Goal: Task Accomplishment & Management: Use online tool/utility

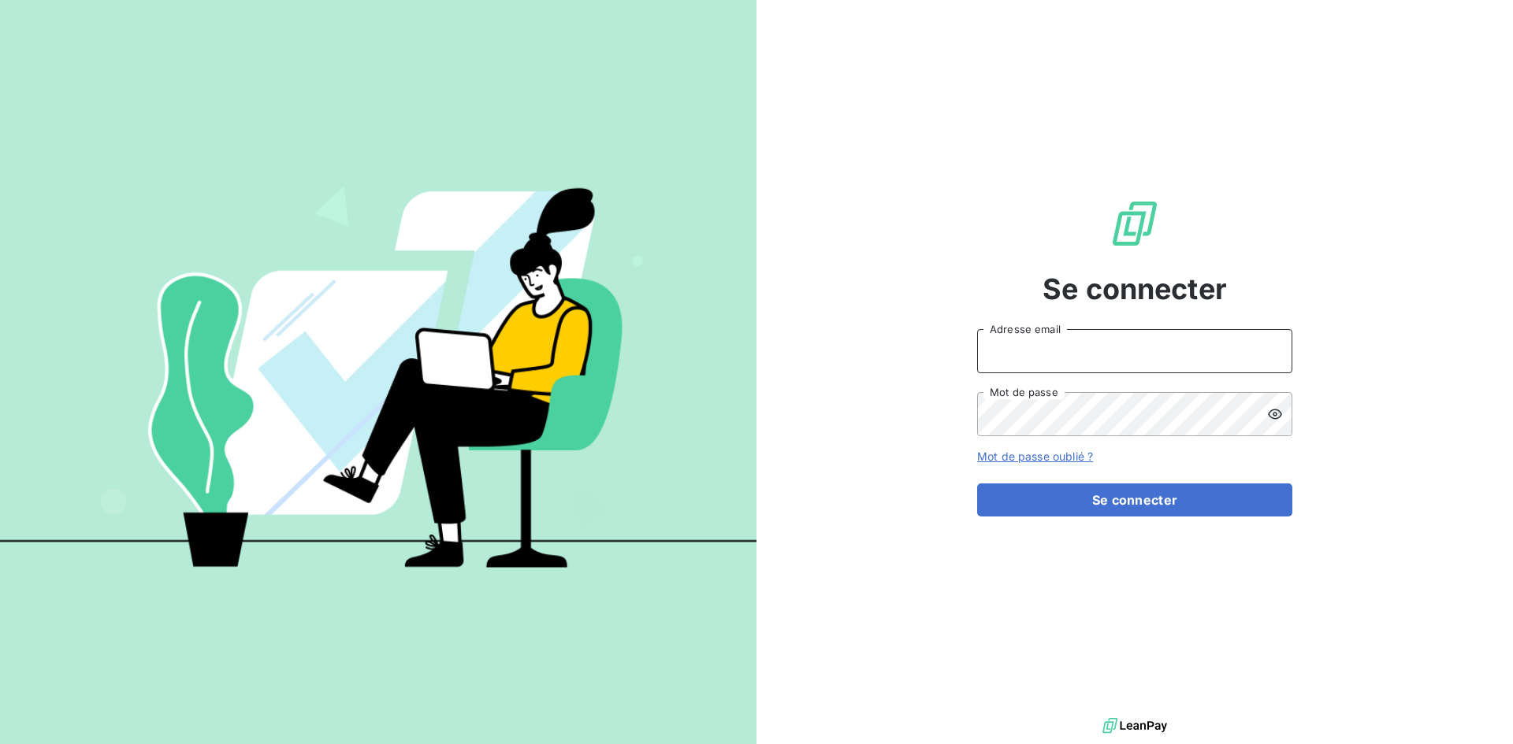
click at [1056, 355] on input "Adresse email" at bounding box center [1134, 351] width 315 height 44
type input "[EMAIL_ADDRESS][DOMAIN_NAME]"
click at [977, 484] on button "Se connecter" at bounding box center [1134, 500] width 315 height 33
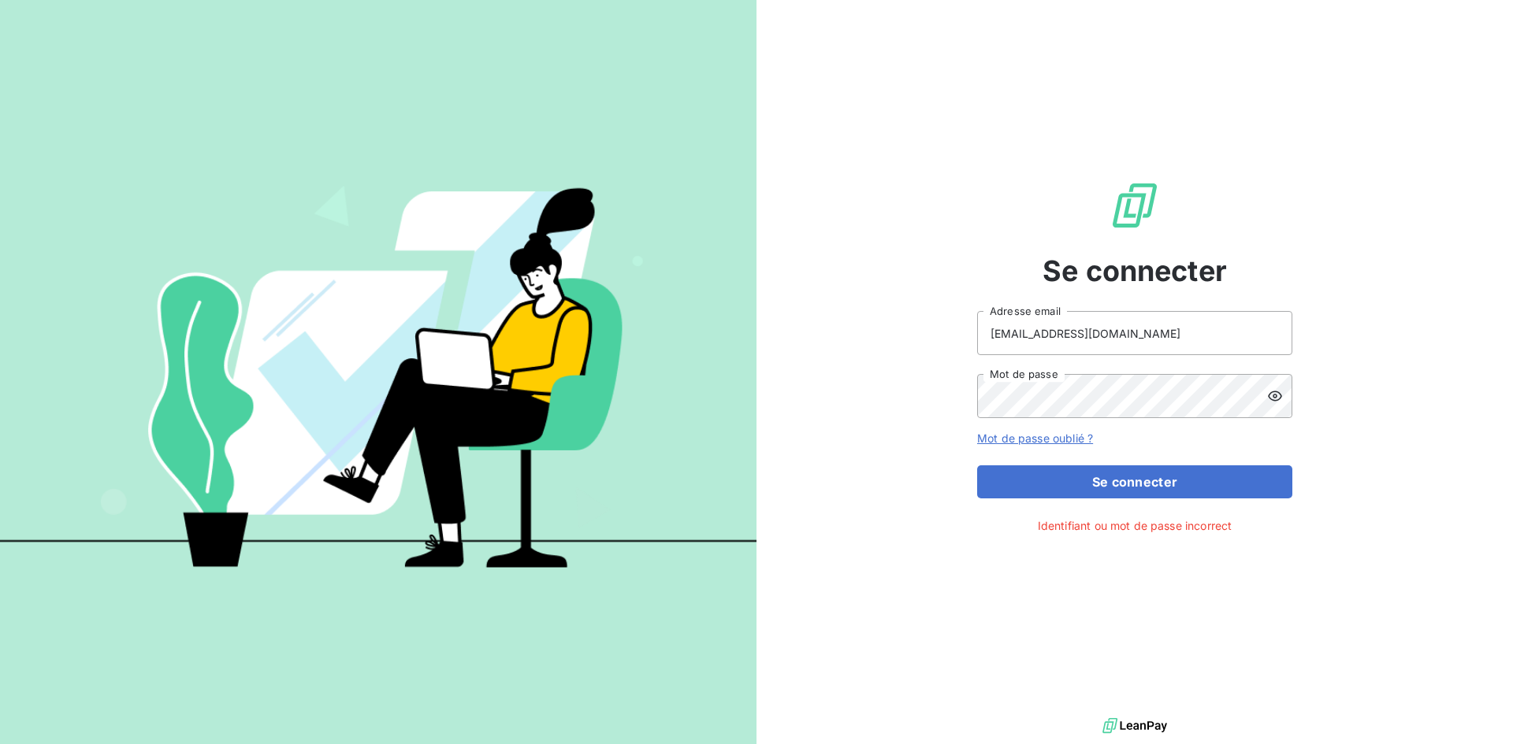
click at [1276, 394] on icon at bounding box center [1275, 396] width 16 height 16
click at [1096, 480] on button "Se connecter" at bounding box center [1134, 482] width 315 height 33
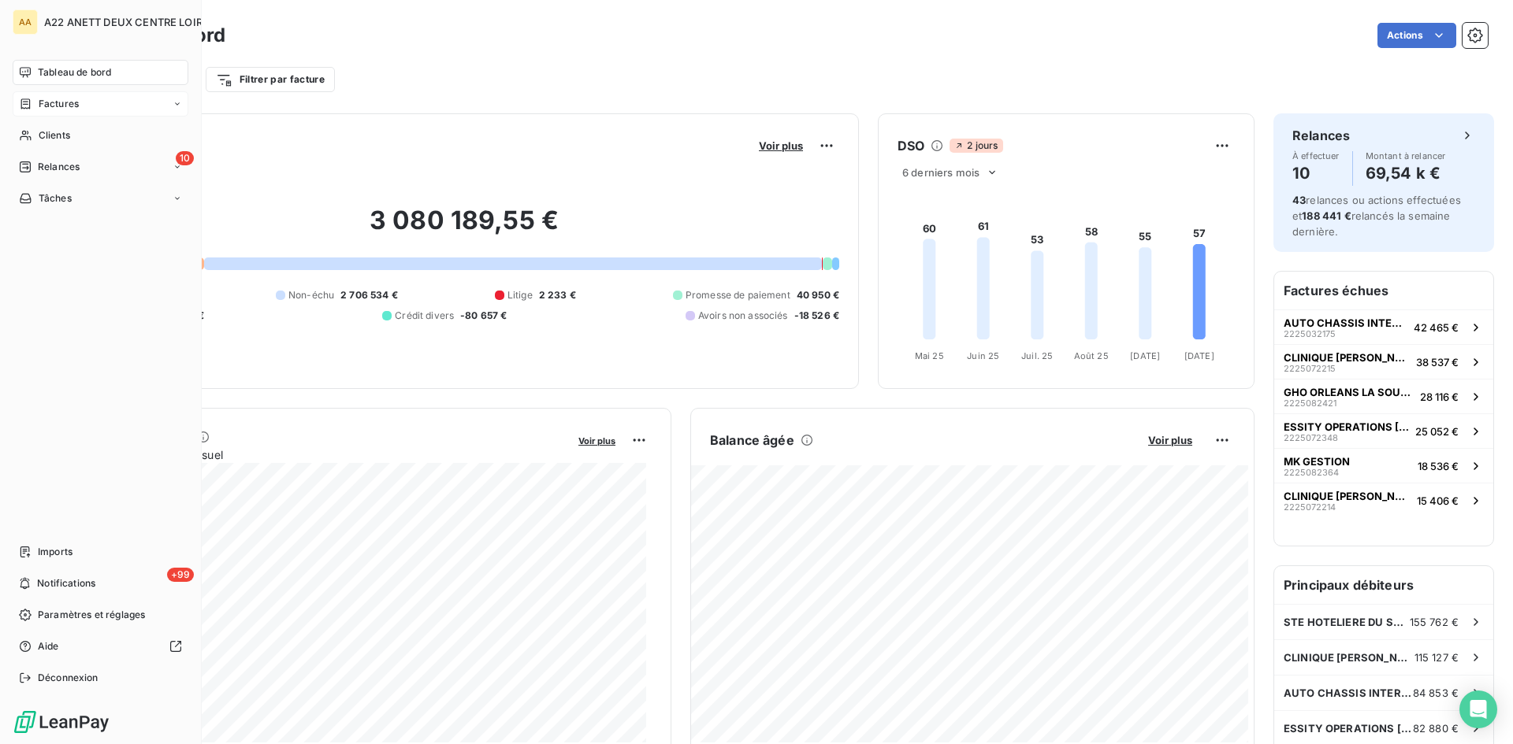
drag, startPoint x: 53, startPoint y: 103, endPoint x: 70, endPoint y: 100, distance: 17.6
click at [53, 103] on span "Factures" at bounding box center [59, 104] width 40 height 14
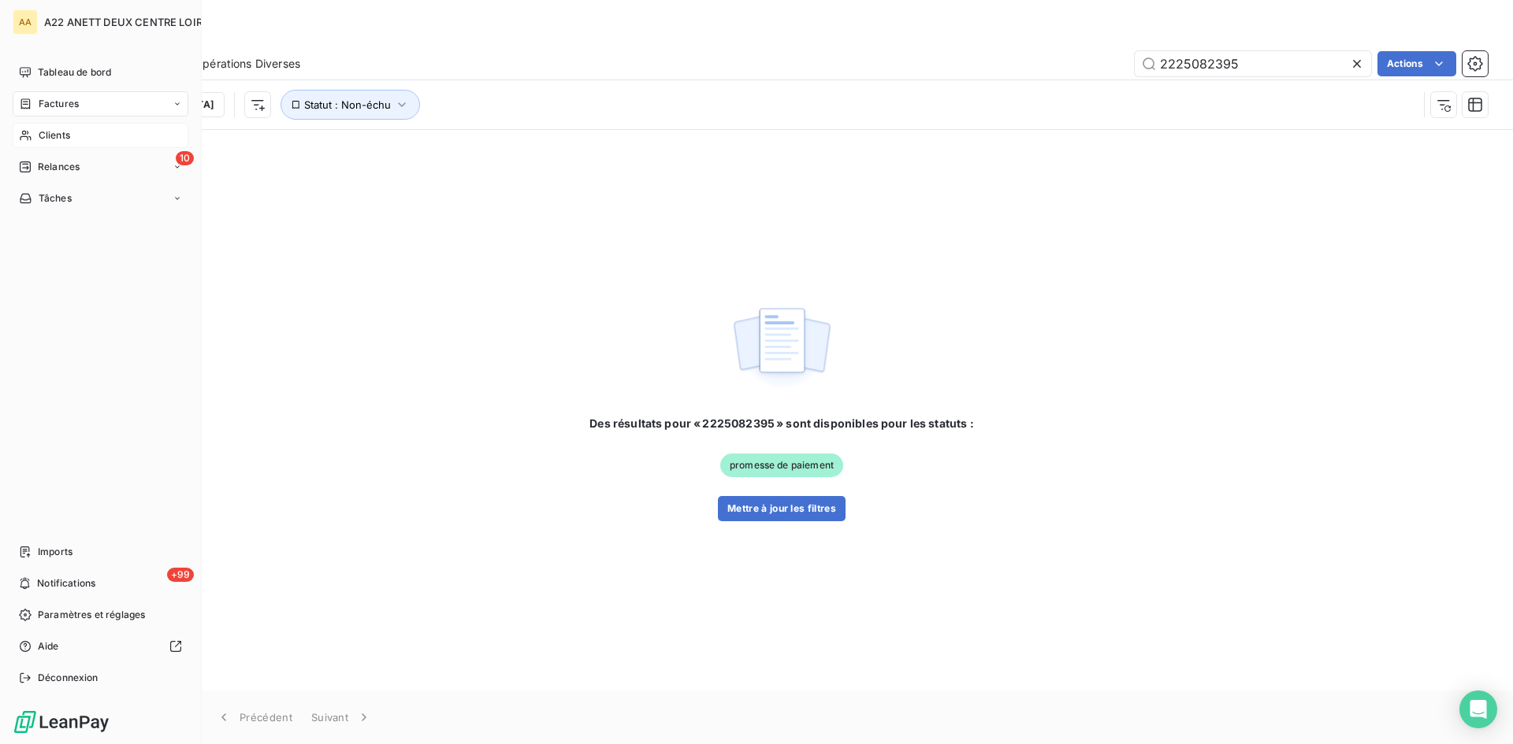
click at [45, 136] on span "Clients" at bounding box center [55, 135] width 32 height 14
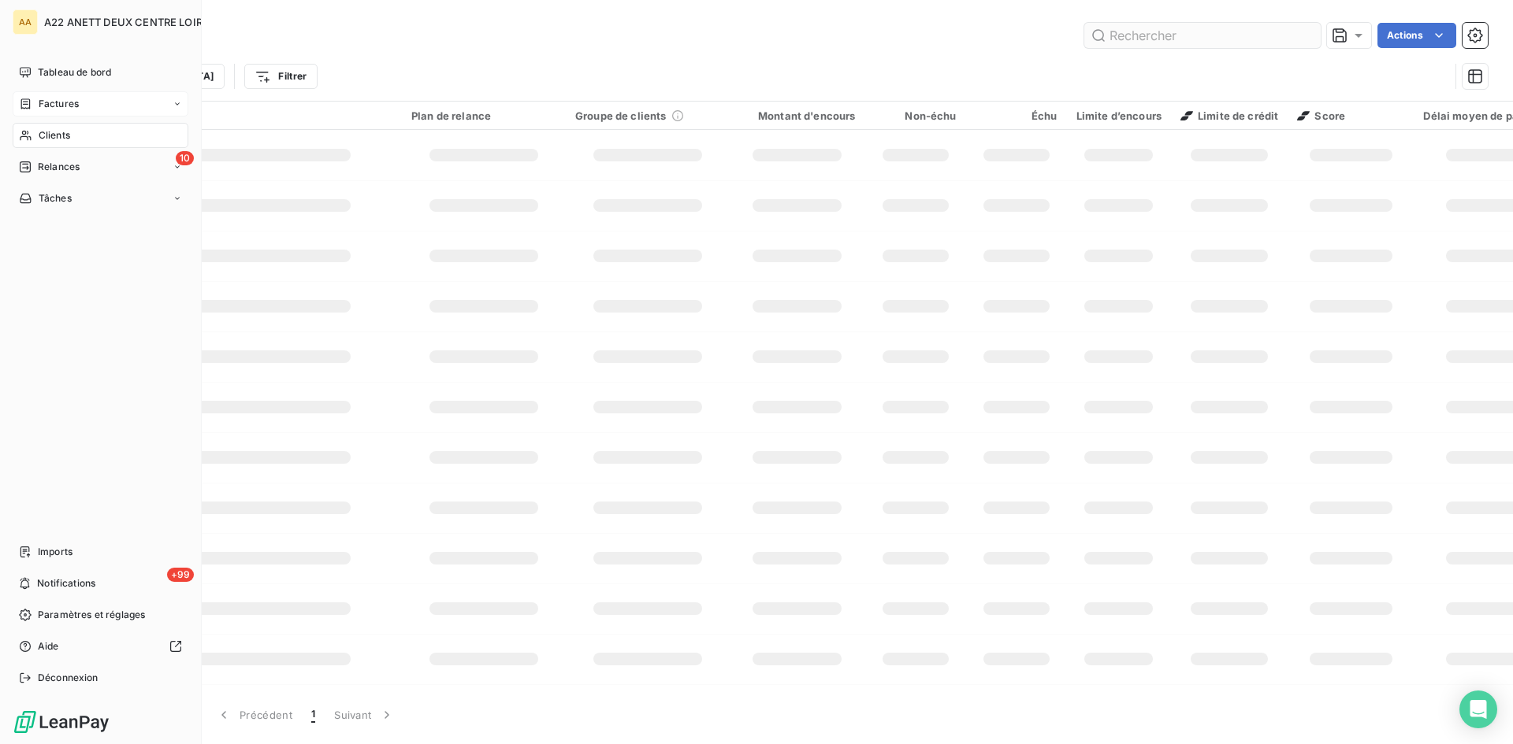
click at [1139, 29] on input "text" at bounding box center [1202, 35] width 236 height 25
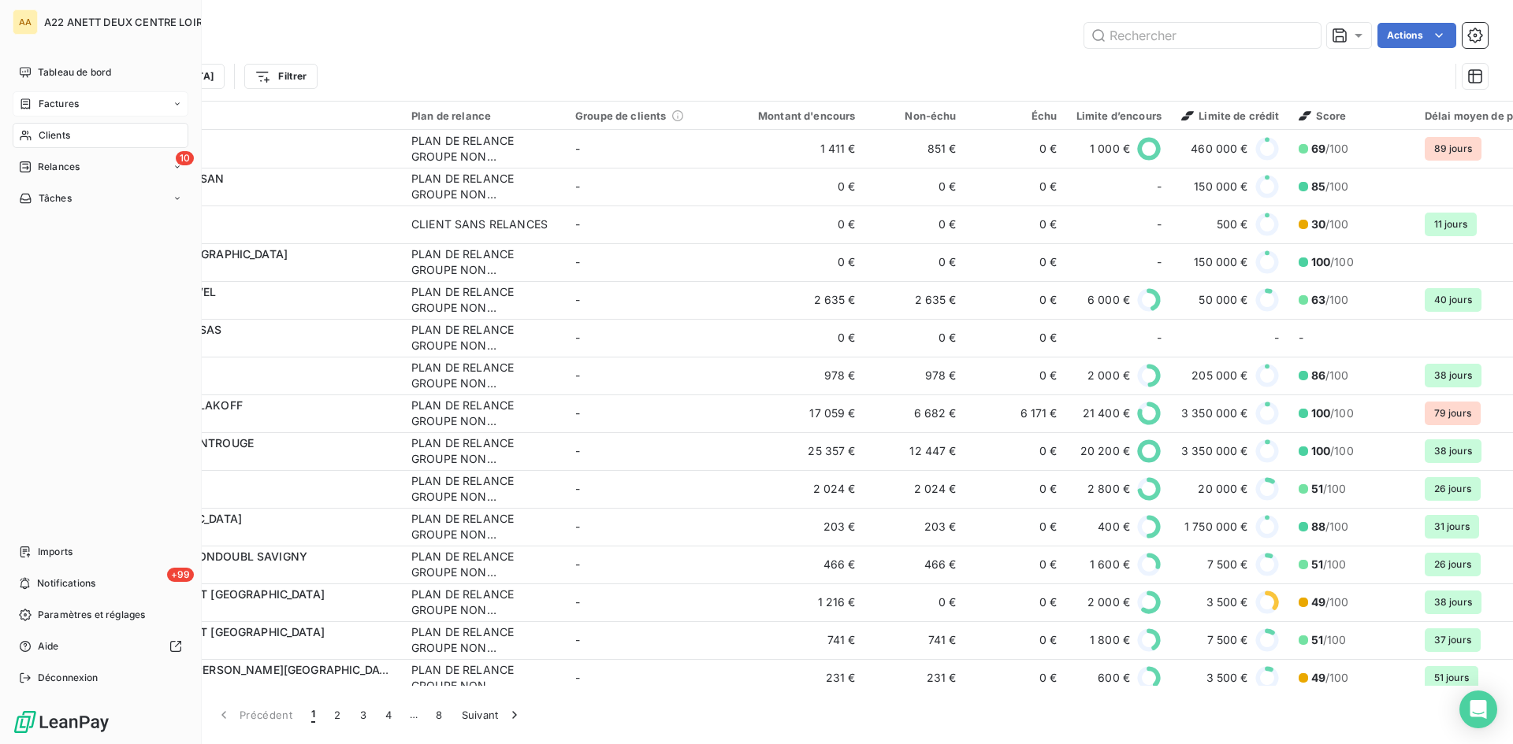
click at [39, 102] on span "Factures" at bounding box center [59, 104] width 40 height 14
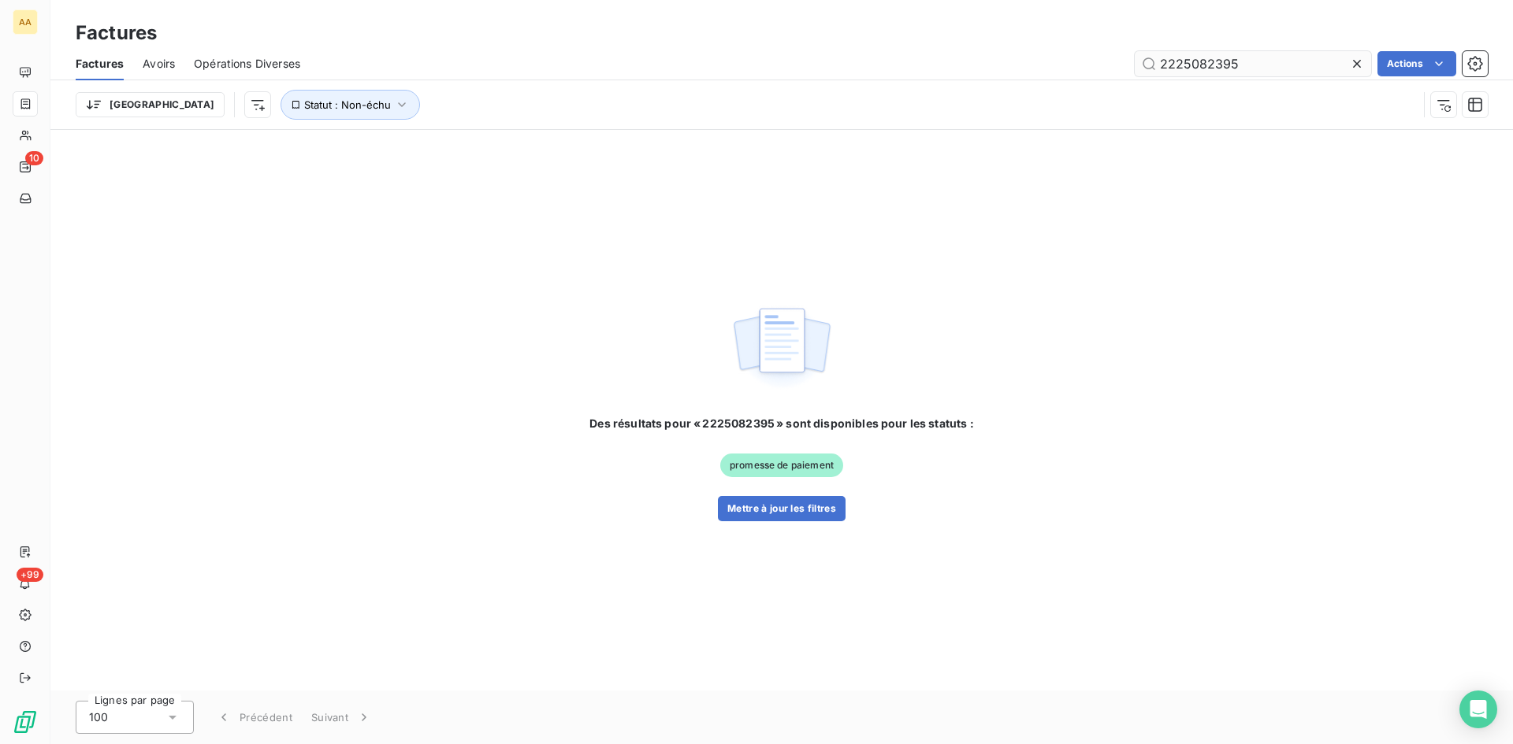
drag, startPoint x: 1243, startPoint y: 68, endPoint x: 1198, endPoint y: 62, distance: 45.2
click at [1198, 62] on input "2225082395" at bounding box center [1252, 63] width 236 height 25
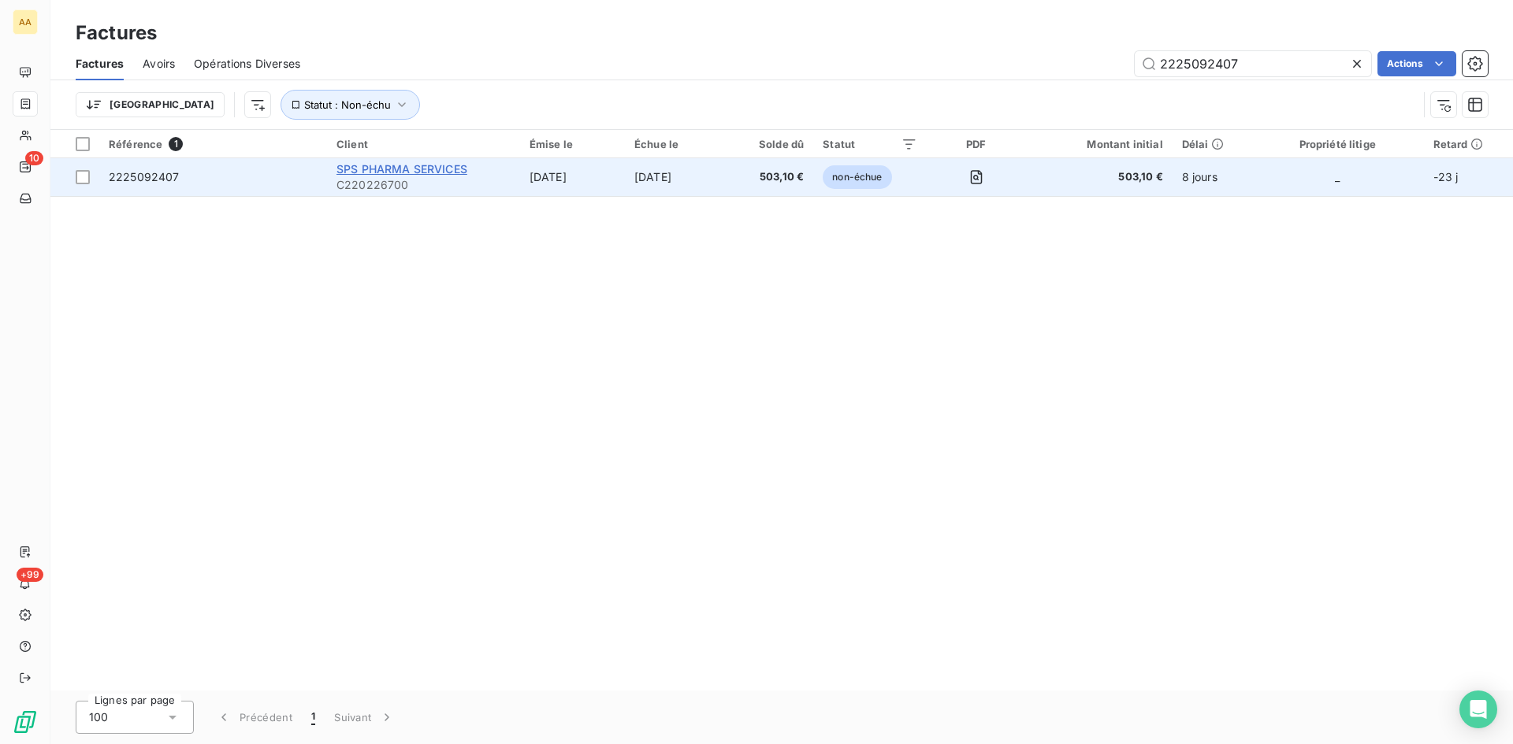
type input "2225092407"
click at [381, 175] on span "SPS PHARMA SERVICES" at bounding box center [401, 168] width 131 height 13
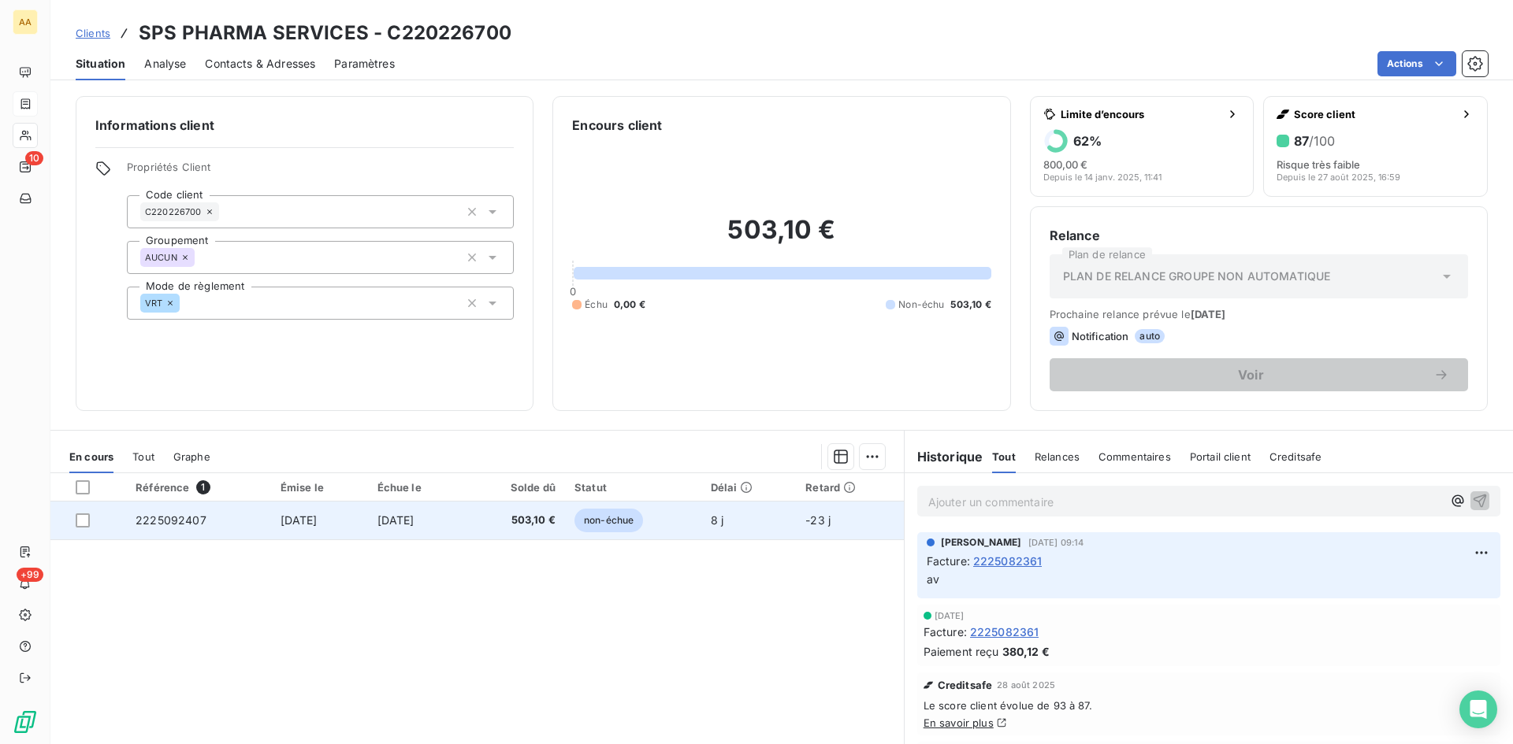
click at [150, 516] on span "2225092407" at bounding box center [171, 520] width 71 height 13
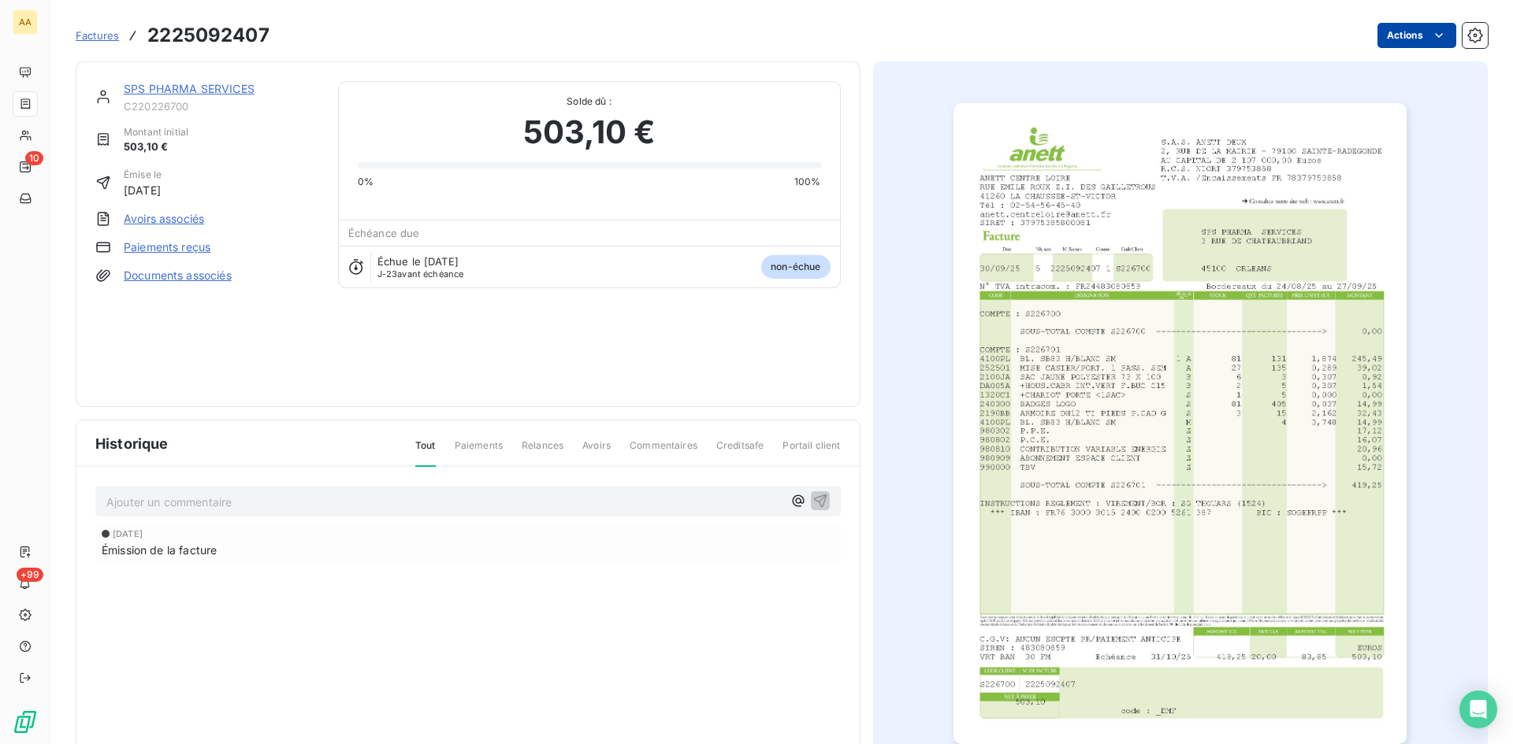
click at [1387, 27] on html "AA 10 +99 Factures 2225092407 Actions SPS PHARMA SERVICES C220226700 Montant in…" at bounding box center [756, 372] width 1513 height 744
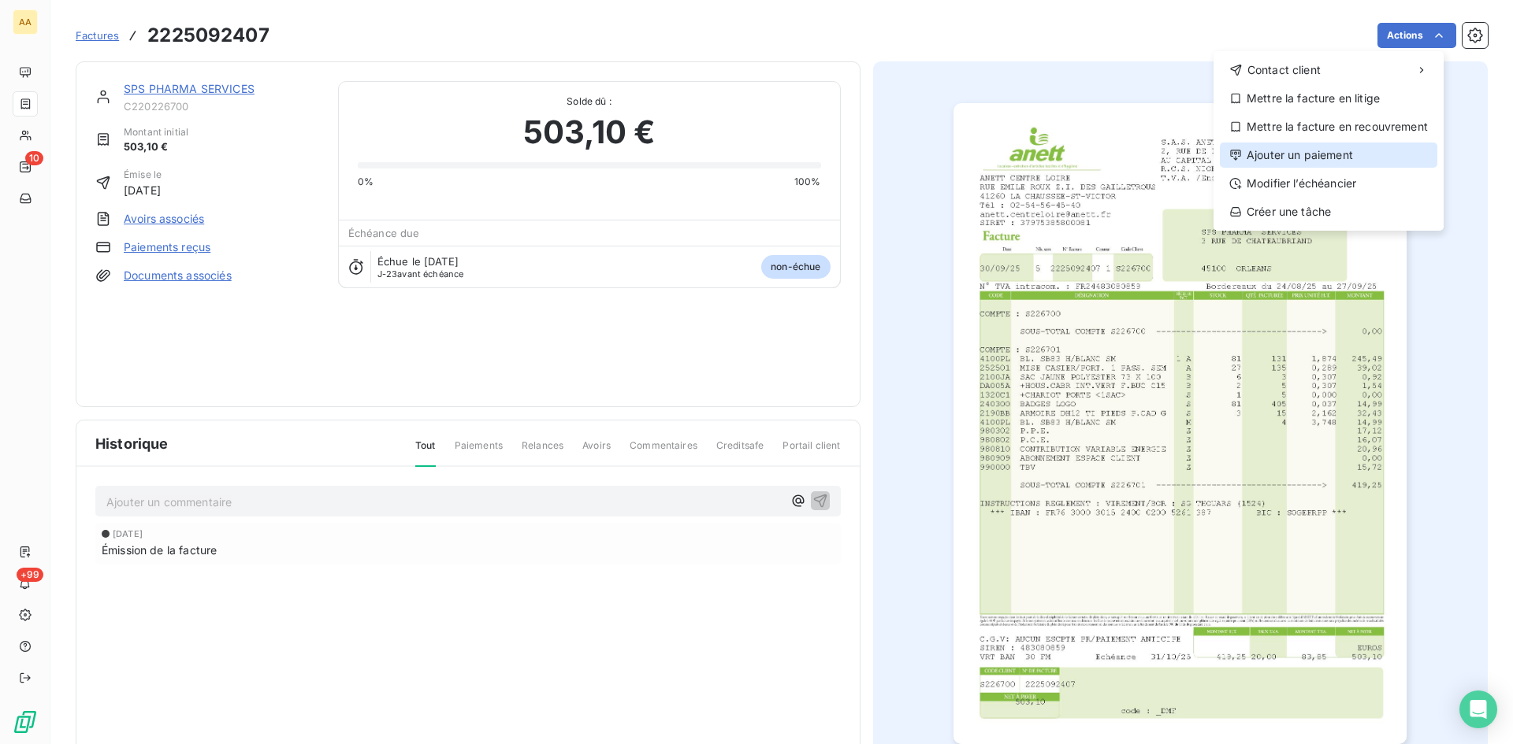
click at [1279, 157] on div "Ajouter un paiement" at bounding box center [1328, 155] width 217 height 25
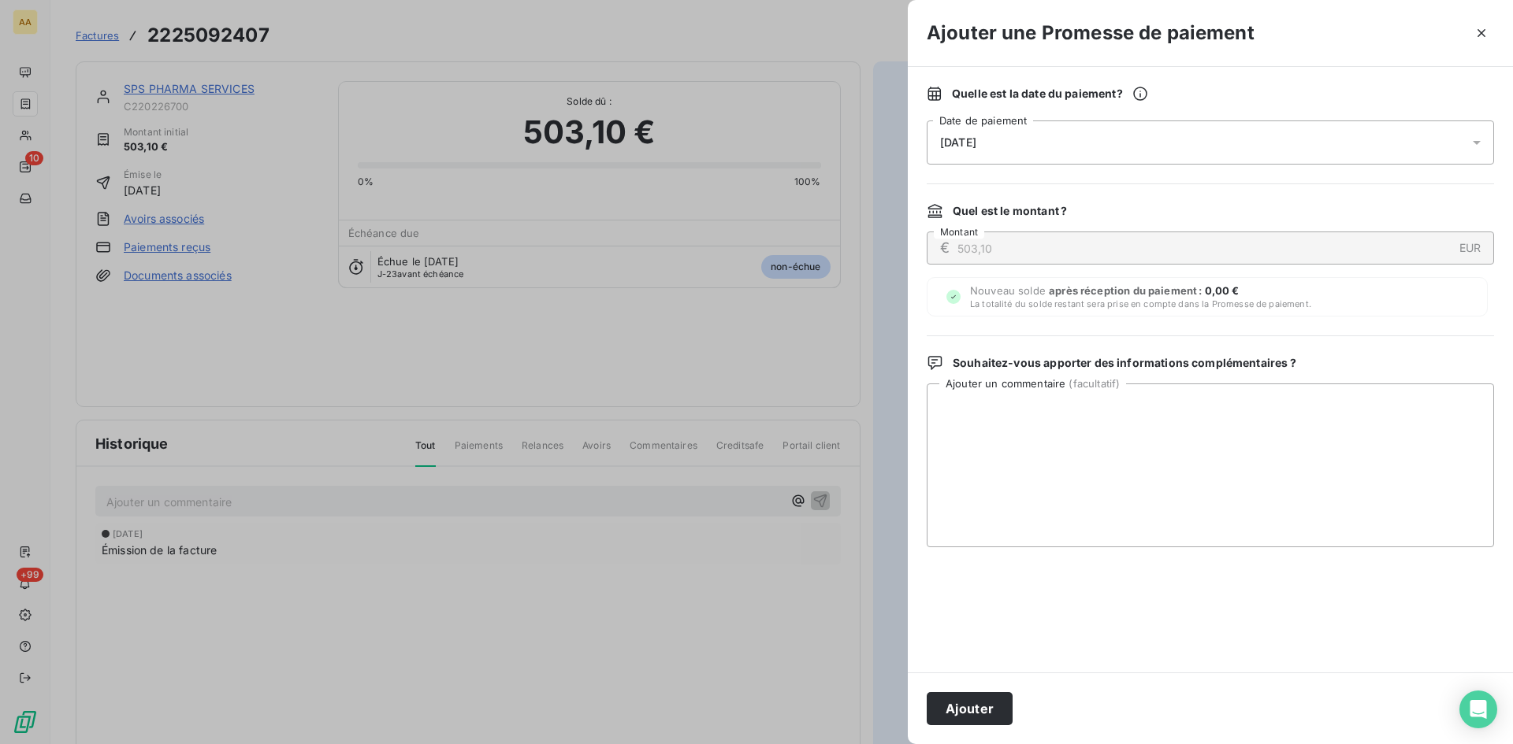
click at [934, 150] on div "[DATE]" at bounding box center [1209, 143] width 567 height 44
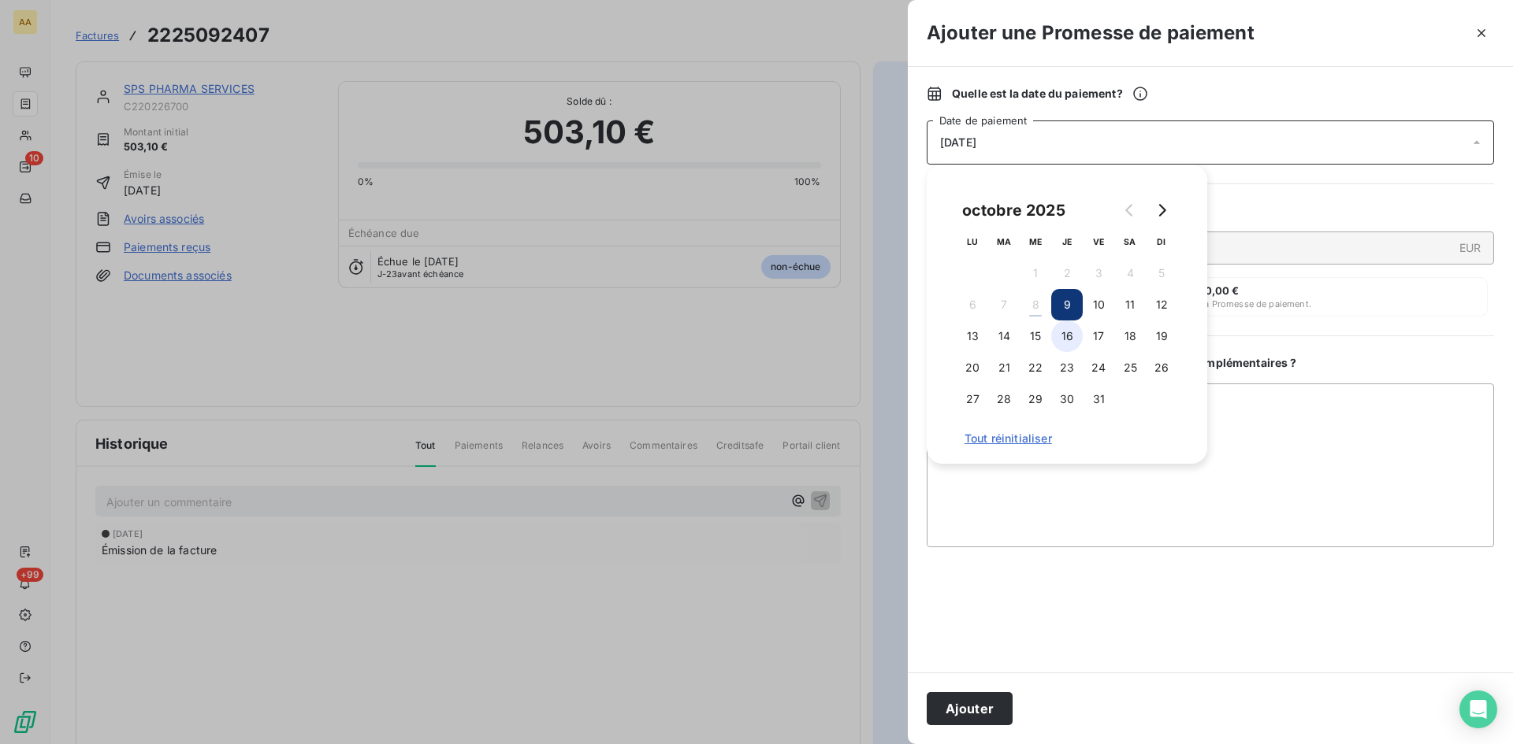
click at [1063, 342] on button "16" at bounding box center [1067, 337] width 32 height 32
click at [985, 707] on button "Ajouter" at bounding box center [969, 708] width 86 height 33
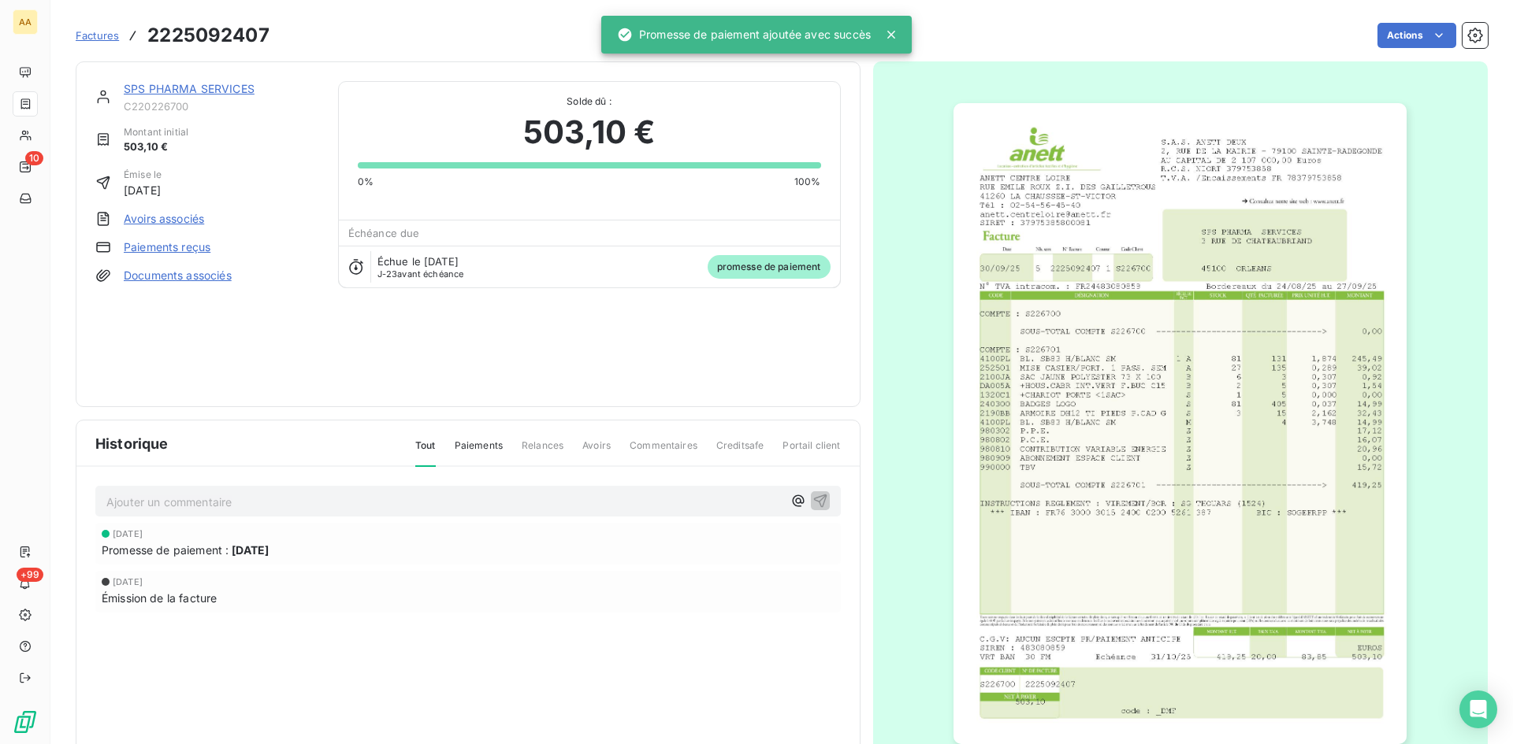
click at [556, 507] on p "Ajouter un commentaire ﻿" at bounding box center [444, 502] width 676 height 20
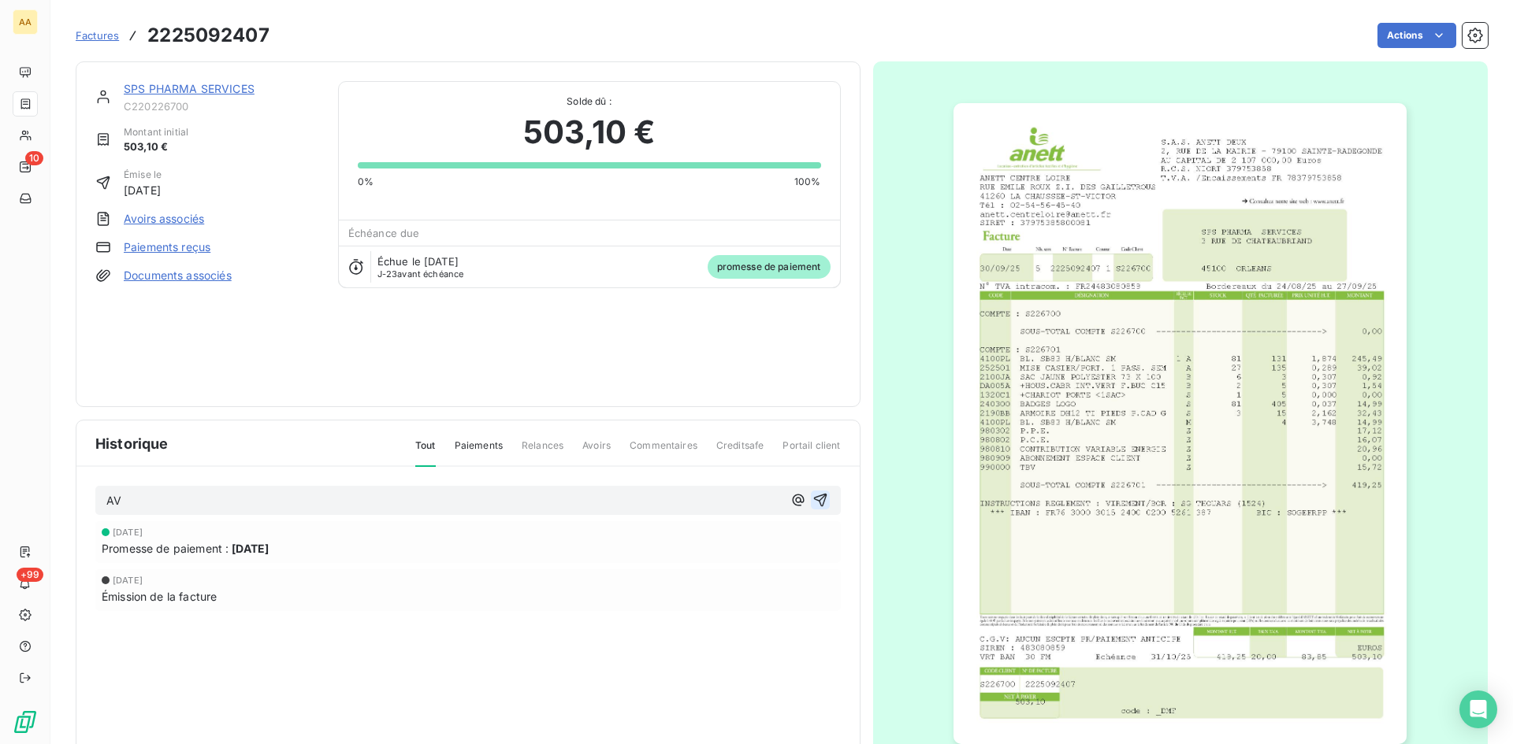
click at [812, 496] on icon "button" at bounding box center [820, 500] width 16 height 16
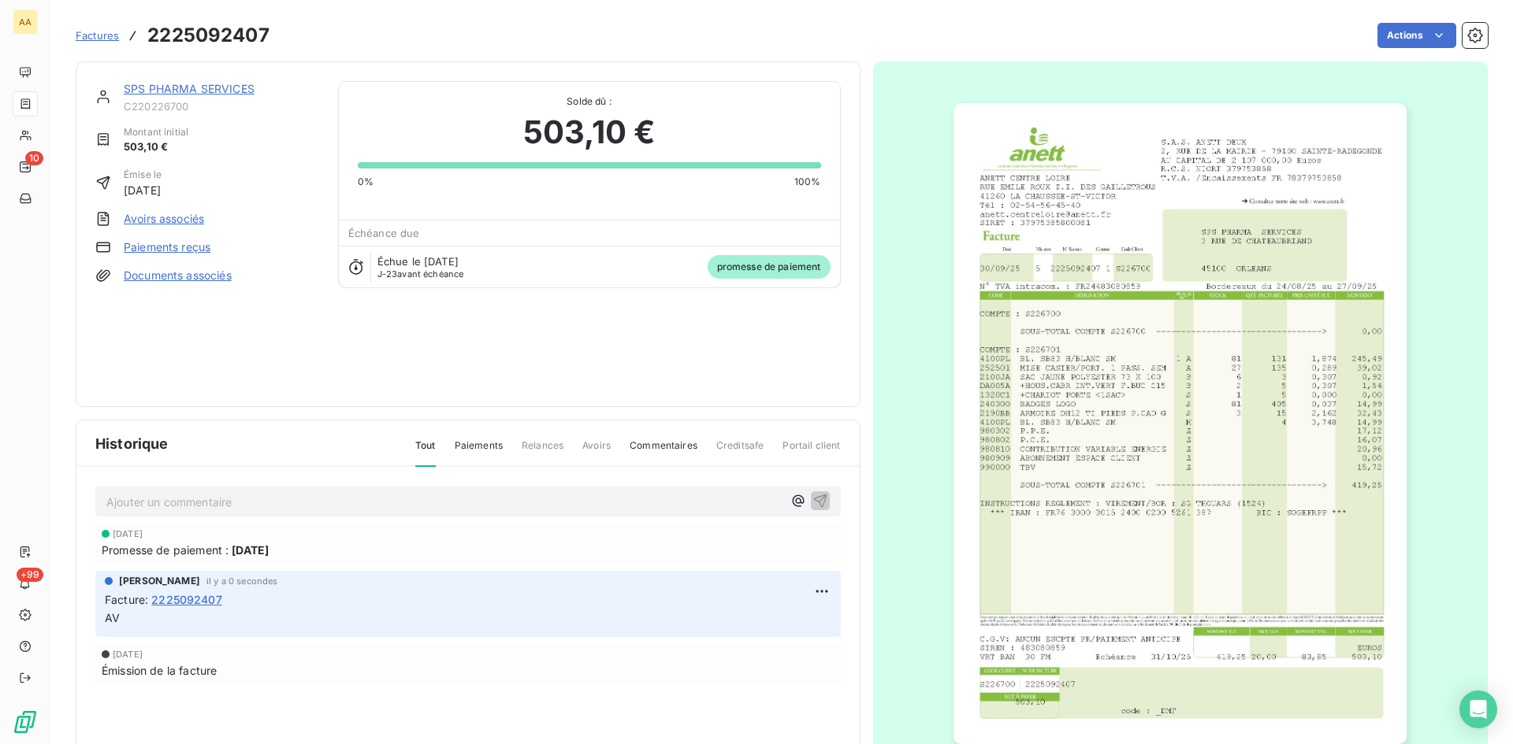
click at [210, 88] on link "SPS PHARMA SERVICES" at bounding box center [189, 88] width 131 height 13
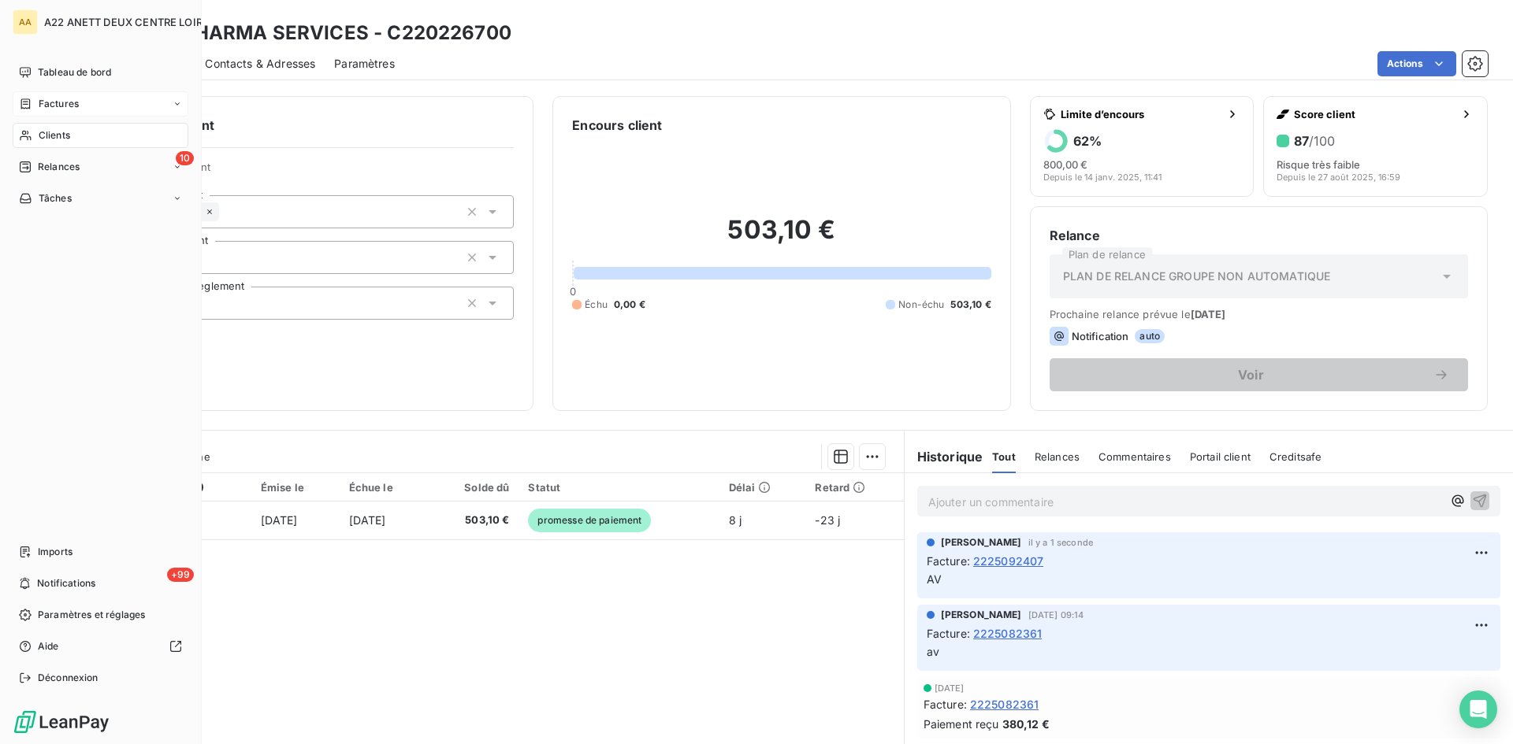
click at [43, 132] on span "Clients" at bounding box center [55, 135] width 32 height 14
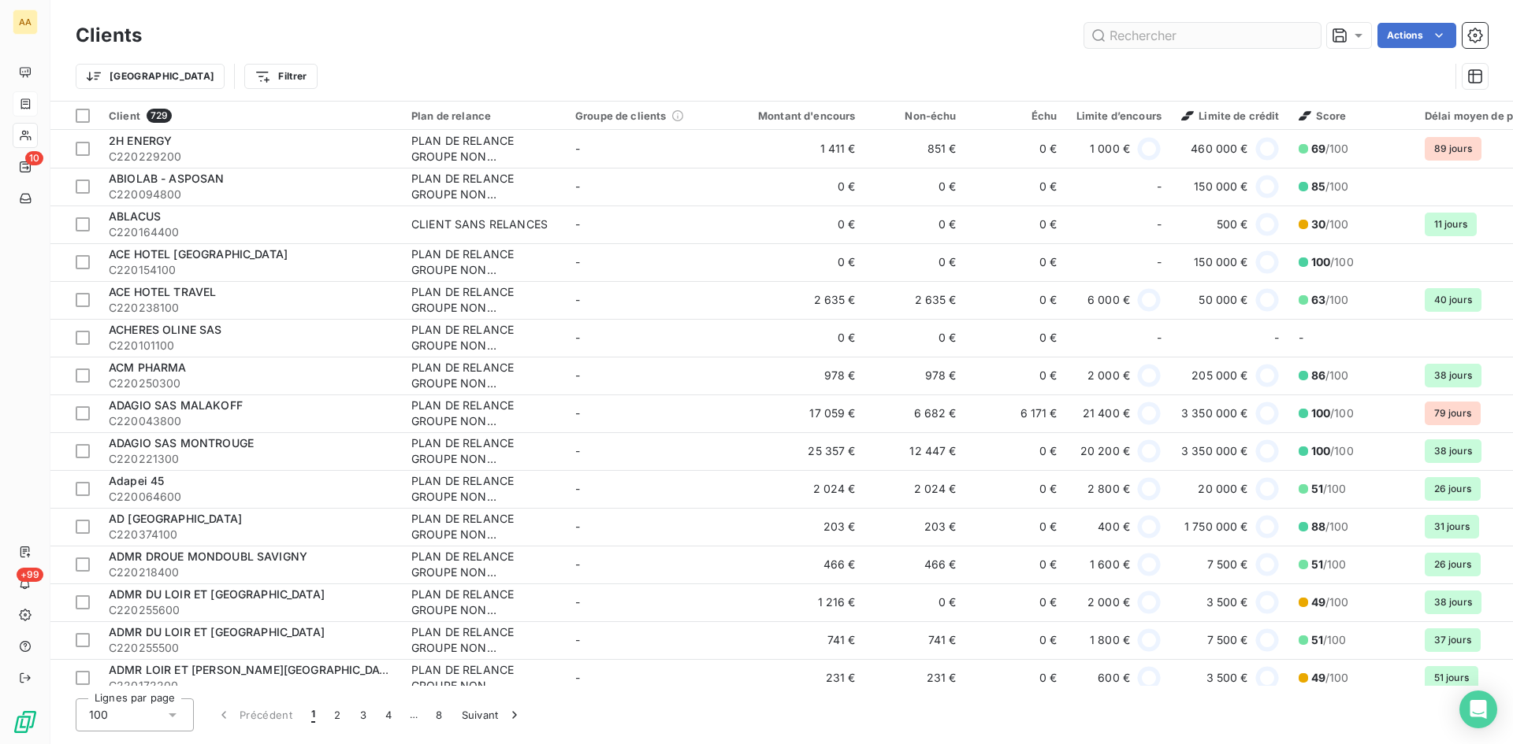
click at [1109, 26] on input "text" at bounding box center [1202, 35] width 236 height 25
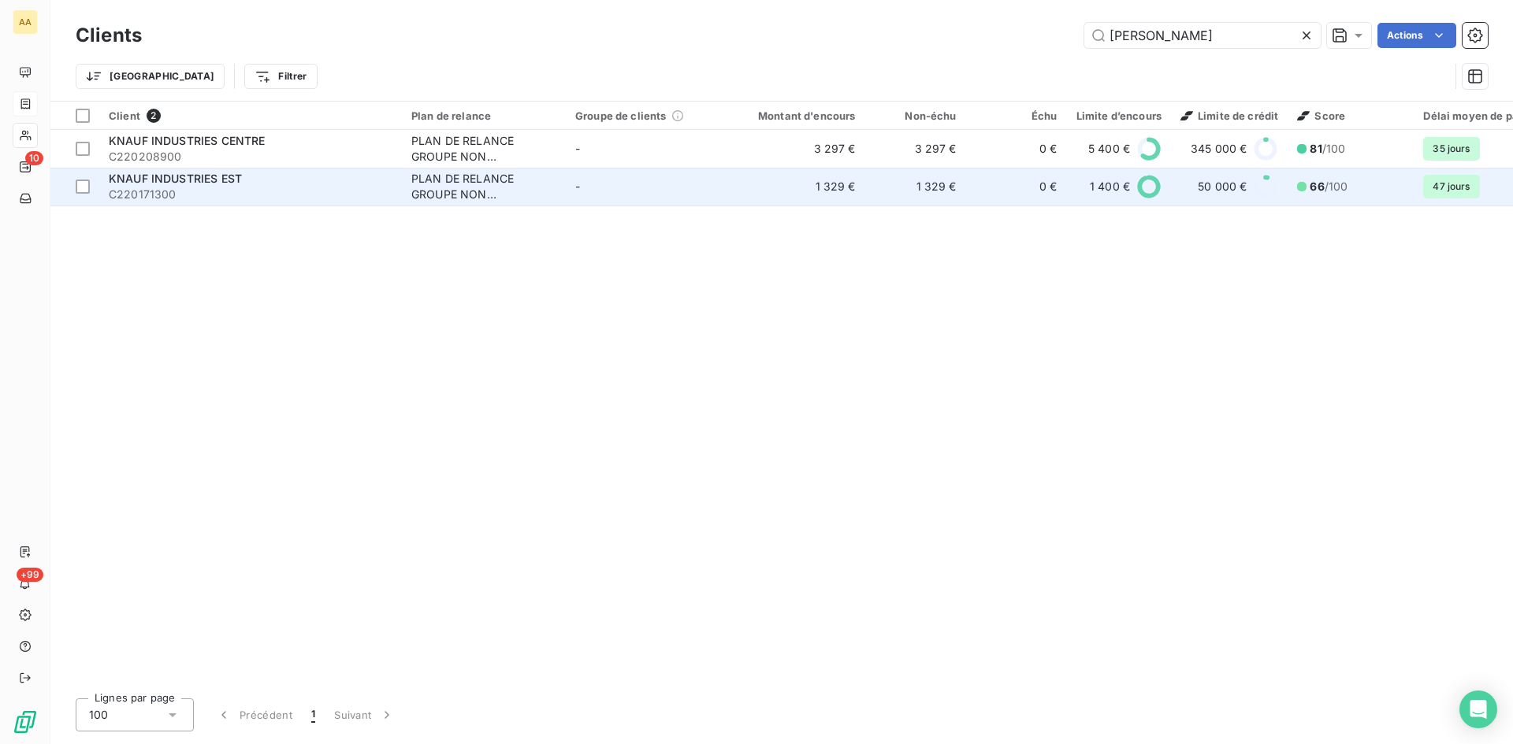
type input "[PERSON_NAME]"
click at [484, 181] on div "PLAN DE RELANCE GROUPE NON AUTOMATIQUE" at bounding box center [483, 187] width 145 height 32
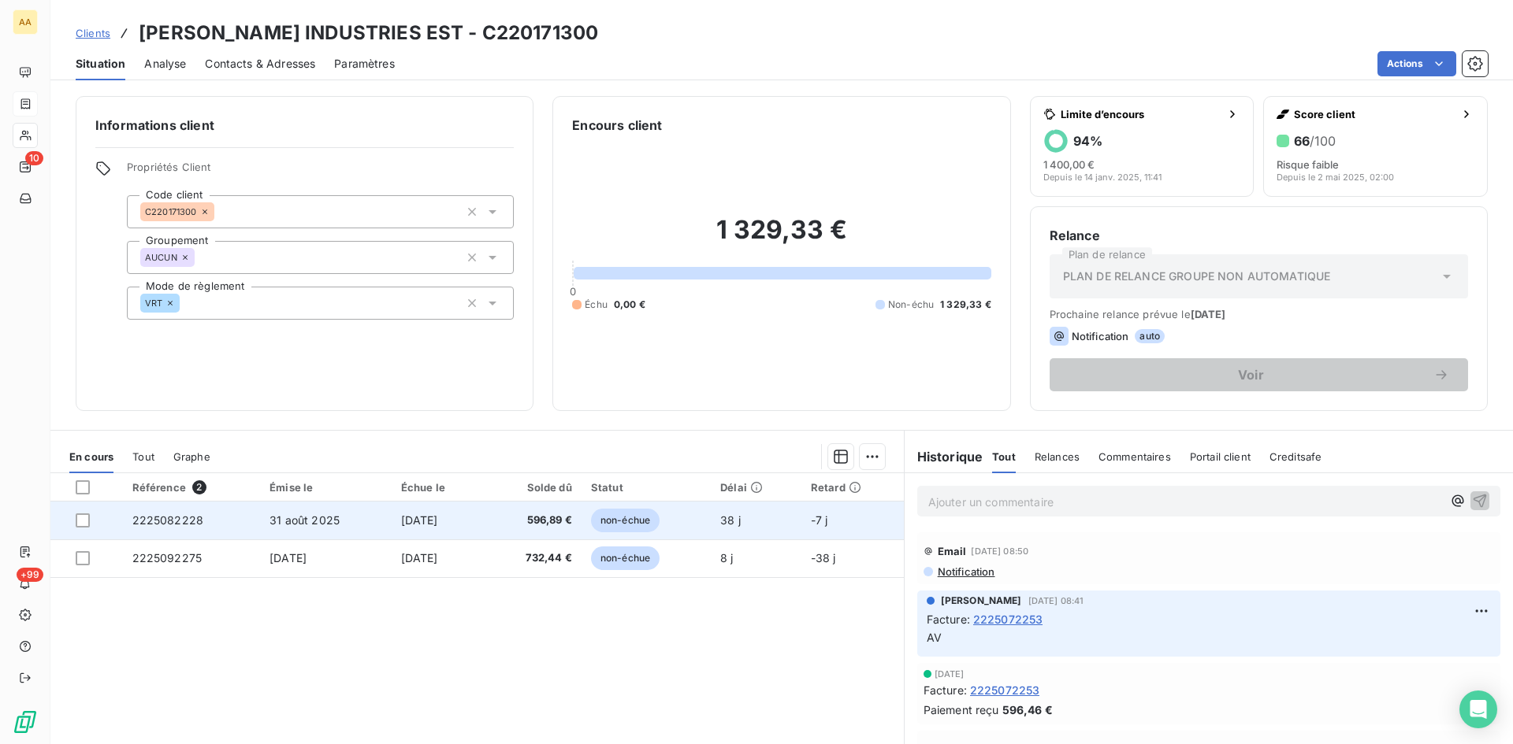
click at [182, 522] on span "2225082228" at bounding box center [168, 520] width 72 height 13
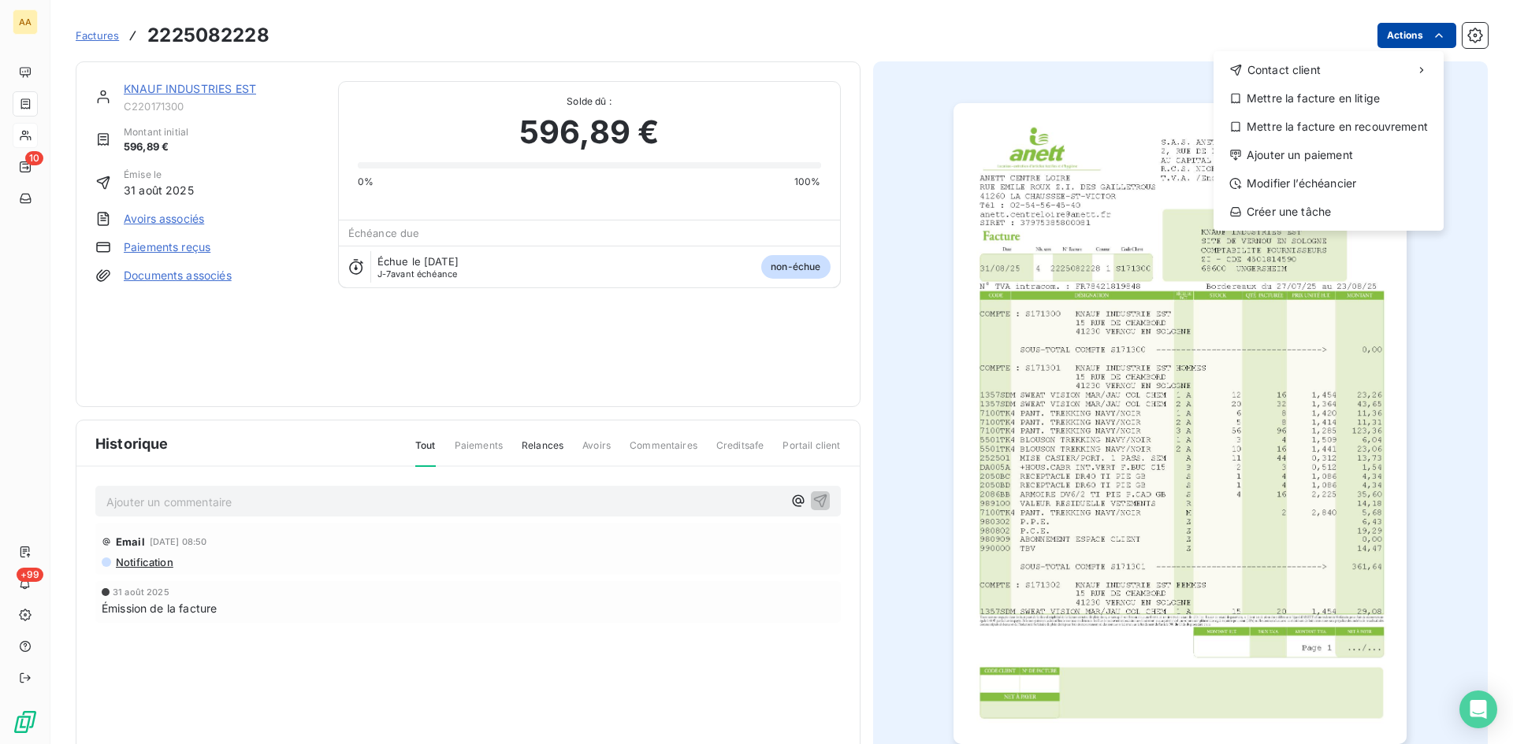
click at [1384, 43] on html "AA 10 +99 Factures [PHONE_NUMBER] Actions Contact client Mettre la facture en l…" at bounding box center [756, 372] width 1513 height 744
click at [1286, 152] on div "Ajouter un paiement" at bounding box center [1328, 155] width 217 height 25
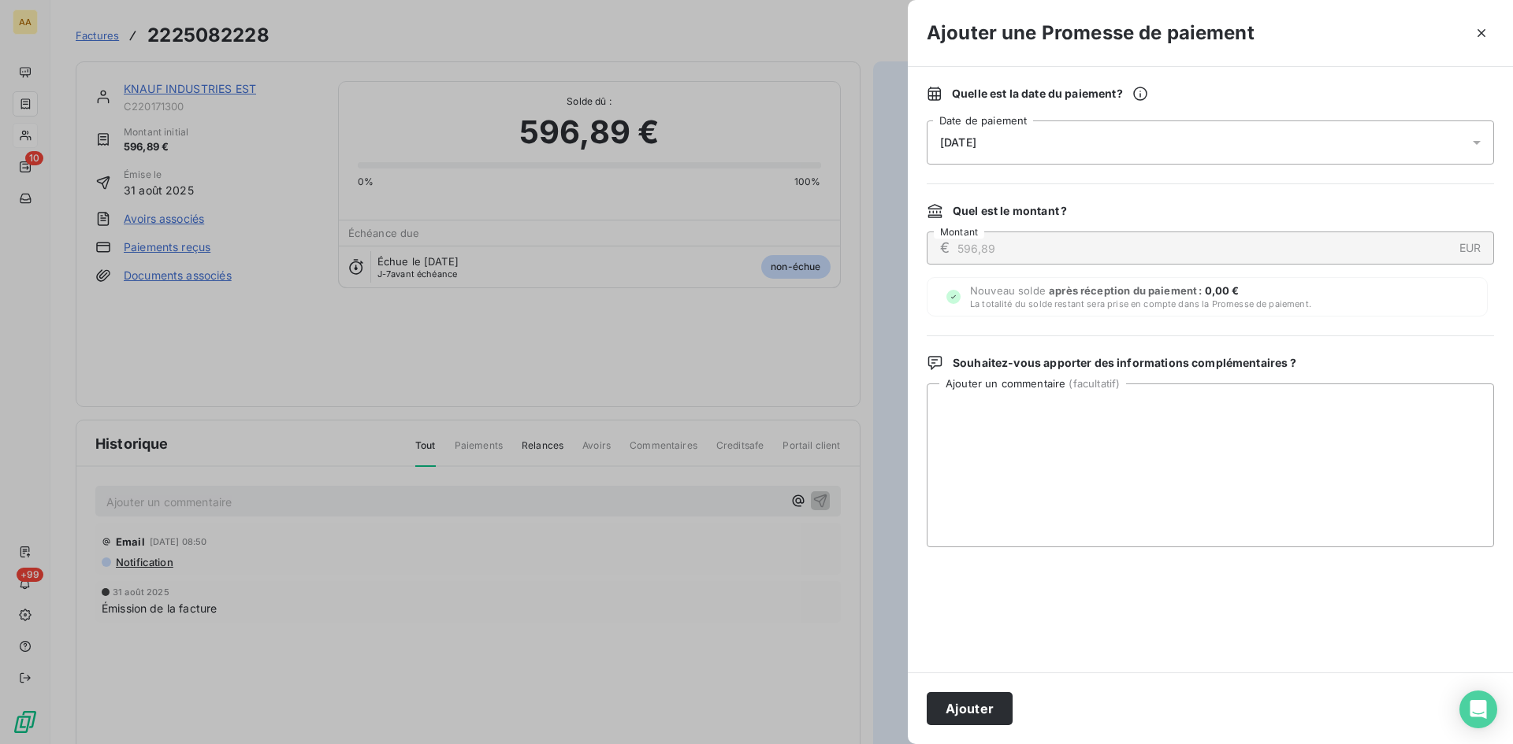
click at [1038, 136] on div "[DATE]" at bounding box center [1209, 143] width 567 height 44
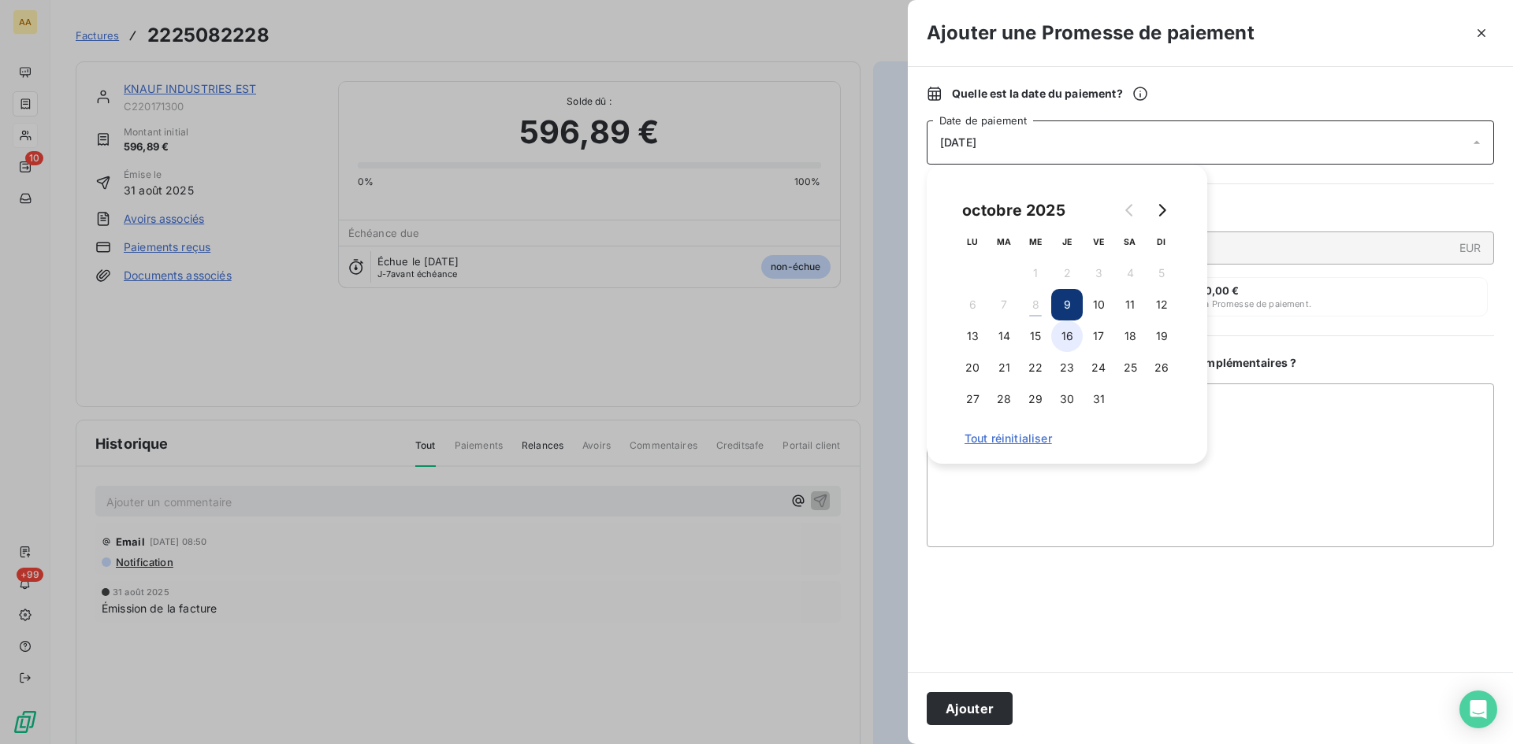
click at [1071, 331] on button "16" at bounding box center [1067, 337] width 32 height 32
click at [993, 703] on button "Ajouter" at bounding box center [969, 708] width 86 height 33
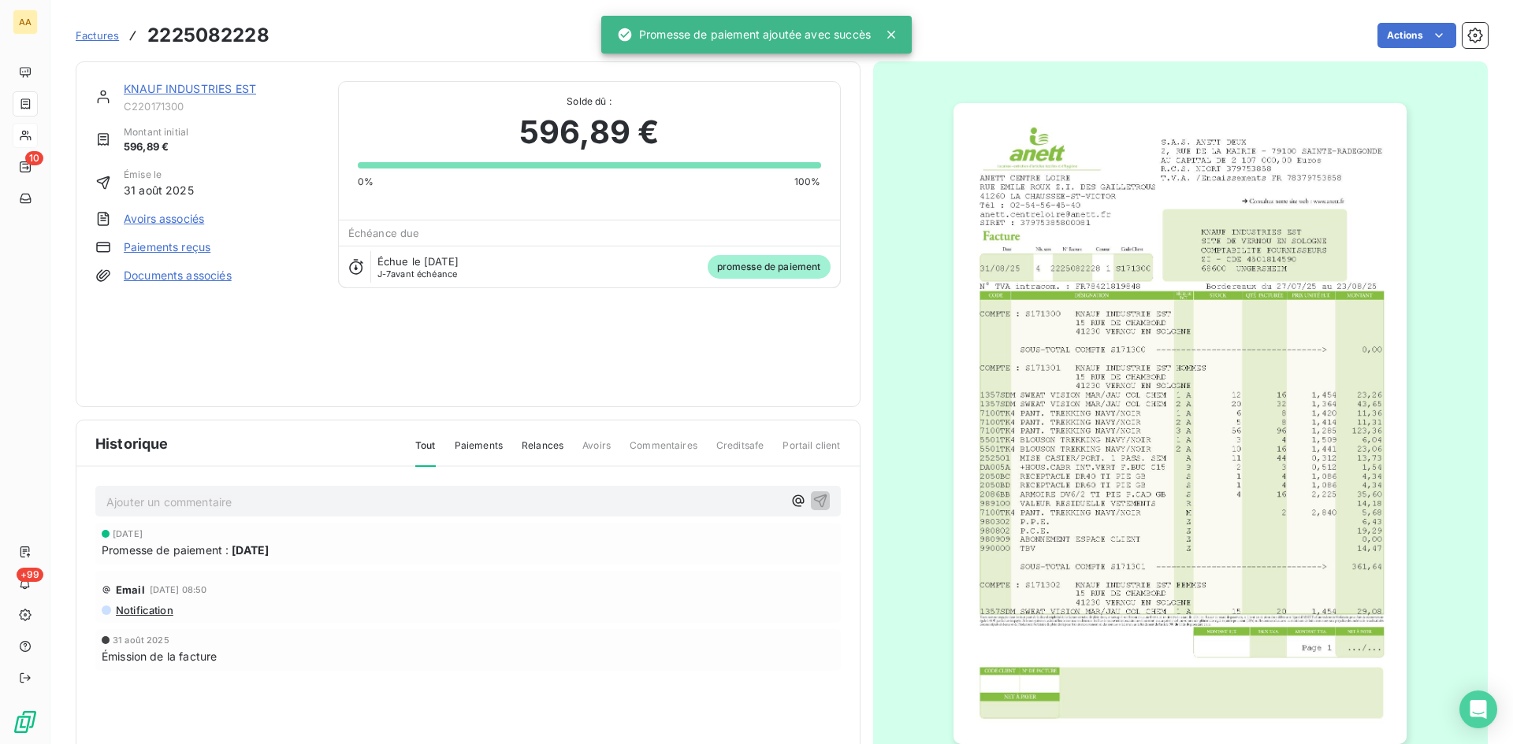
click at [670, 505] on p "Ajouter un commentaire ﻿" at bounding box center [444, 502] width 676 height 20
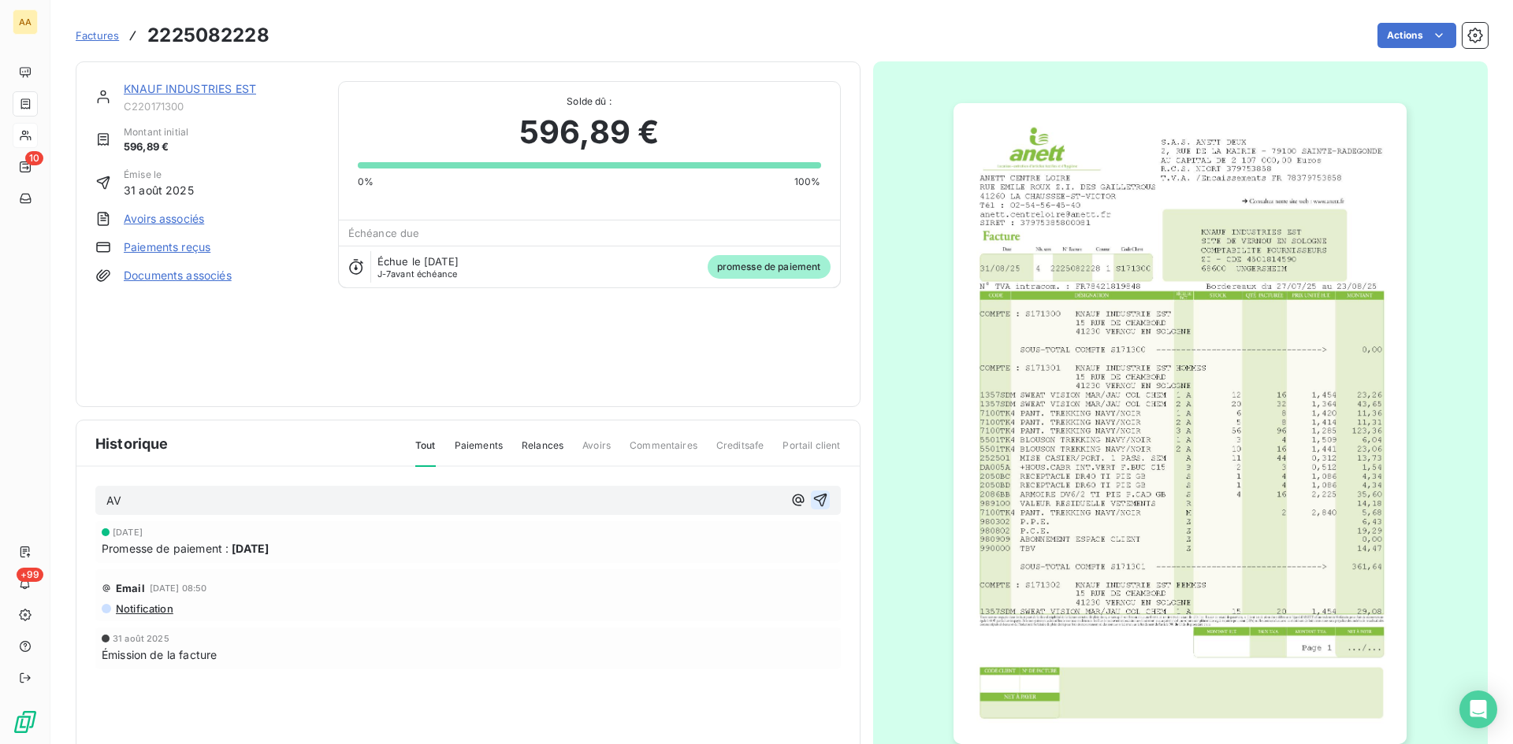
click at [812, 498] on icon "button" at bounding box center [820, 500] width 16 height 16
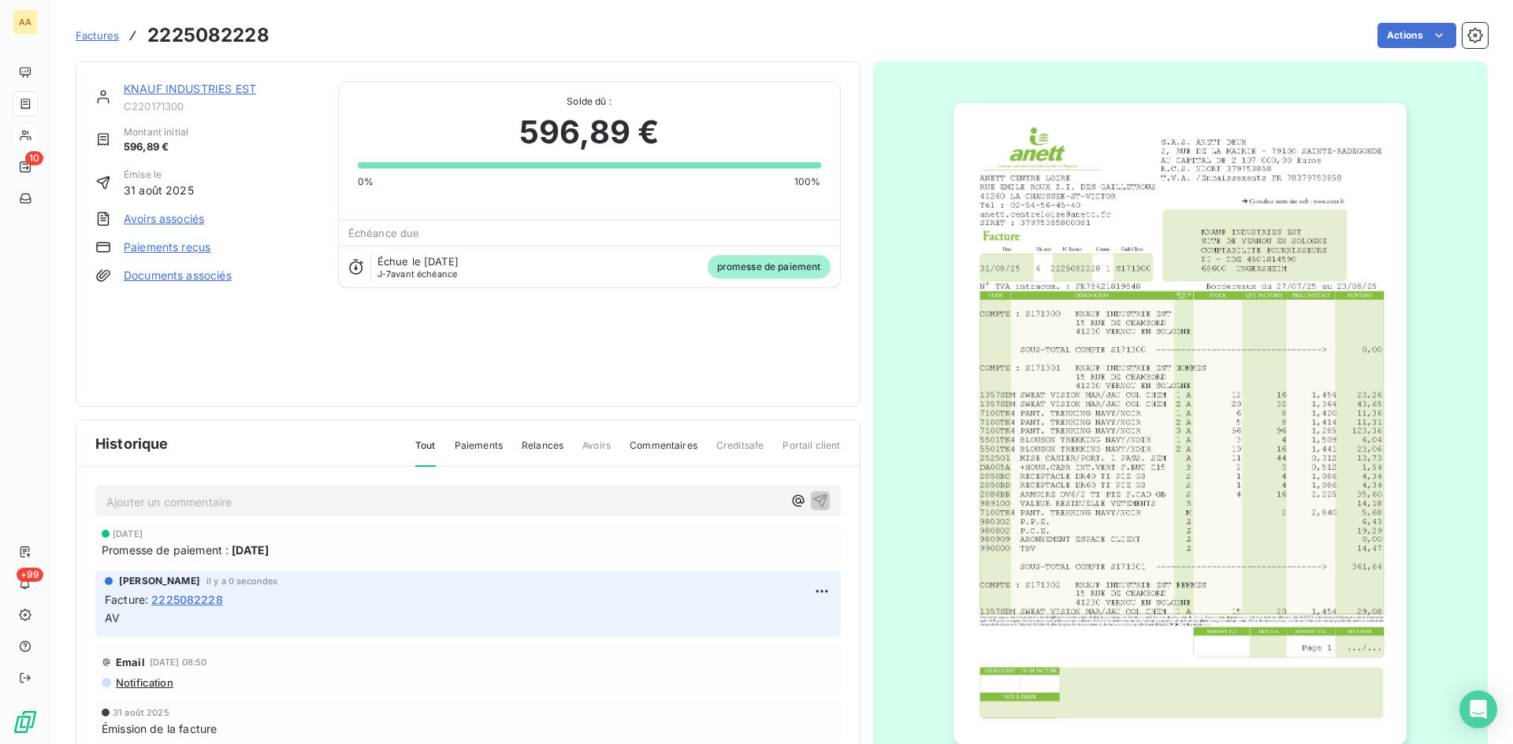
click at [170, 89] on link "KNAUF INDUSTRIES EST" at bounding box center [190, 88] width 132 height 13
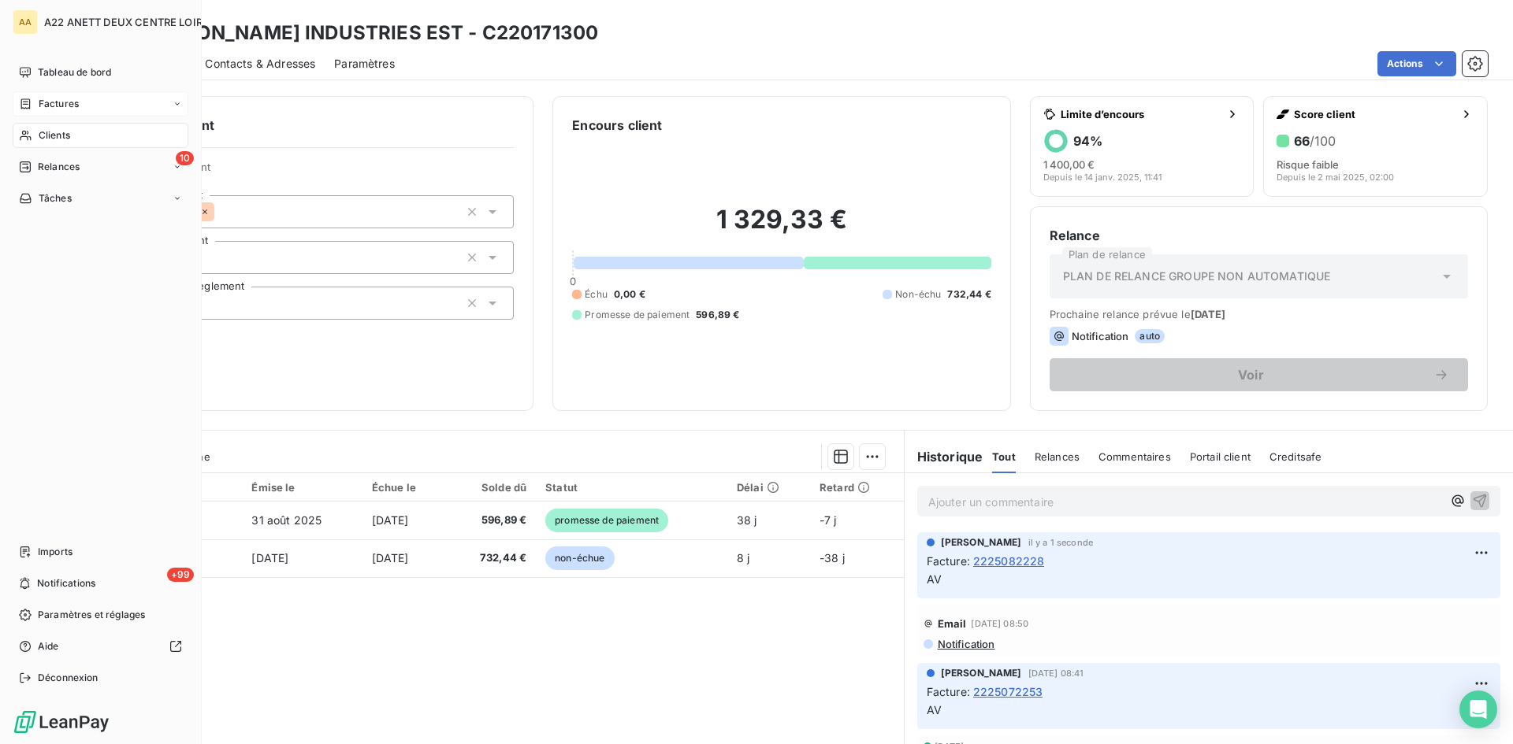
click at [59, 134] on span "Clients" at bounding box center [55, 135] width 32 height 14
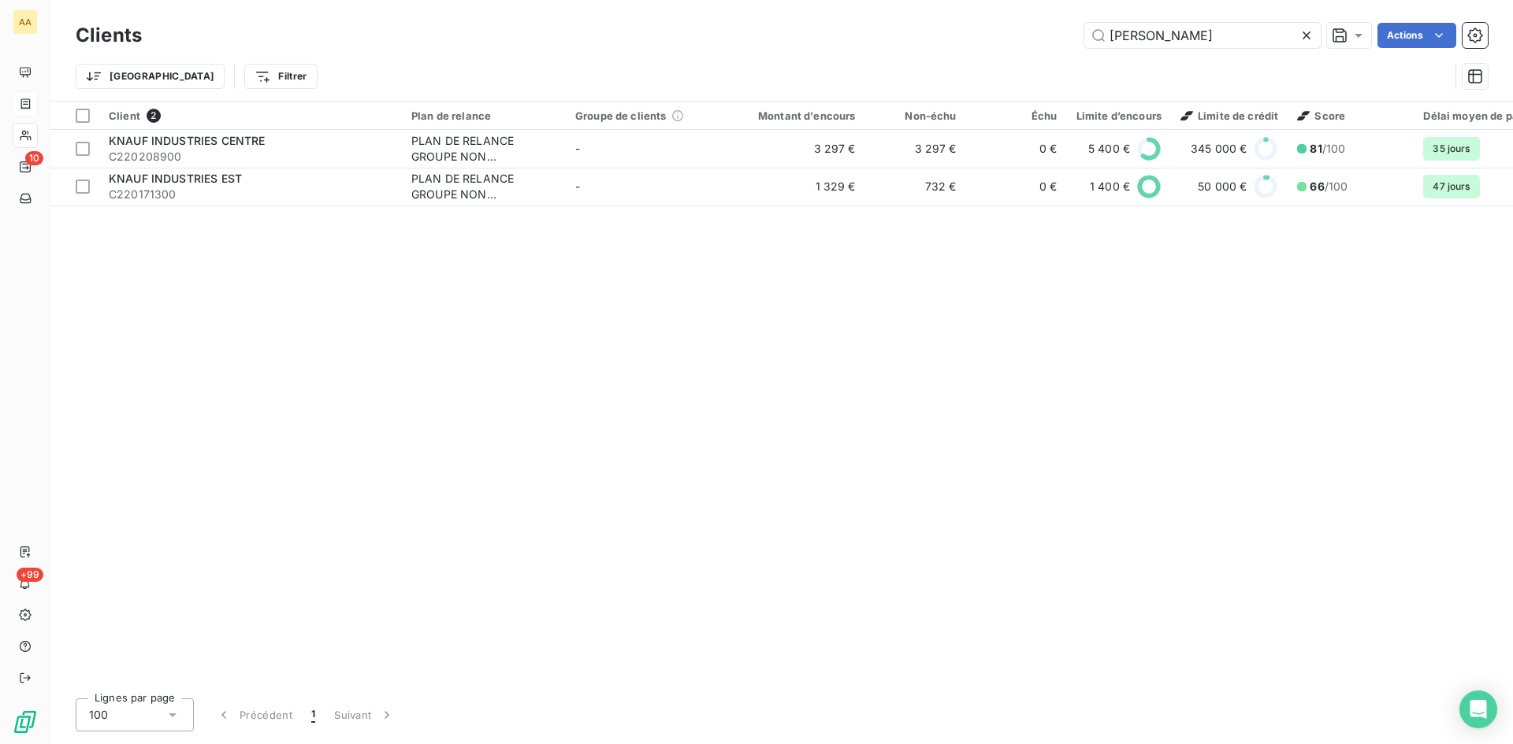
drag, startPoint x: 1161, startPoint y: 40, endPoint x: 1023, endPoint y: 38, distance: 138.7
click at [1023, 38] on div "[PERSON_NAME] Actions" at bounding box center [824, 35] width 1327 height 25
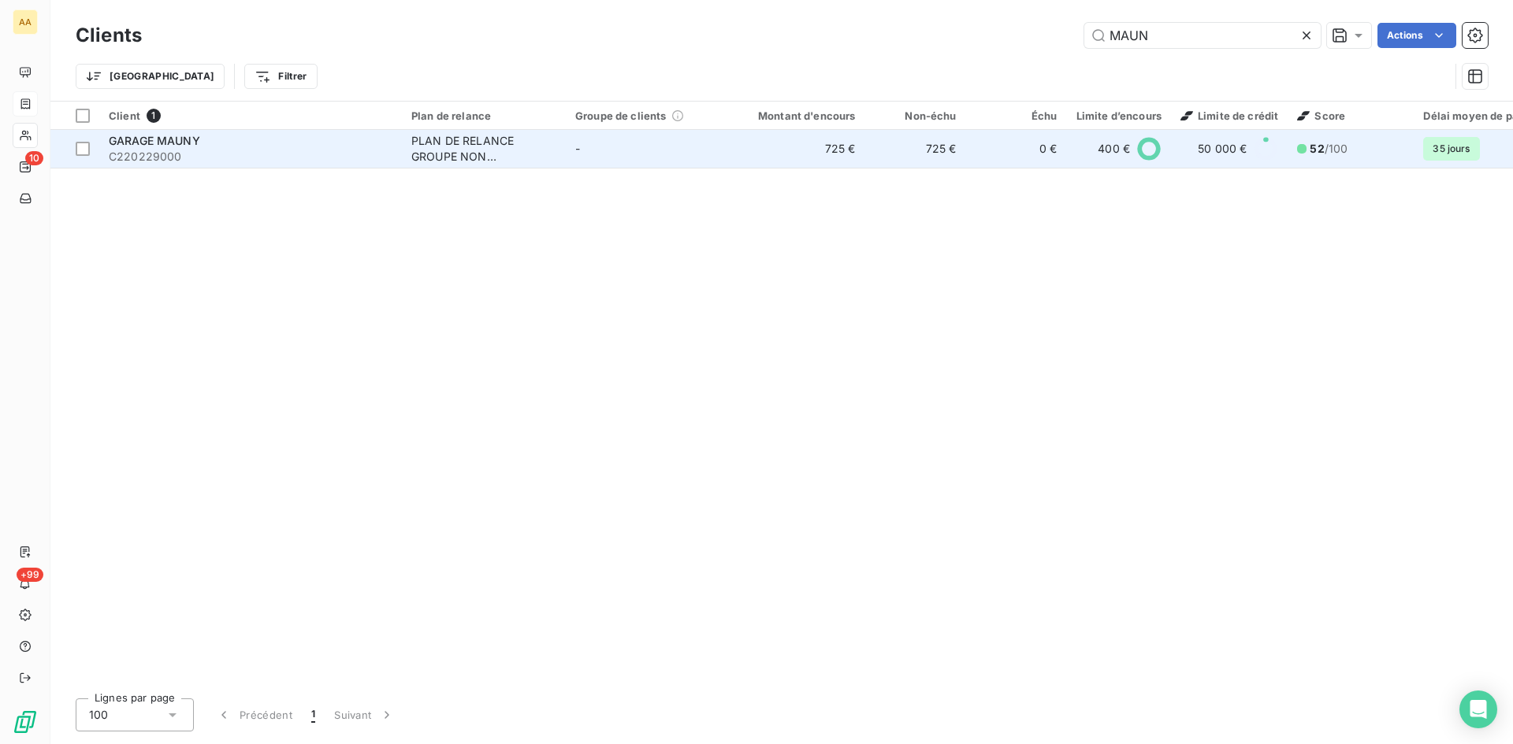
type input "MAUN"
click at [455, 150] on div "PLAN DE RELANCE GROUPE NON AUTOMATIQUE" at bounding box center [483, 149] width 145 height 32
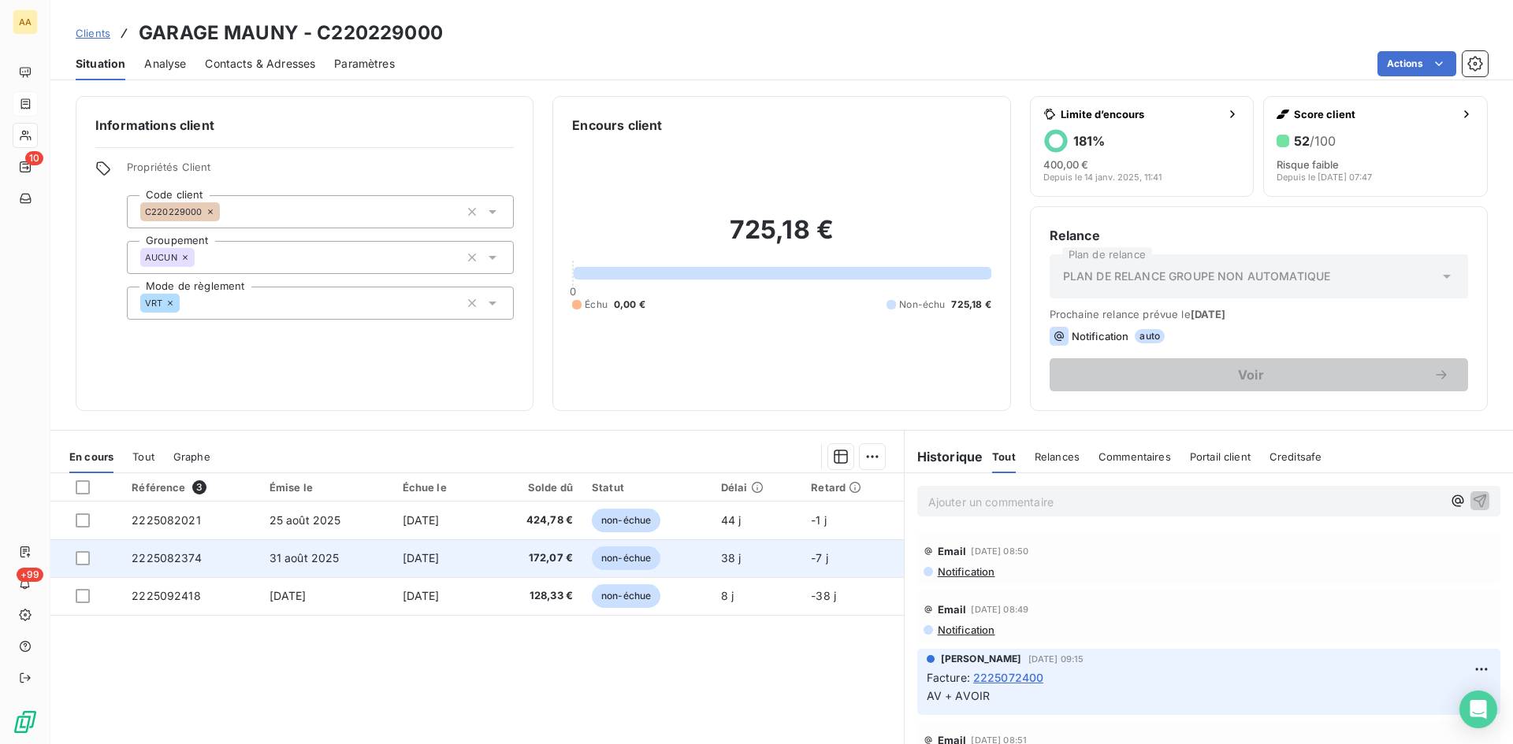
click at [180, 552] on span "2225082374" at bounding box center [167, 557] width 70 height 13
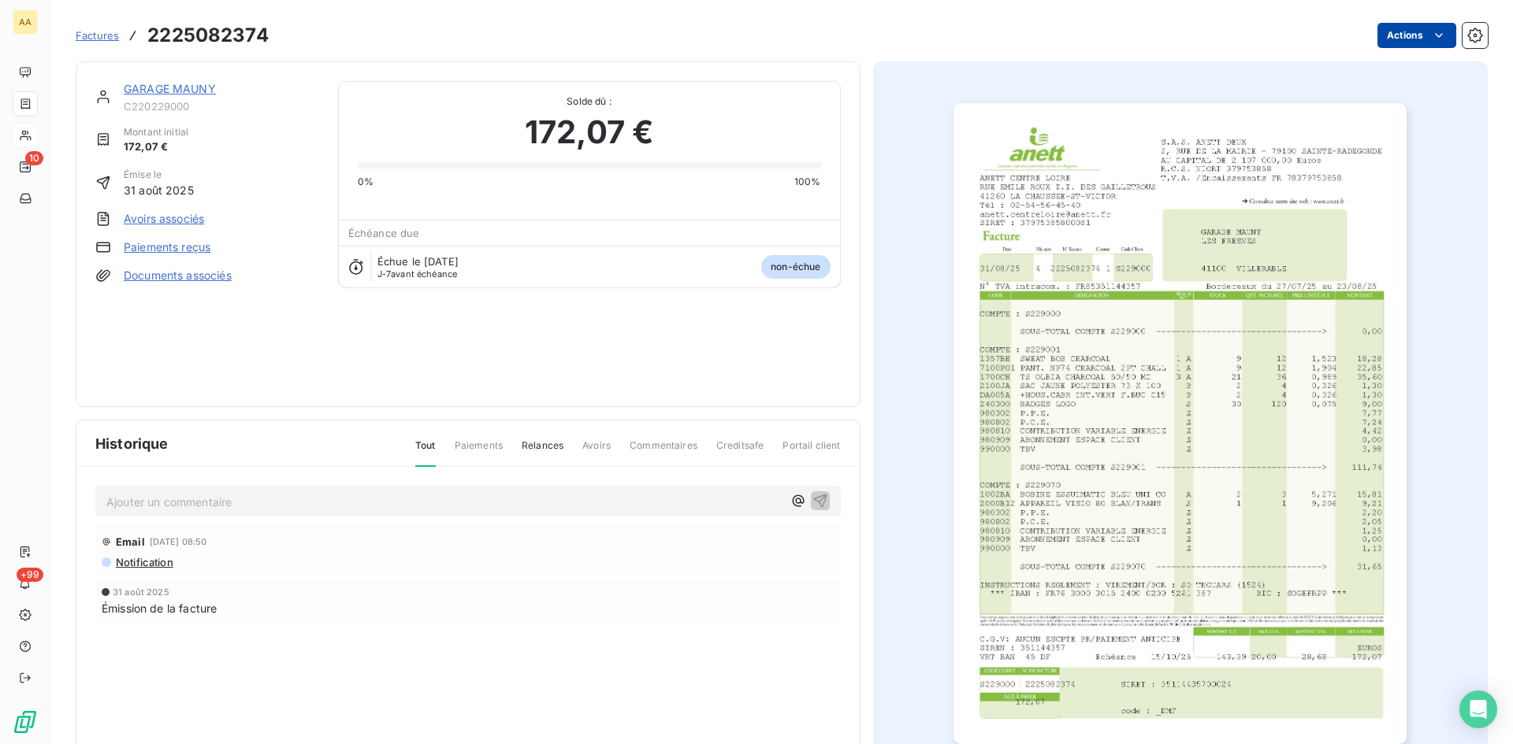
click at [1415, 35] on html "AA 10 +99 Factures 2225082374 Actions GARAGE MAUNY C220229000 Montant initial 1…" at bounding box center [756, 372] width 1513 height 744
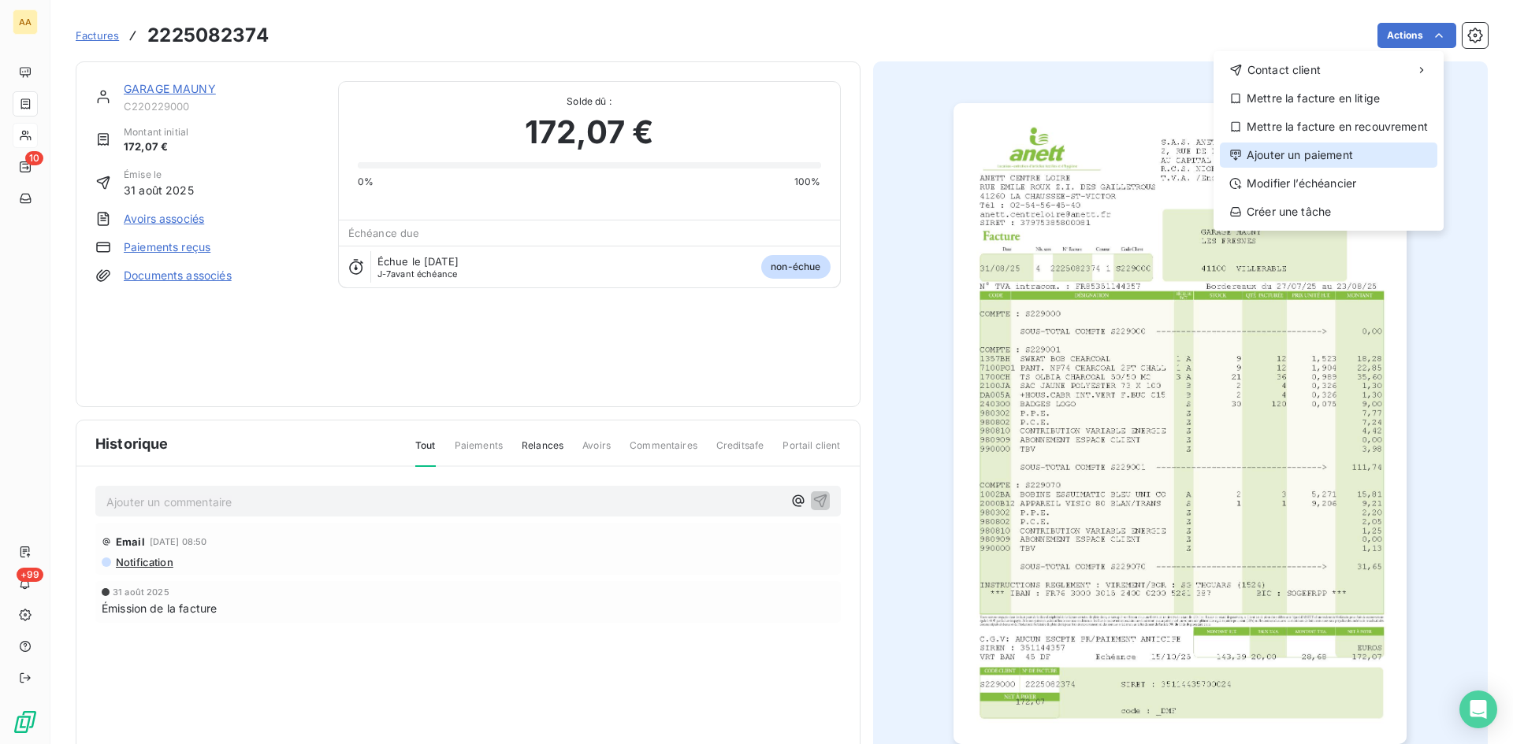
click at [1316, 162] on div "Ajouter un paiement" at bounding box center [1328, 155] width 217 height 25
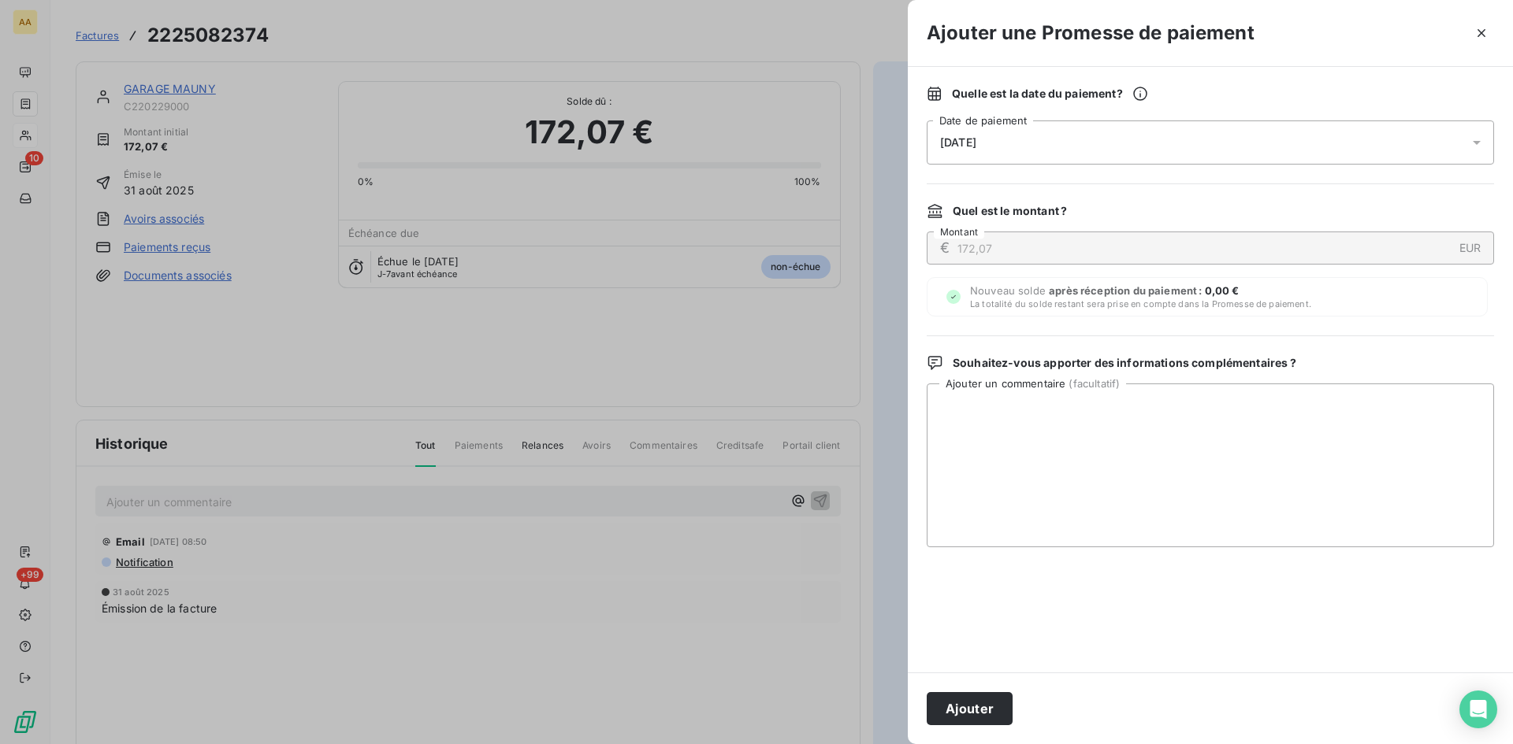
click at [1016, 142] on div "[DATE]" at bounding box center [1209, 143] width 567 height 44
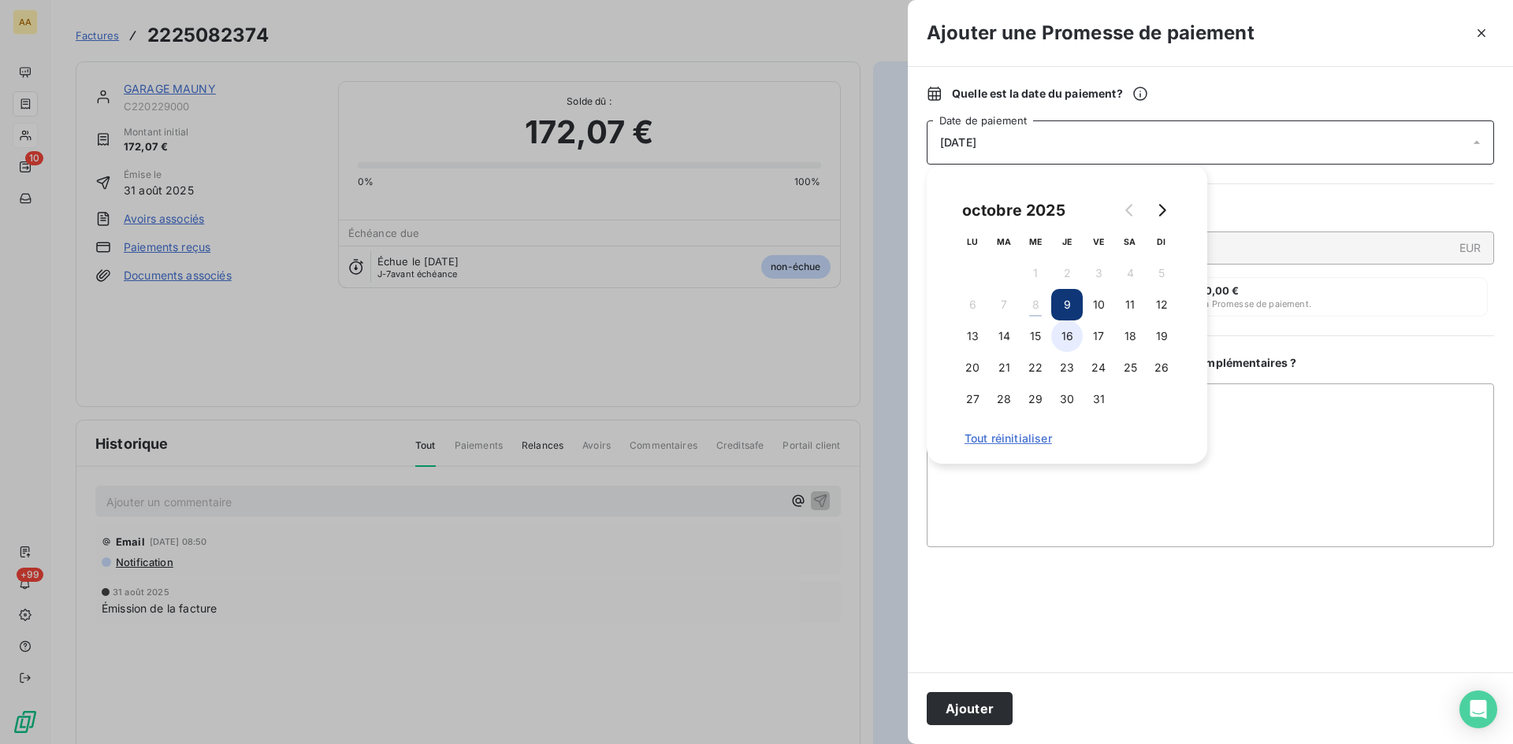
click at [1063, 332] on button "16" at bounding box center [1067, 337] width 32 height 32
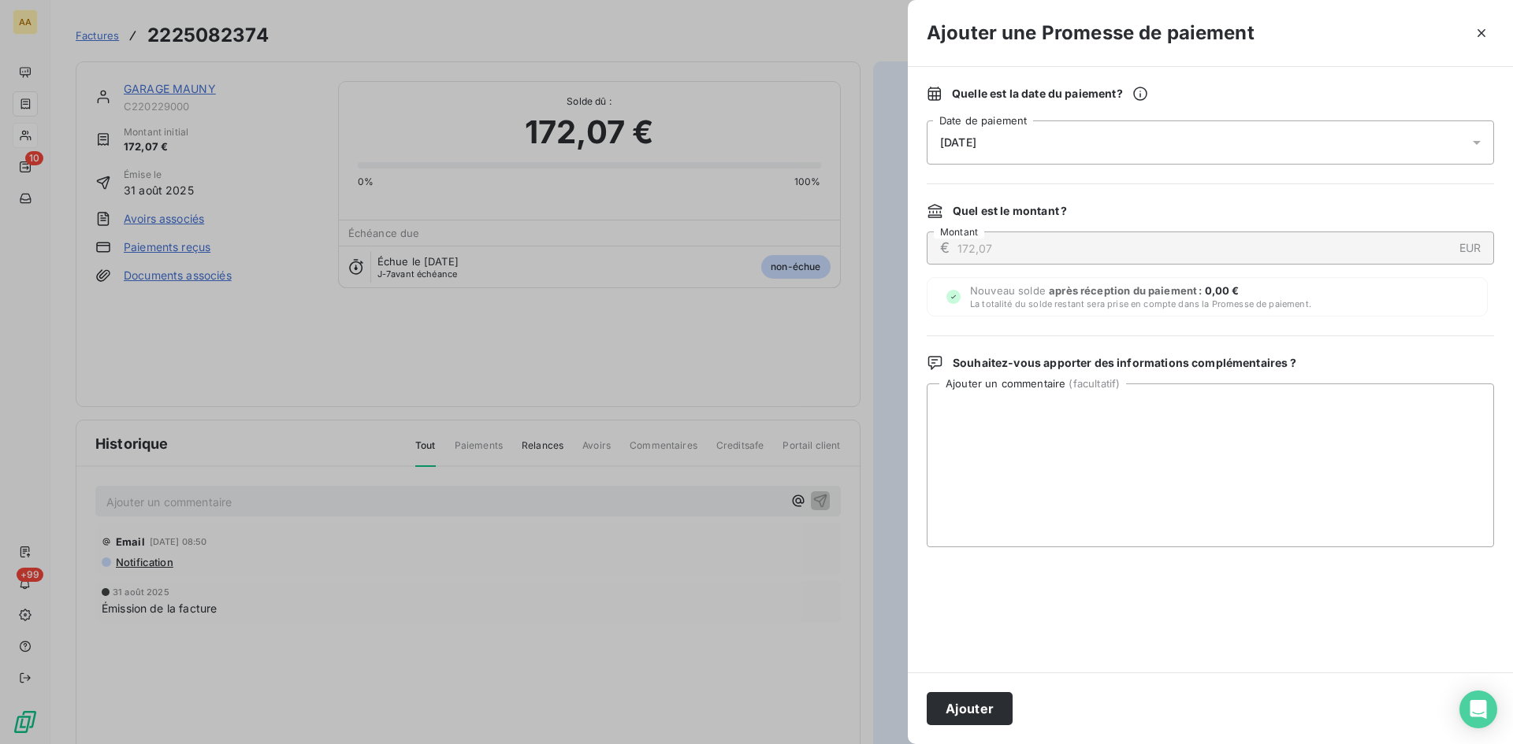
drag, startPoint x: 990, startPoint y: 709, endPoint x: 726, endPoint y: 592, distance: 287.8
click at [990, 707] on button "Ajouter" at bounding box center [969, 708] width 86 height 33
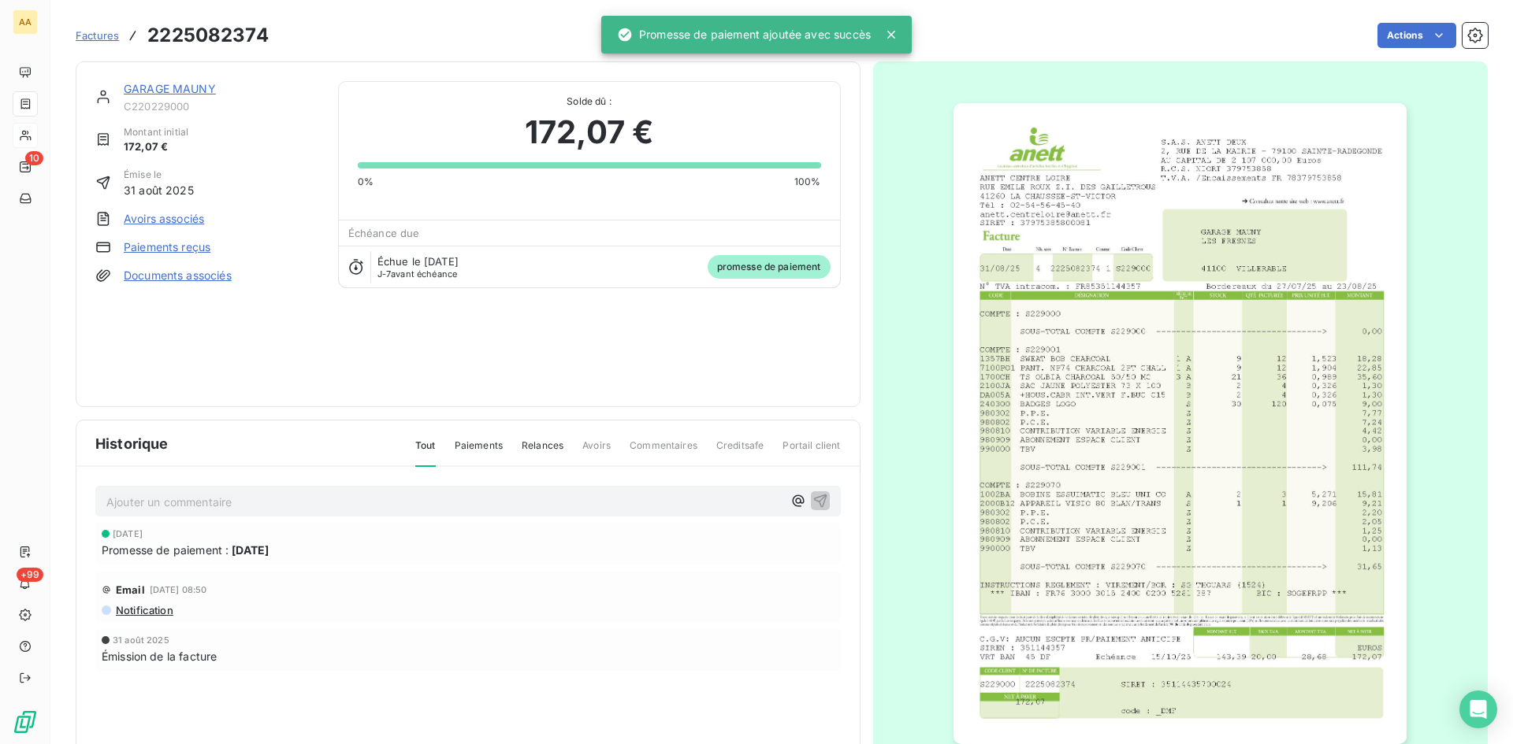
drag, startPoint x: 574, startPoint y: 501, endPoint x: 564, endPoint y: 505, distance: 10.2
click at [572, 501] on p "Ajouter un commentaire ﻿" at bounding box center [444, 502] width 676 height 20
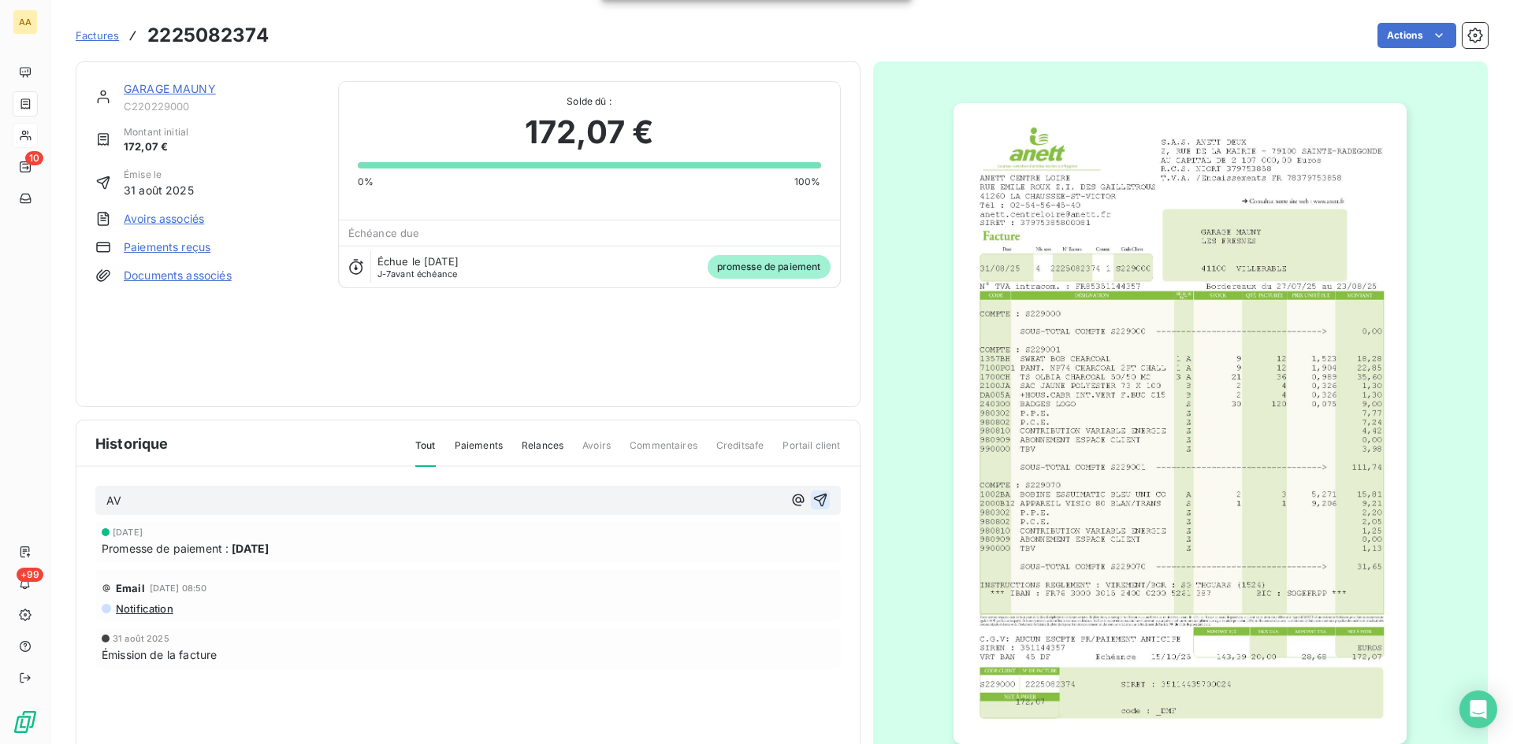
click at [812, 503] on icon "button" at bounding box center [820, 500] width 16 height 16
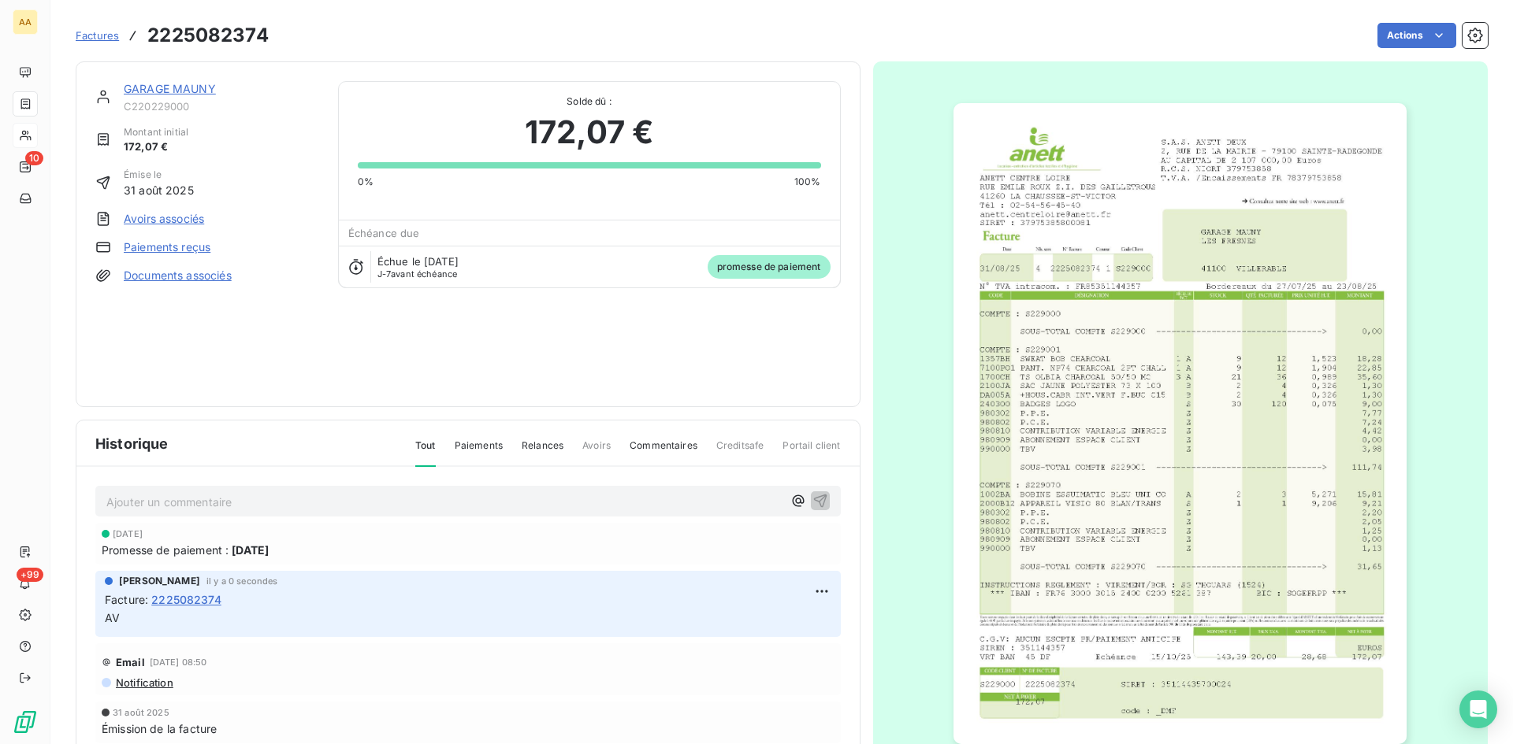
click at [188, 85] on link "GARAGE MAUNY" at bounding box center [170, 88] width 92 height 13
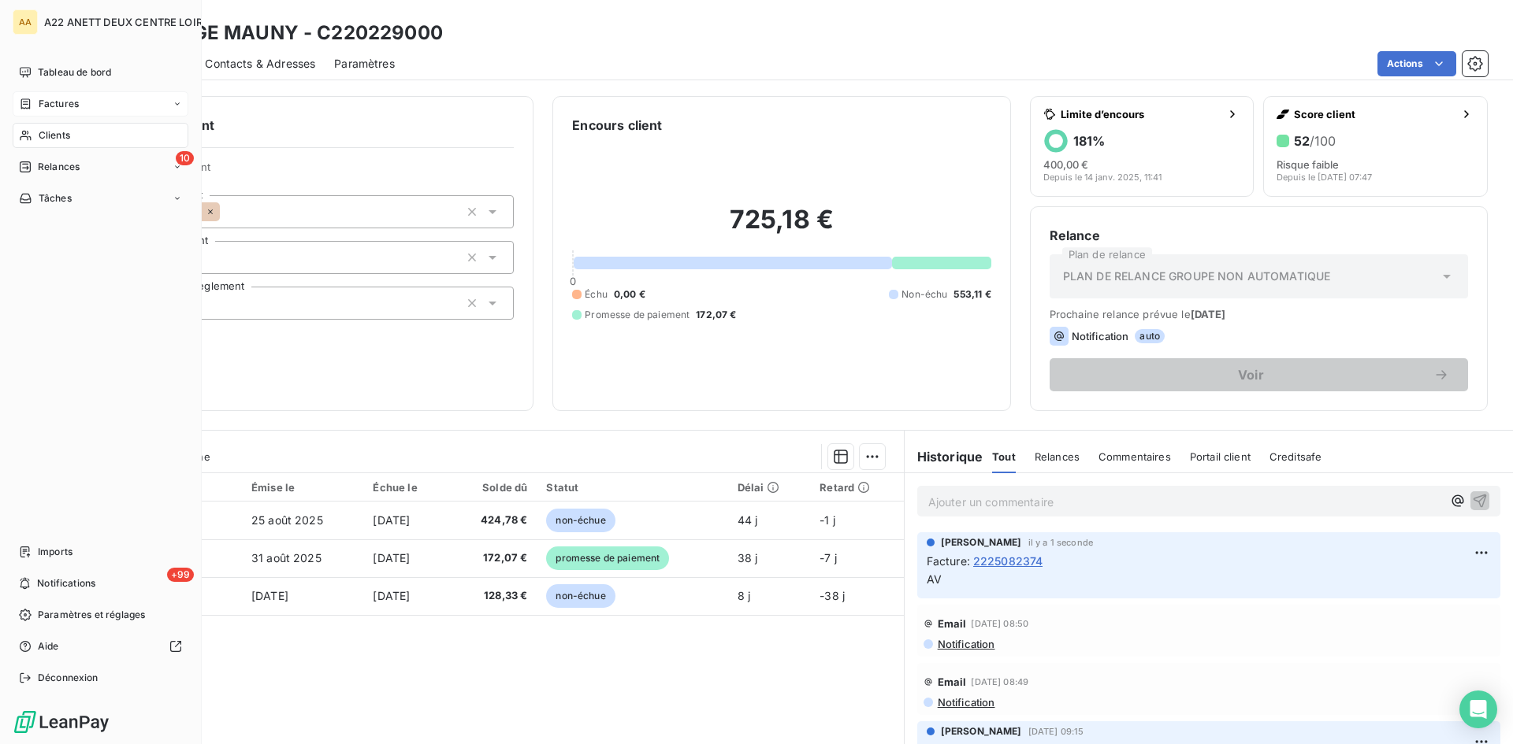
click at [75, 102] on span "Factures" at bounding box center [59, 104] width 40 height 14
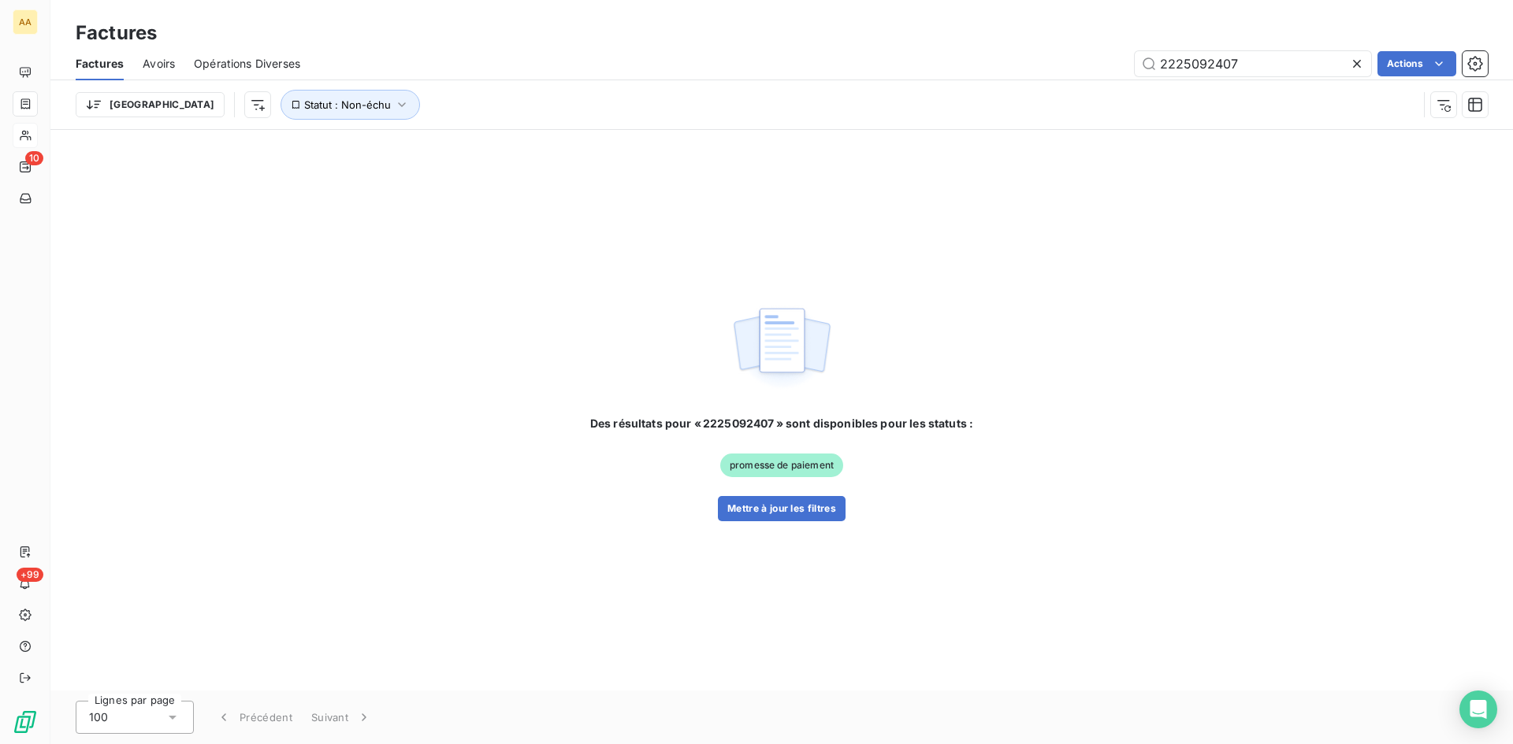
drag, startPoint x: 1238, startPoint y: 65, endPoint x: 1117, endPoint y: 63, distance: 120.6
click at [1117, 63] on div "2225092407 Actions" at bounding box center [903, 63] width 1168 height 25
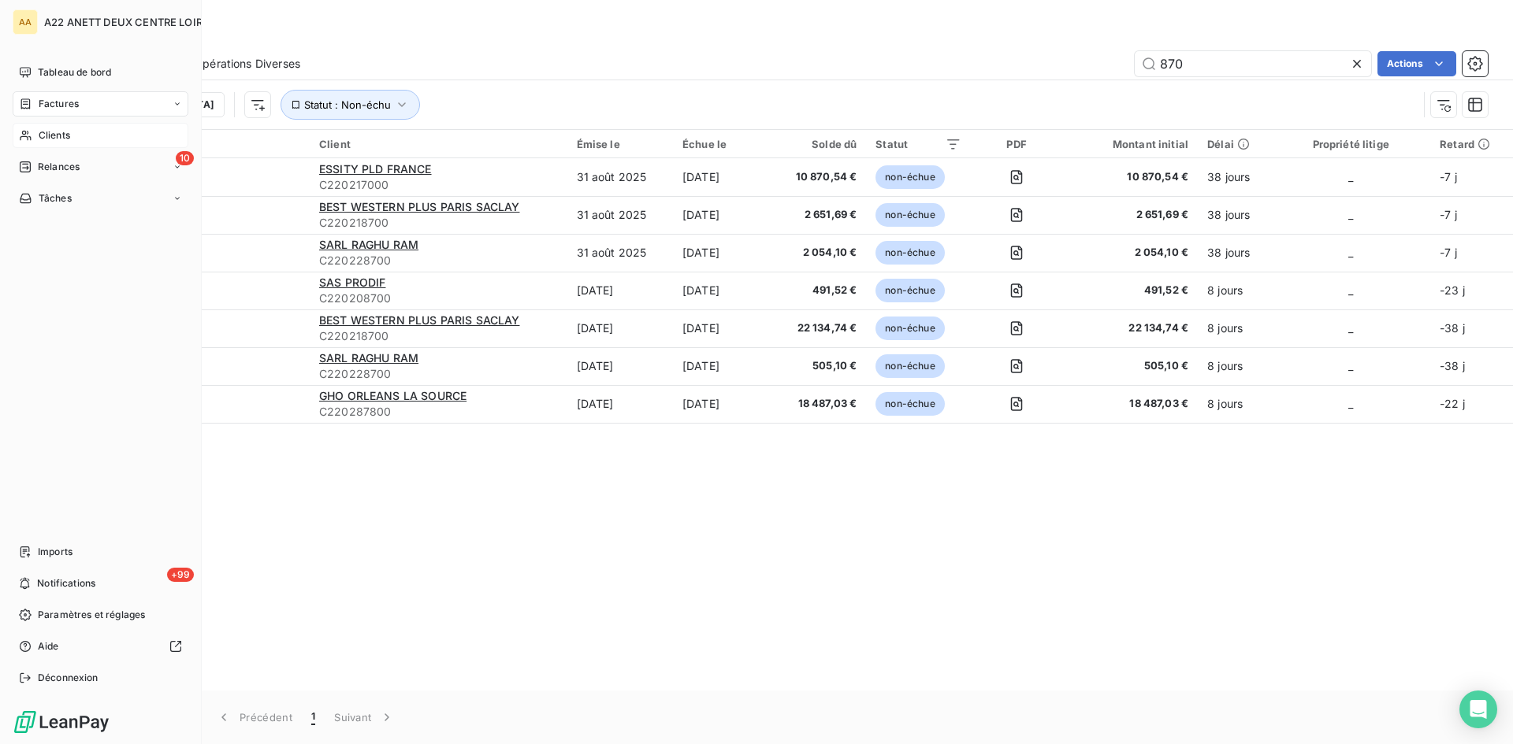
type input "870"
click at [54, 127] on div "Clients" at bounding box center [101, 135] width 176 height 25
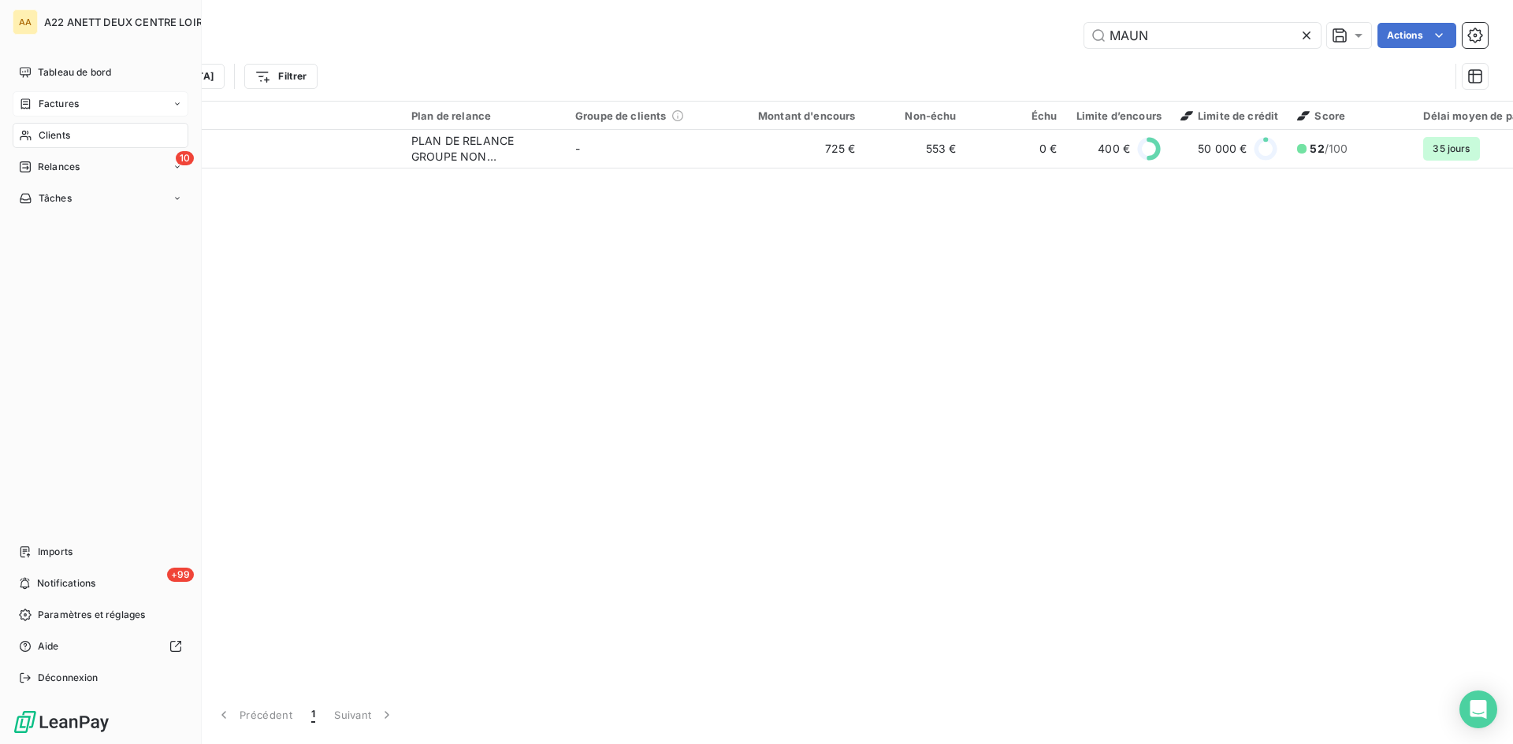
click at [57, 105] on span "Factures" at bounding box center [59, 104] width 40 height 14
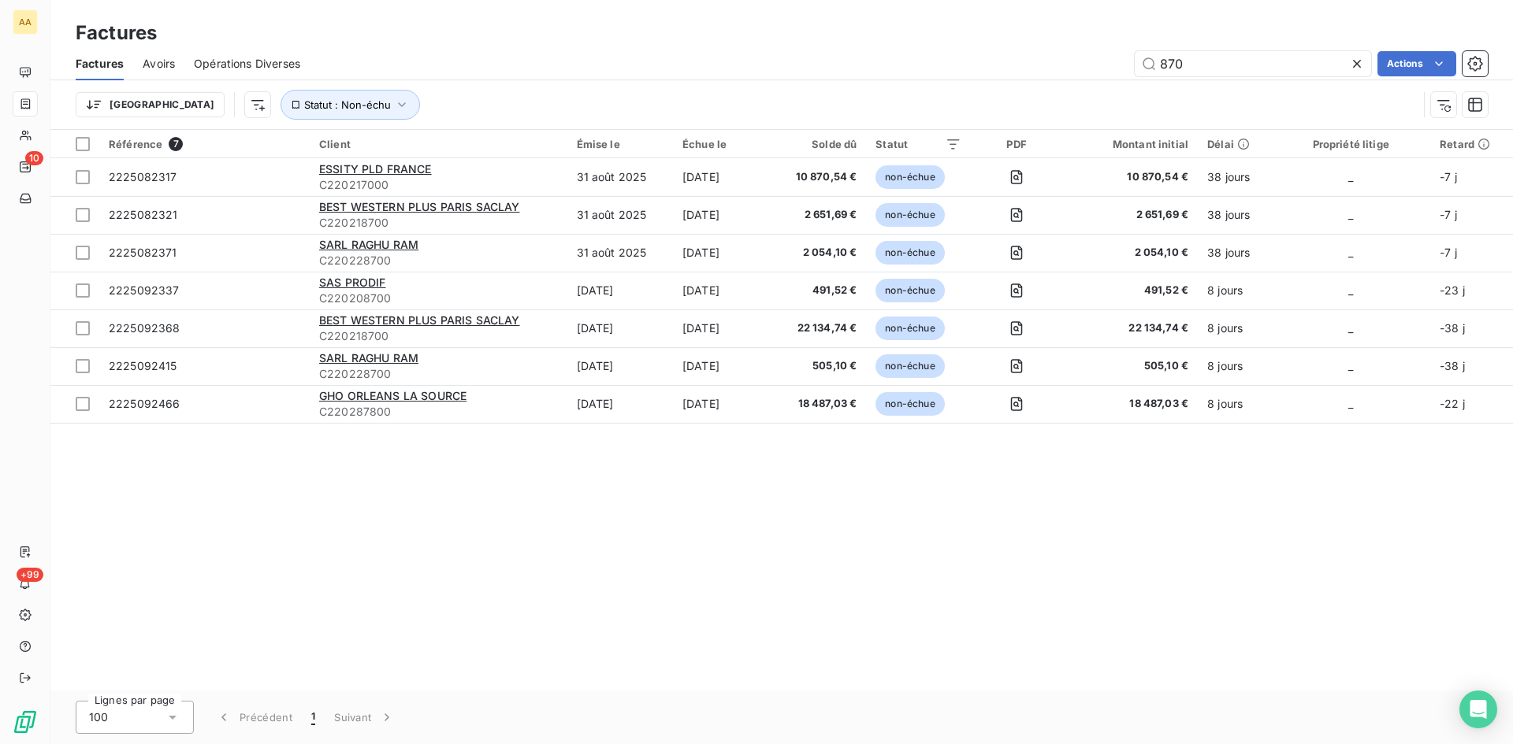
drag, startPoint x: 1194, startPoint y: 67, endPoint x: 1066, endPoint y: 68, distance: 127.6
click at [1066, 67] on div "870 Actions" at bounding box center [903, 63] width 1168 height 25
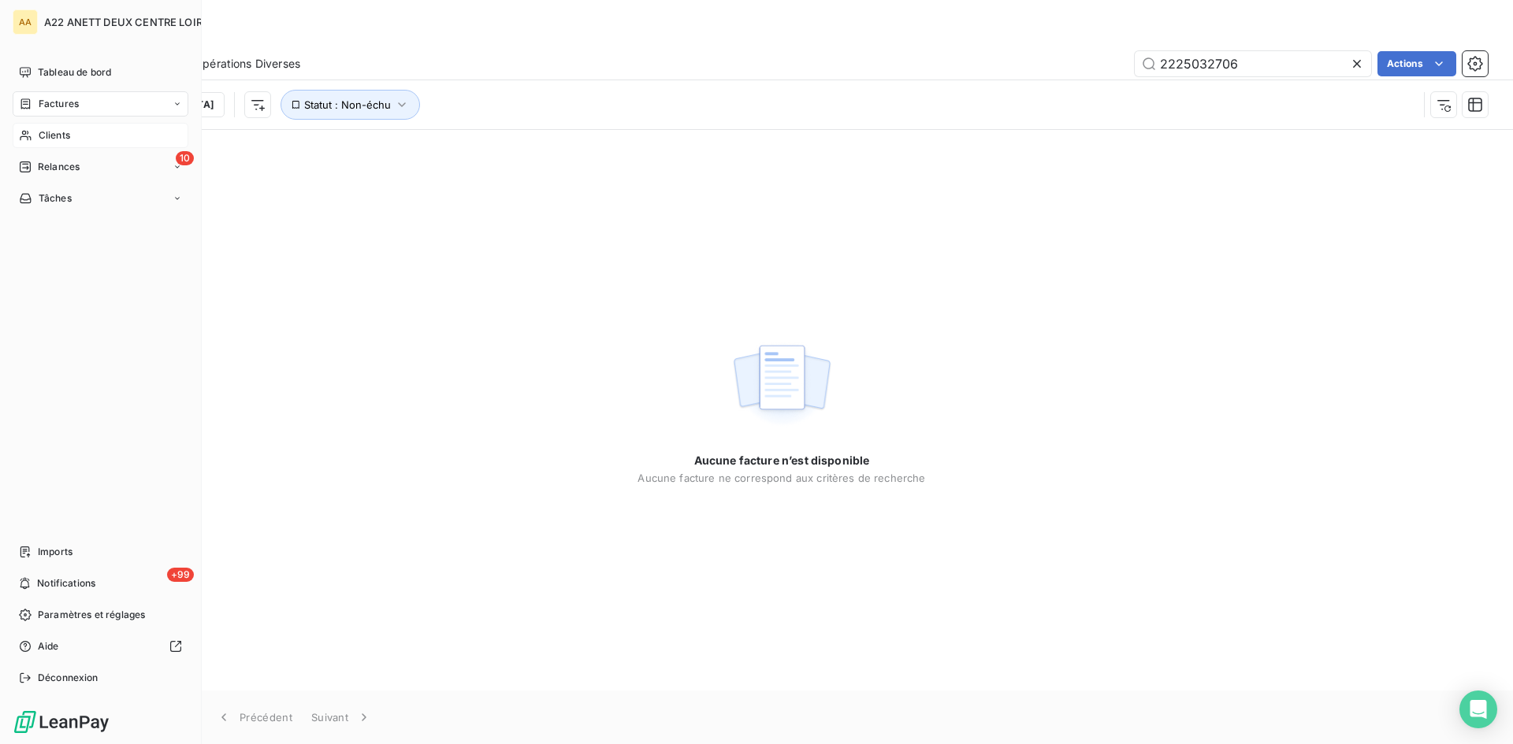
type input "2225032706"
click at [45, 131] on span "Clients" at bounding box center [55, 135] width 32 height 14
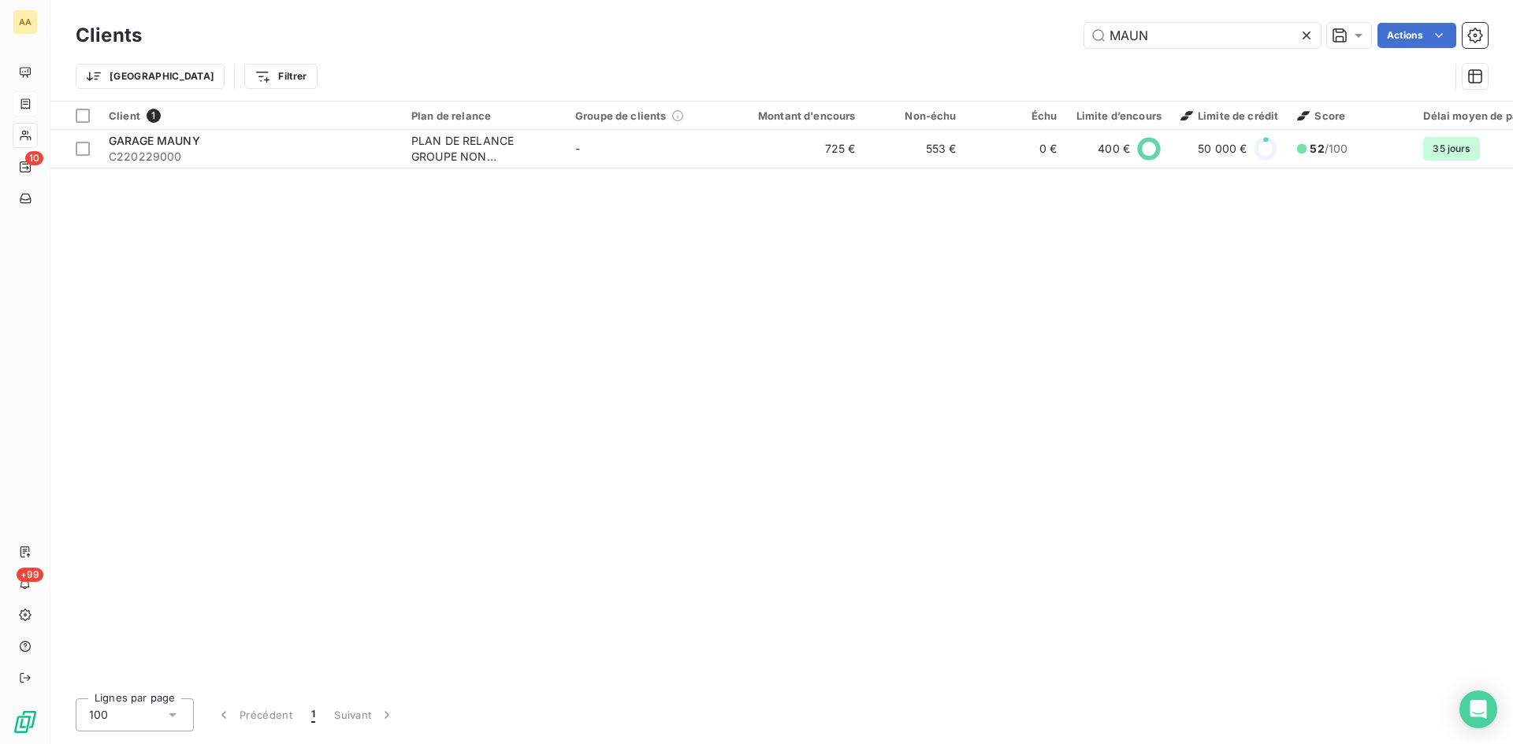
drag, startPoint x: 1158, startPoint y: 36, endPoint x: 896, endPoint y: 40, distance: 262.4
click at [896, 40] on div "MAUN Actions" at bounding box center [824, 35] width 1327 height 25
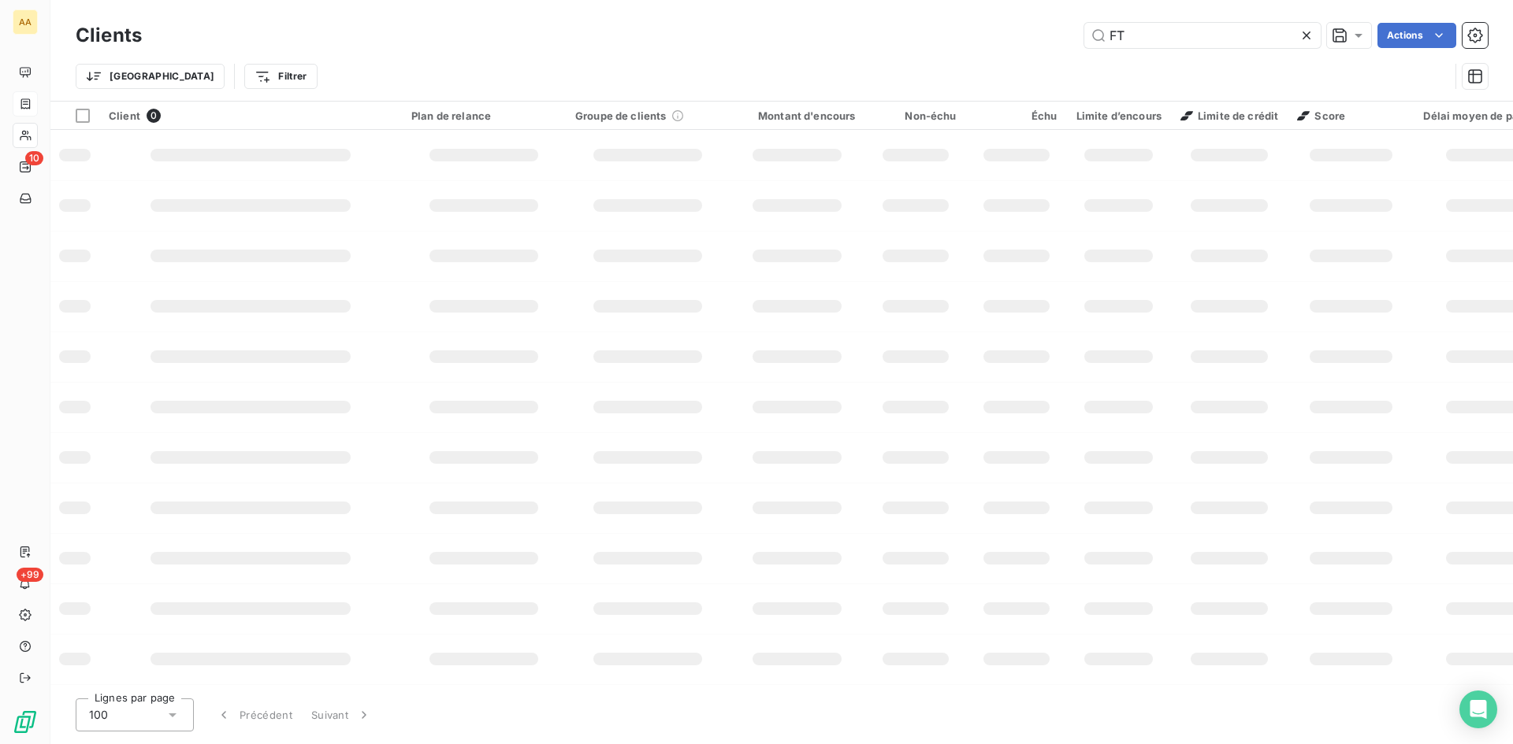
type input "F"
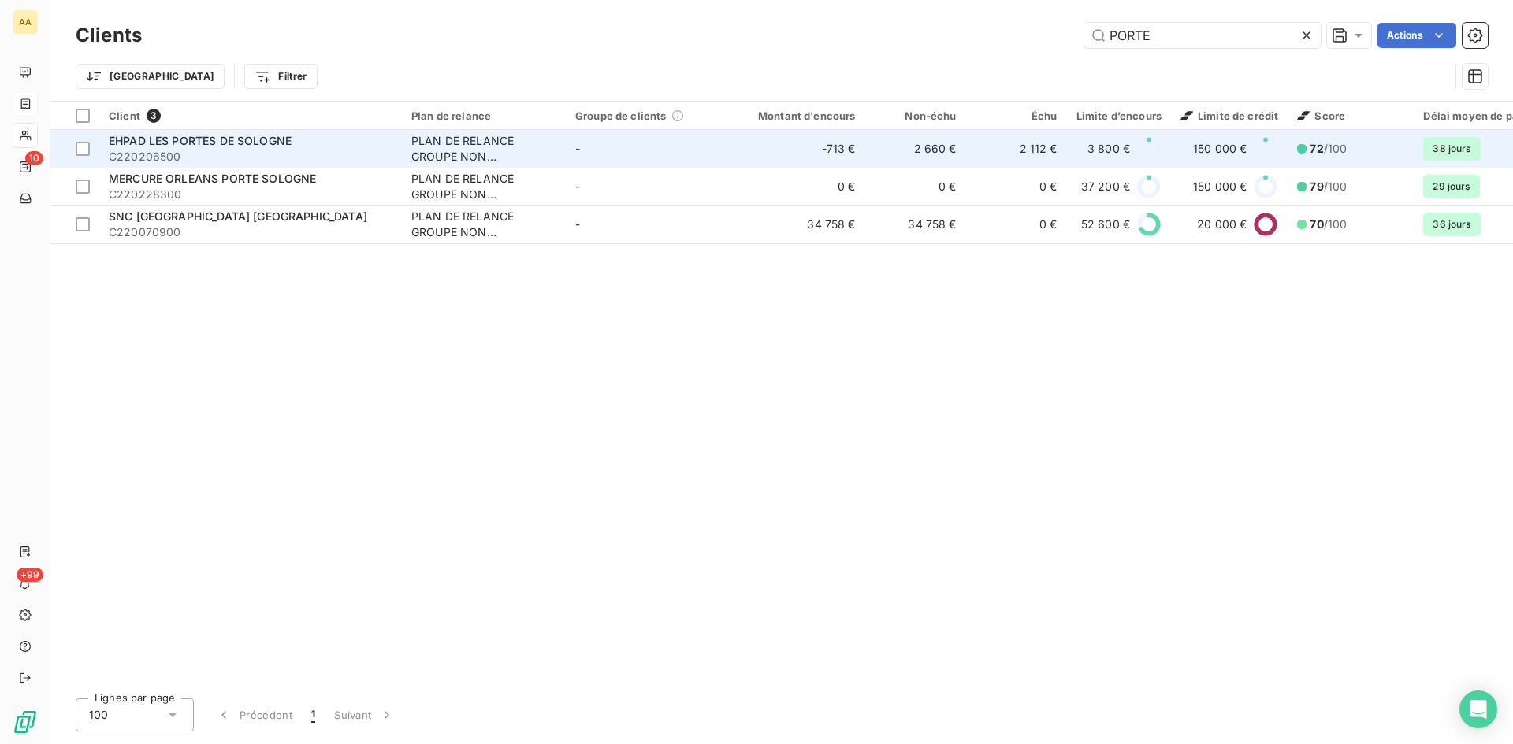
type input "PORTE"
click at [246, 143] on span "EHPAD LES PORTES DE SOLOGNE" at bounding box center [200, 140] width 183 height 13
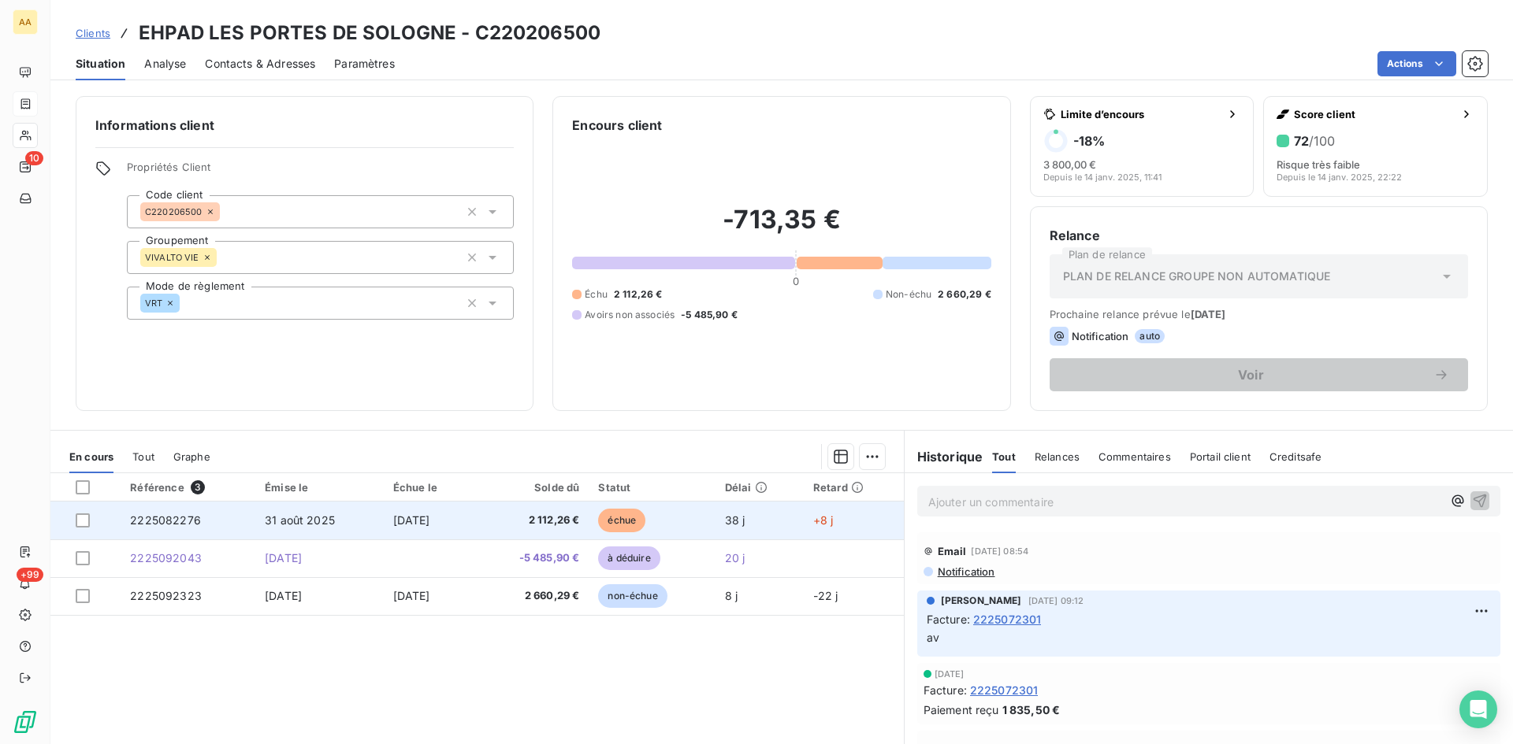
click at [163, 521] on span "2225082276" at bounding box center [165, 520] width 71 height 13
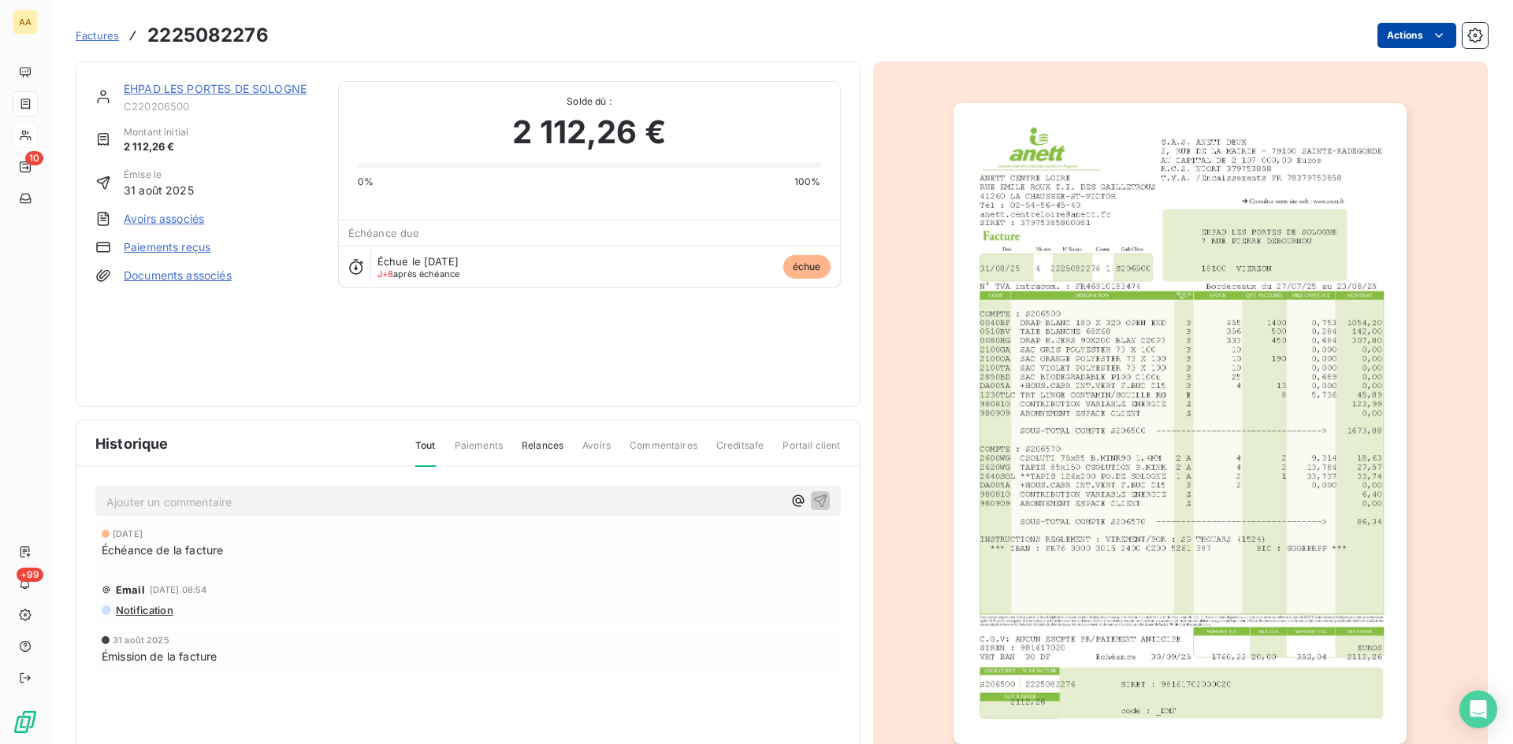
click at [1395, 32] on html "AA 10 +99 Factures 2225082276 Actions EHPAD [PERSON_NAME] DE SOLOGNE C220206500…" at bounding box center [756, 372] width 1513 height 744
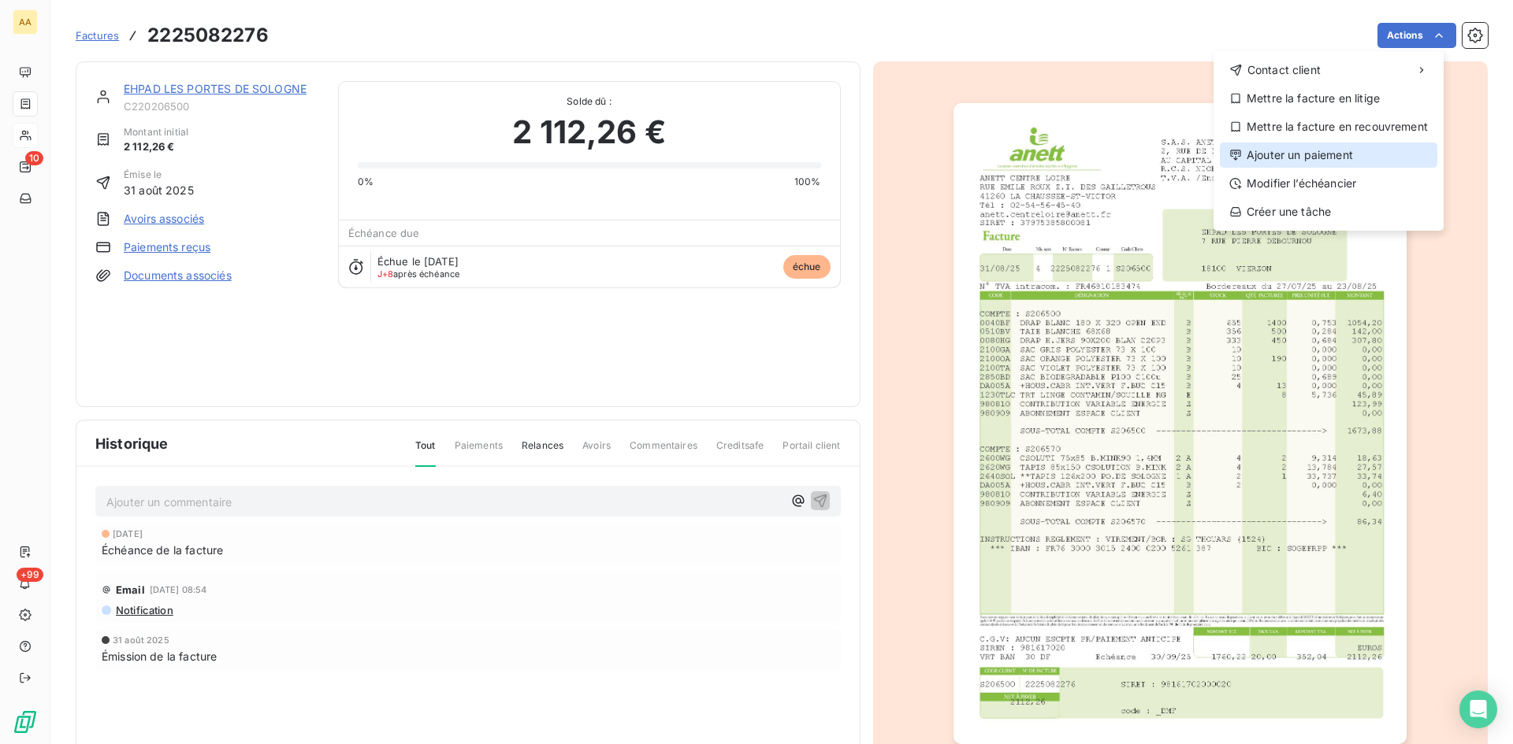
click at [1336, 152] on div "Ajouter un paiement" at bounding box center [1328, 155] width 217 height 25
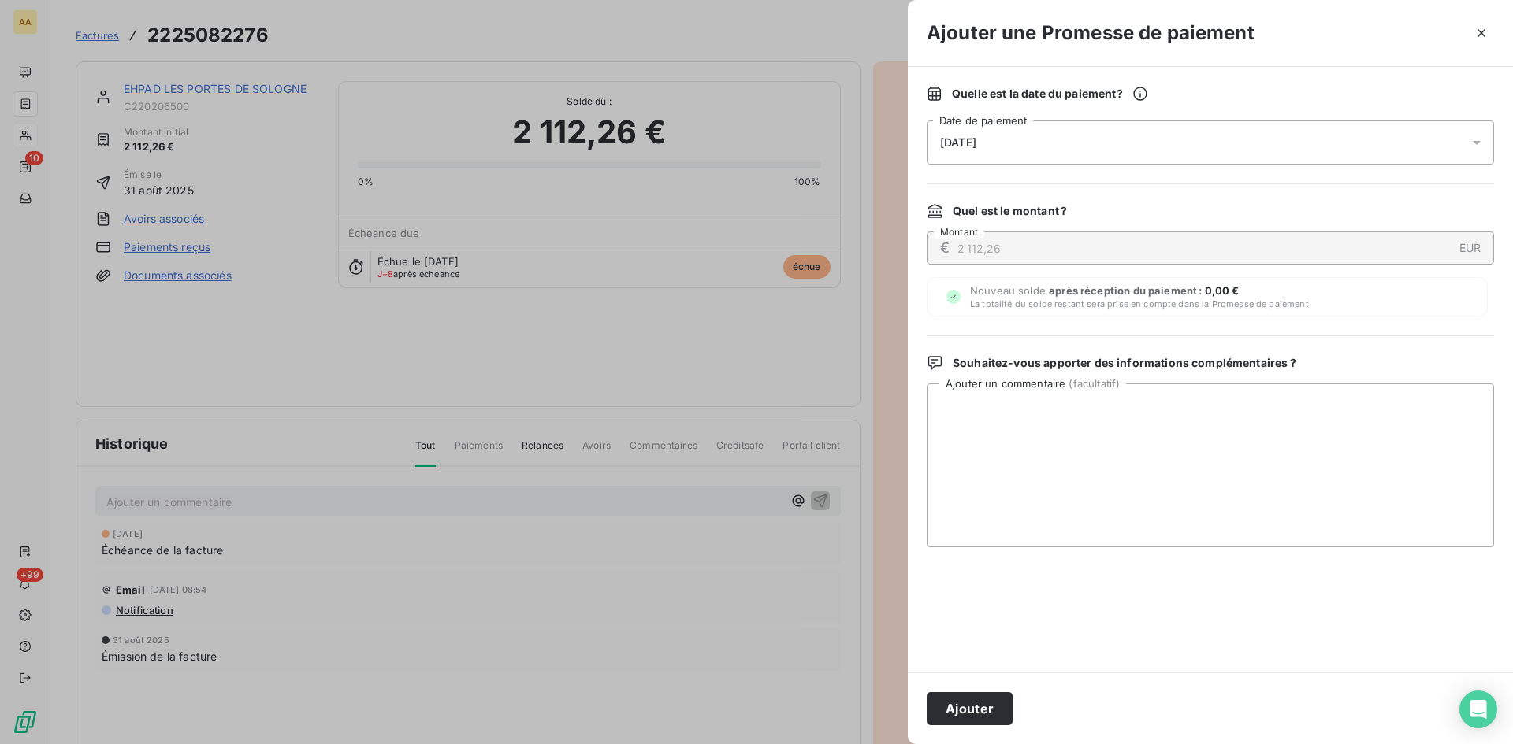
click at [1065, 144] on div "[DATE]" at bounding box center [1209, 143] width 567 height 44
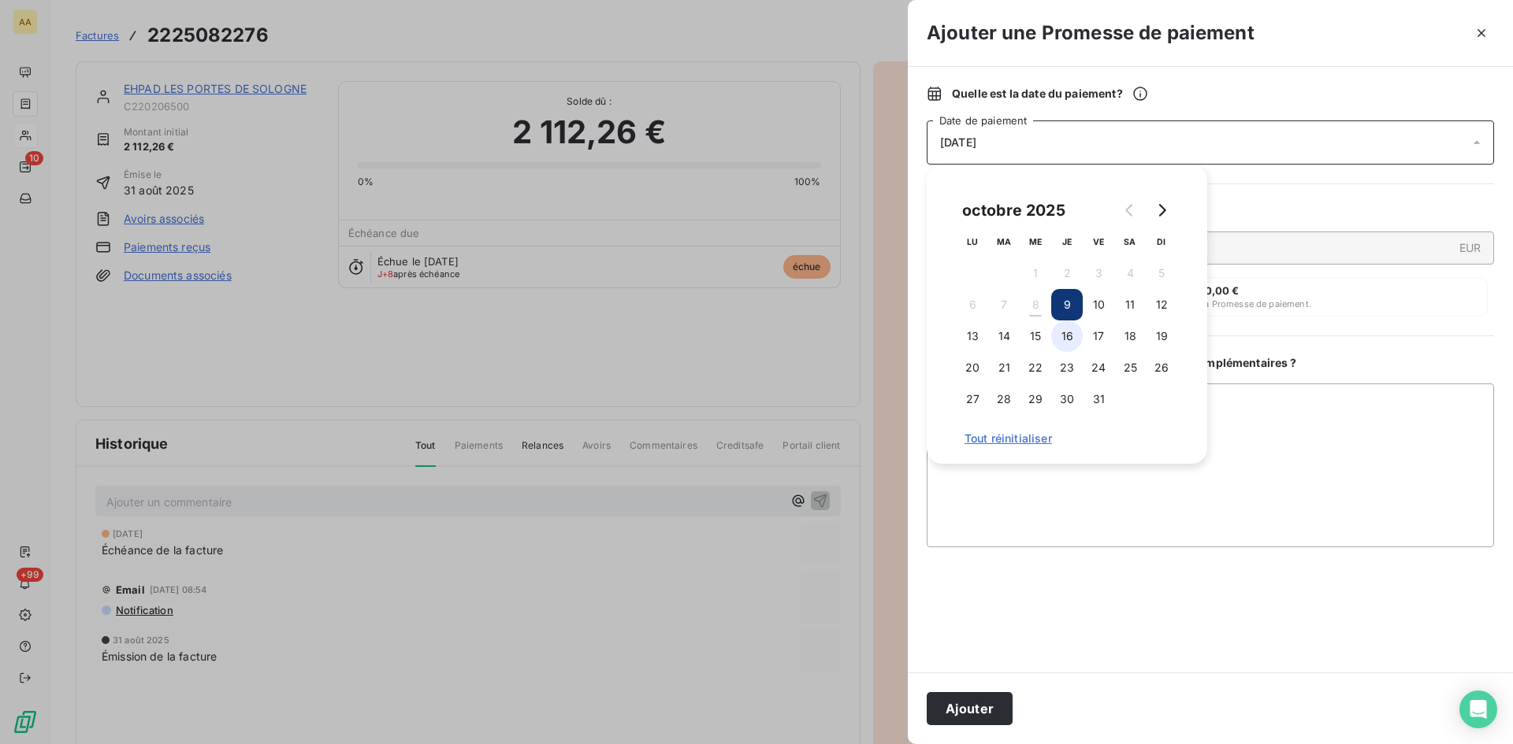
click at [1078, 336] on button "16" at bounding box center [1067, 337] width 32 height 32
drag, startPoint x: 1004, startPoint y: 703, endPoint x: 821, endPoint y: 590, distance: 214.7
click at [1002, 703] on button "Ajouter" at bounding box center [969, 708] width 86 height 33
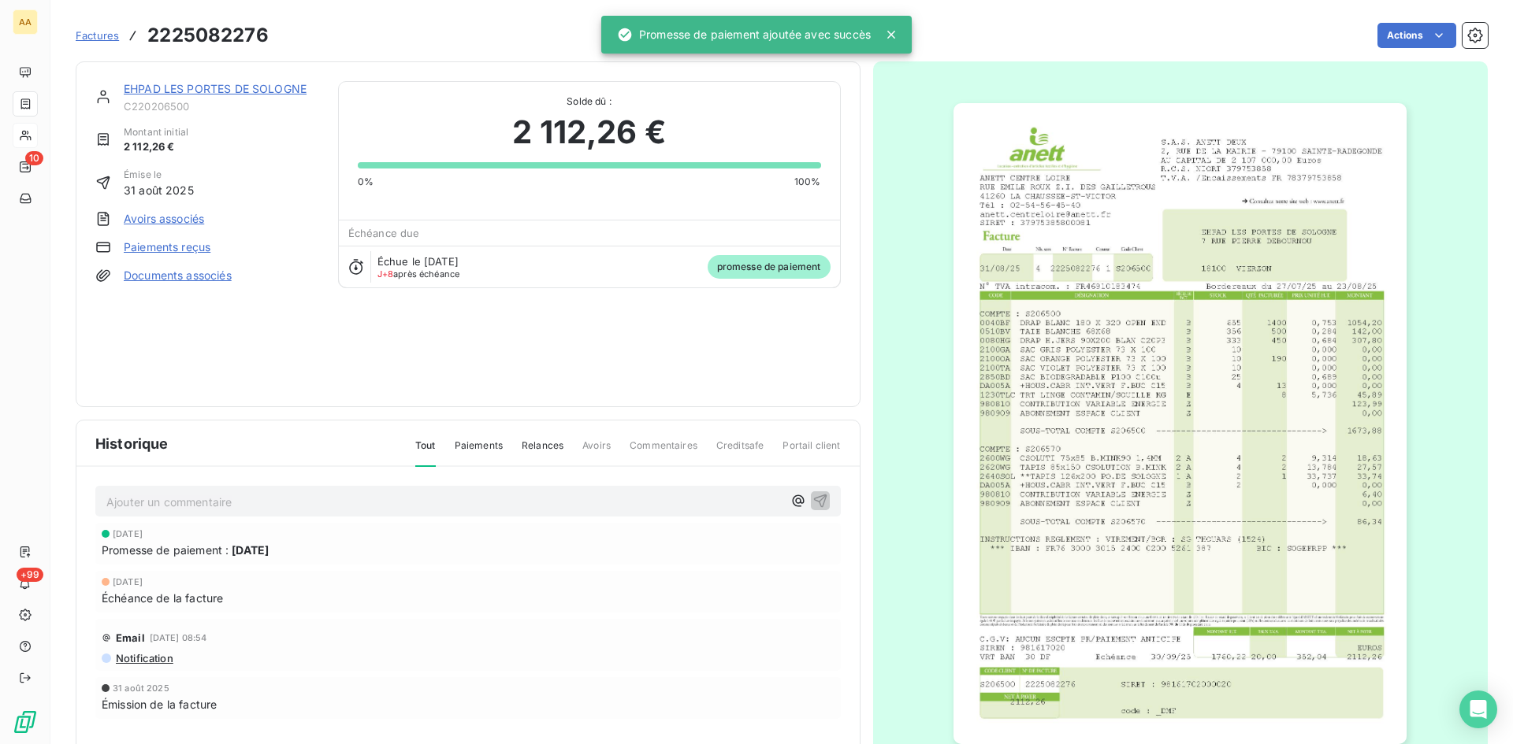
drag, startPoint x: 672, startPoint y: 499, endPoint x: 662, endPoint y: 496, distance: 10.5
click at [671, 499] on p "Ajouter un commentaire ﻿" at bounding box center [444, 502] width 676 height 20
click at [815, 496] on icon "button" at bounding box center [819, 500] width 13 height 13
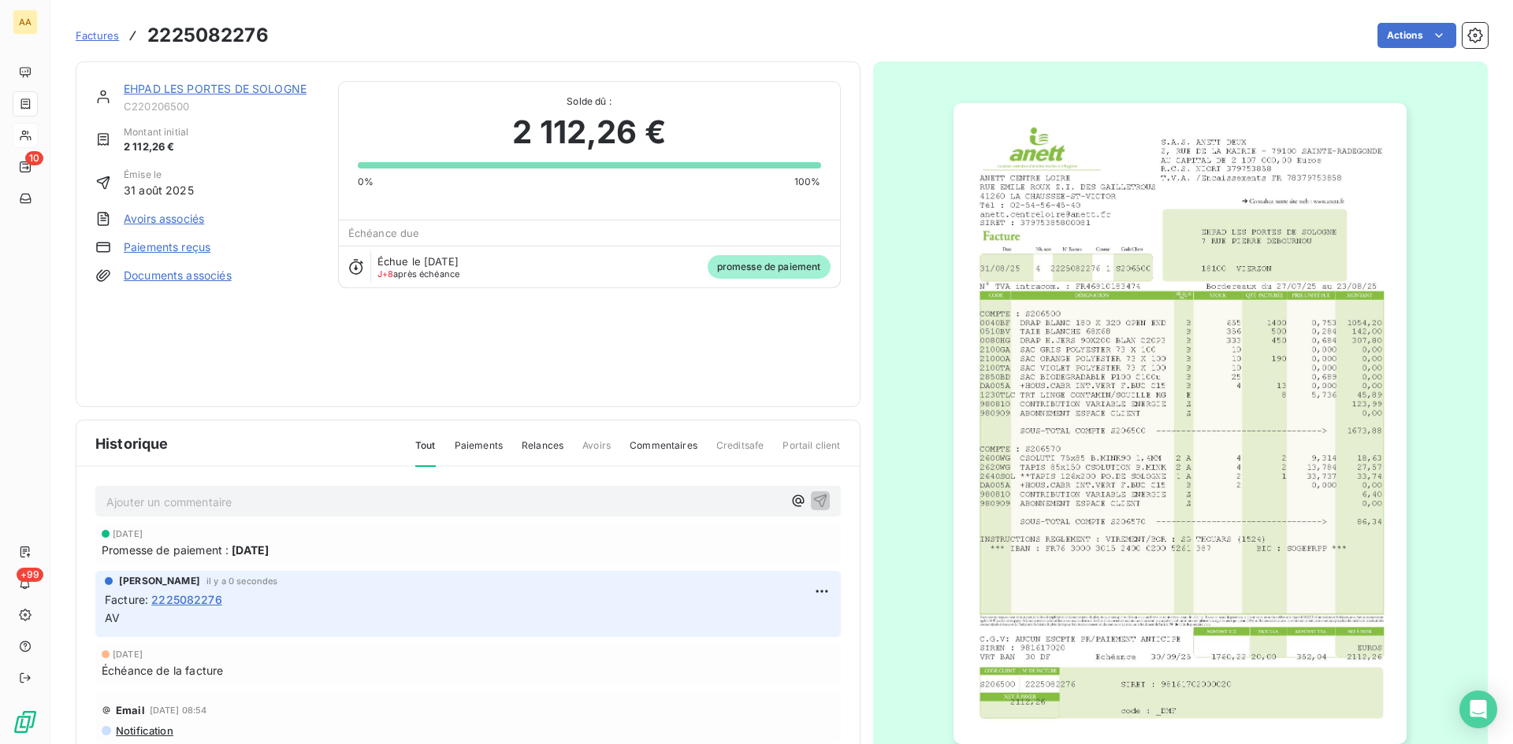
click at [249, 91] on link "EHPAD LES PORTES DE SOLOGNE" at bounding box center [215, 88] width 183 height 13
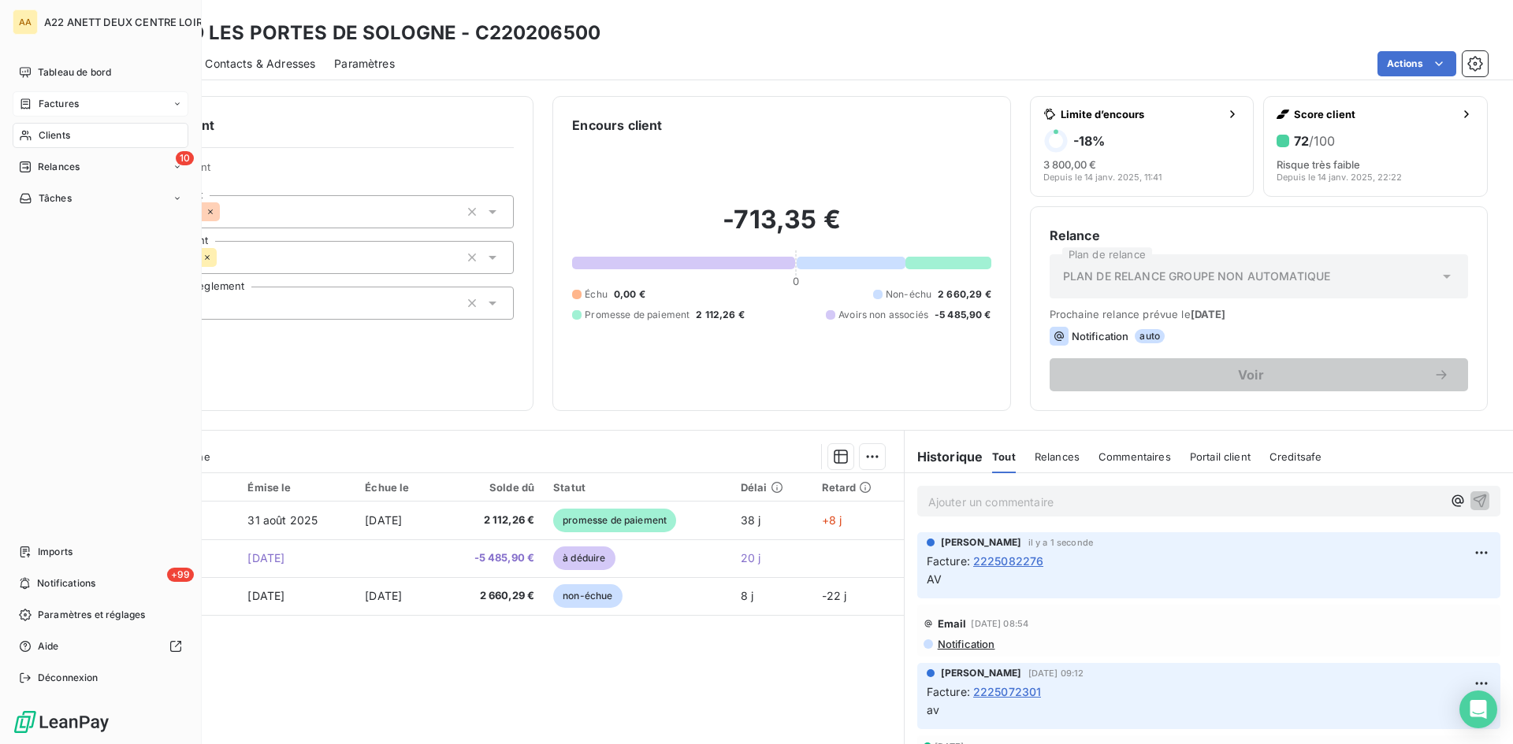
click at [50, 131] on span "Clients" at bounding box center [55, 135] width 32 height 14
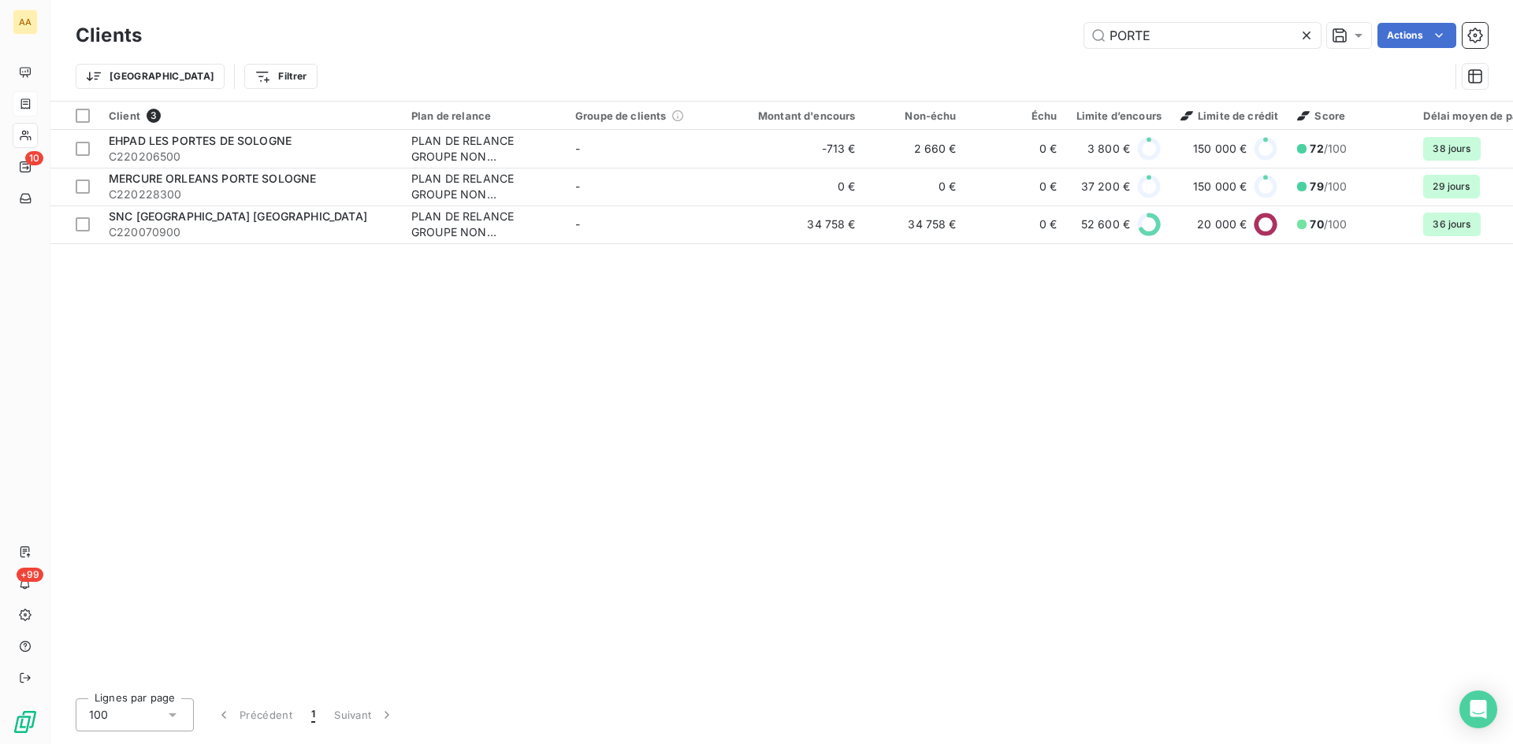
drag, startPoint x: 1178, startPoint y: 43, endPoint x: 1034, endPoint y: 39, distance: 144.2
click at [1034, 39] on div "PORTE Actions" at bounding box center [824, 35] width 1327 height 25
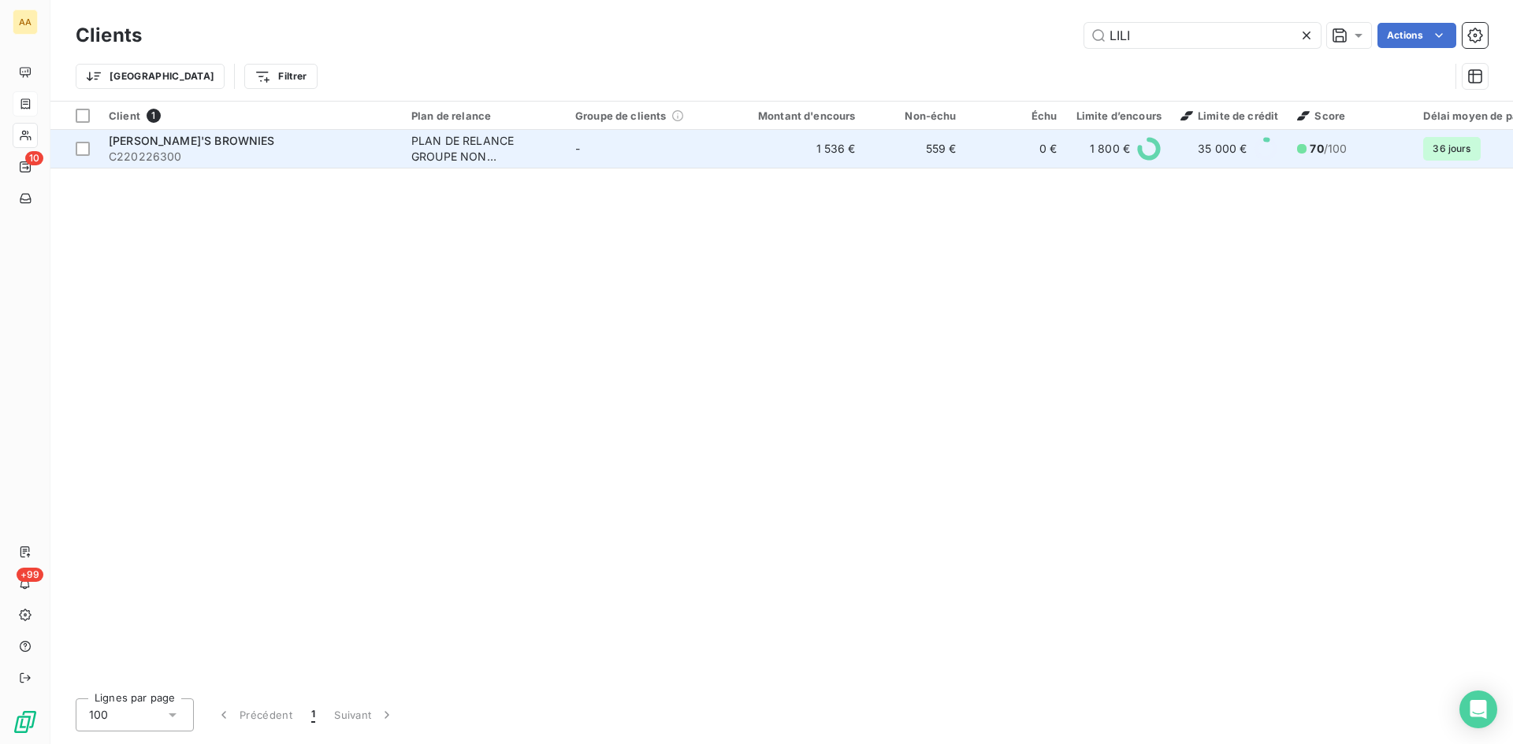
type input "LILI"
click at [430, 157] on div "PLAN DE RELANCE GROUPE NON AUTOMATIQUE" at bounding box center [483, 149] width 145 height 32
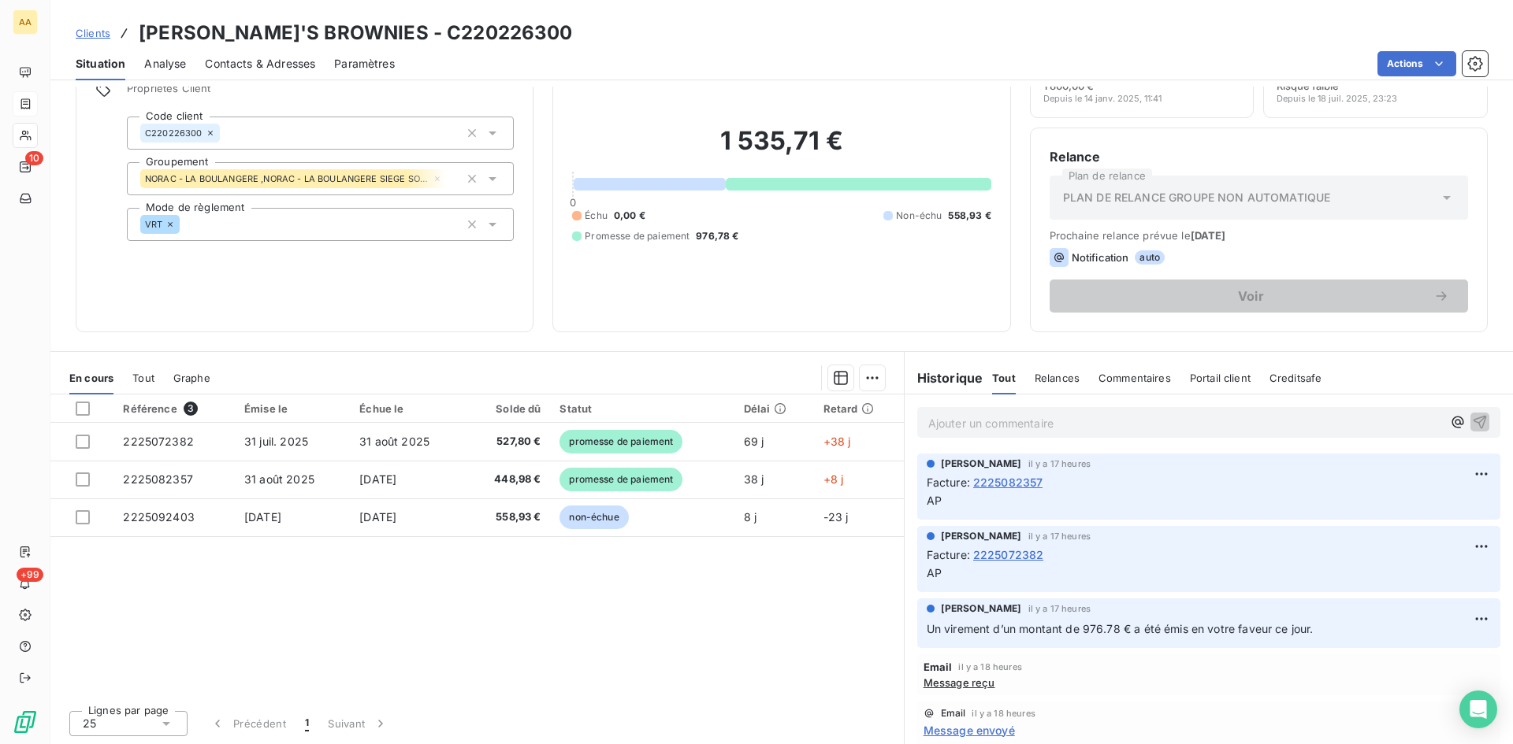
scroll to position [80, 0]
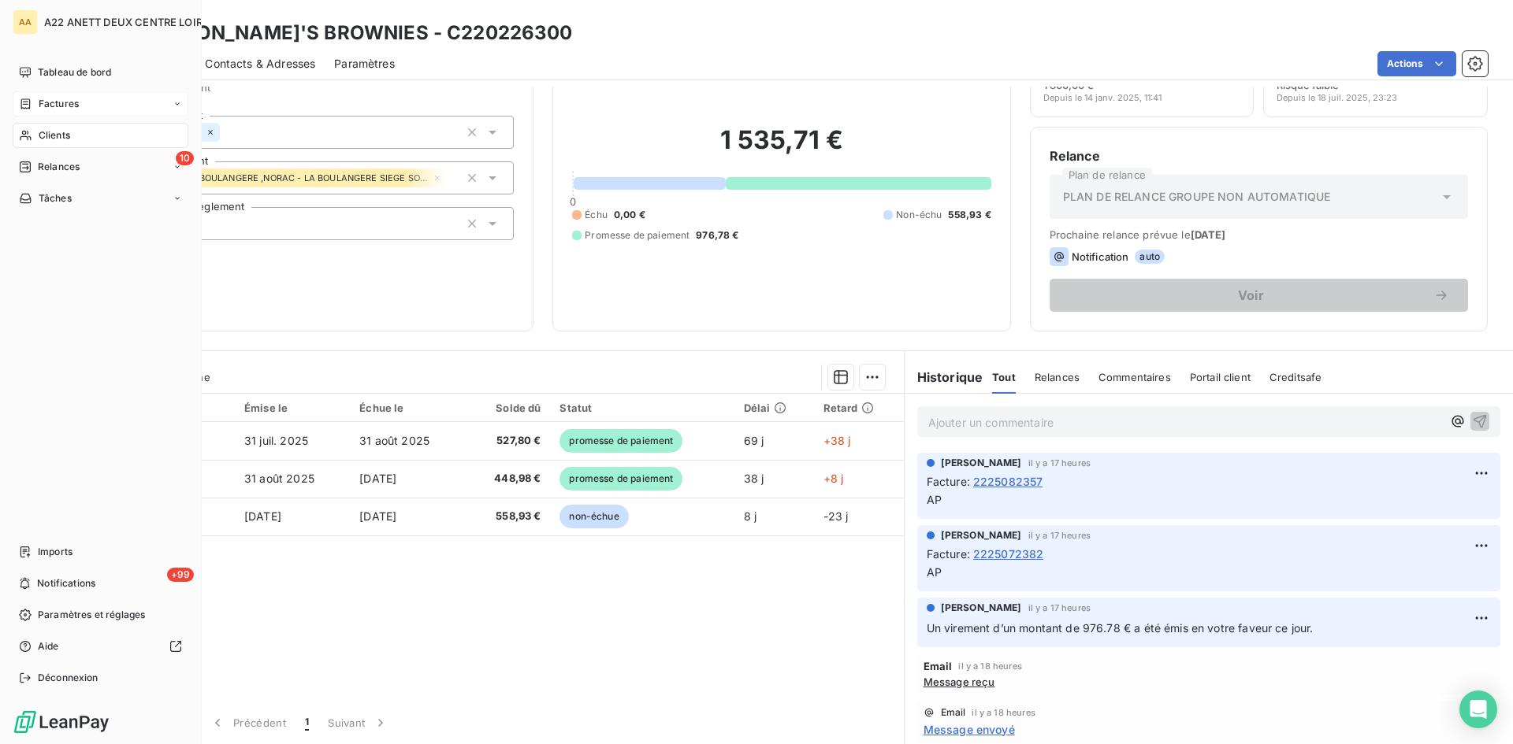
click at [46, 110] on span "Factures" at bounding box center [59, 104] width 40 height 14
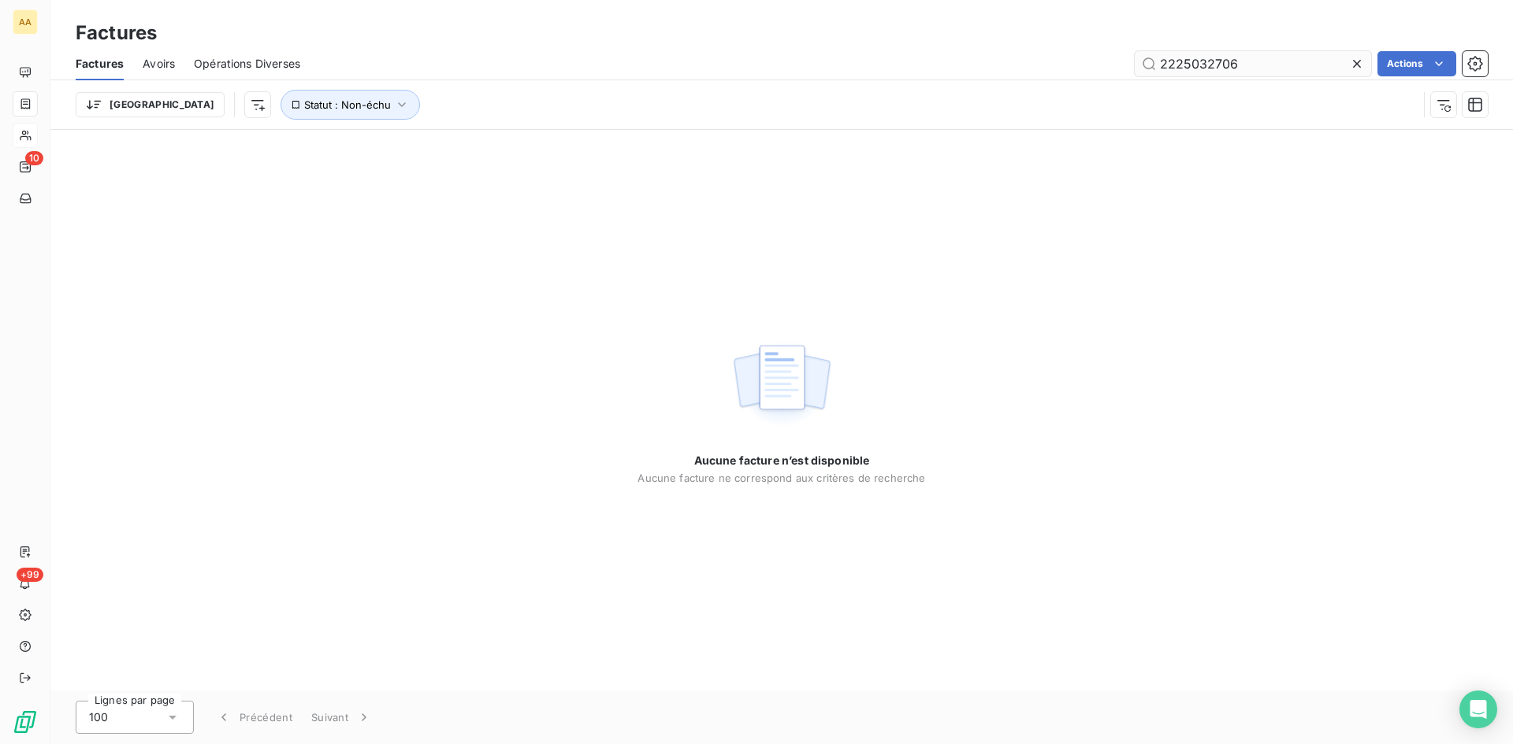
drag, startPoint x: 1241, startPoint y: 59, endPoint x: 1199, endPoint y: 60, distance: 41.8
click at [1199, 60] on input "2225032706" at bounding box center [1252, 63] width 236 height 25
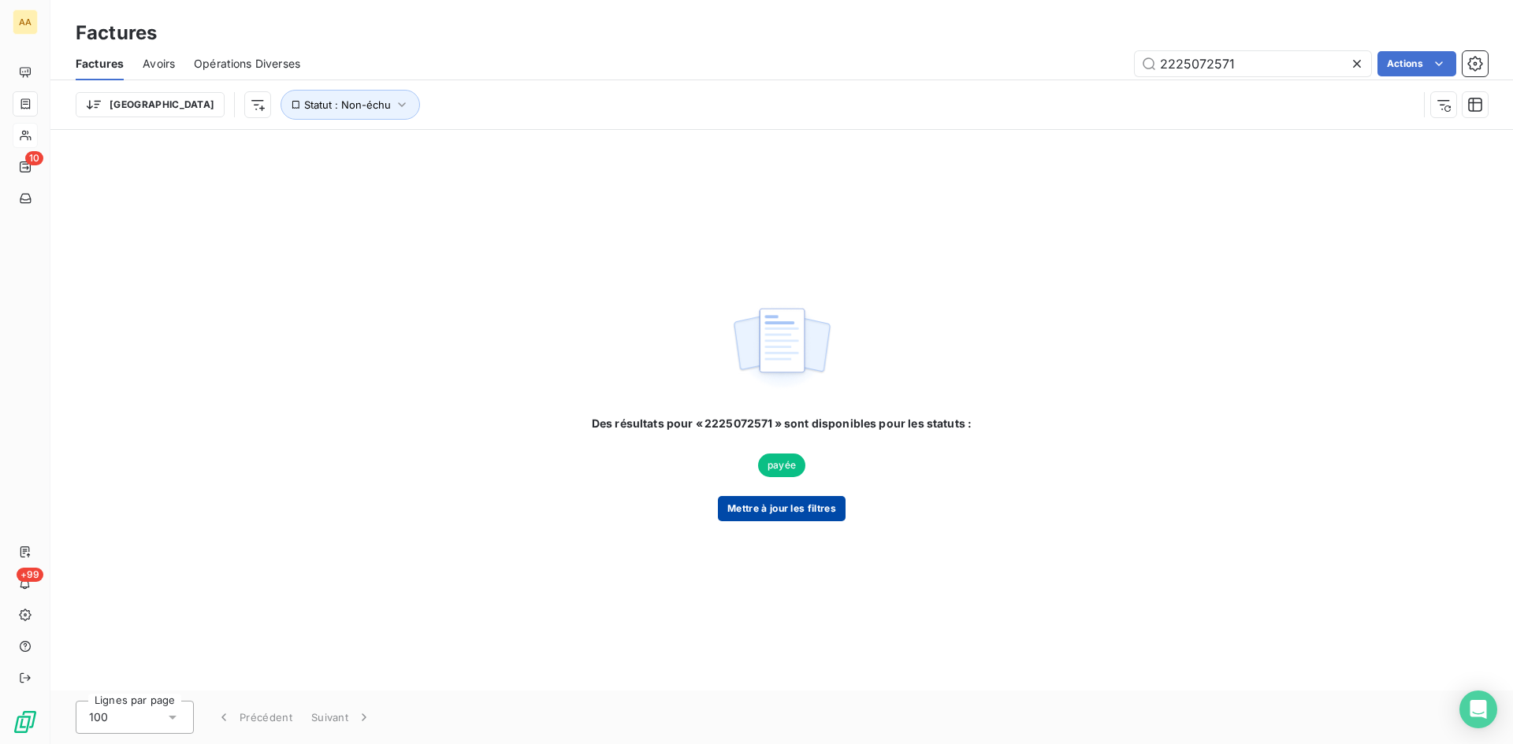
type input "2225072571"
click at [796, 507] on button "Mettre à jour les filtres" at bounding box center [782, 508] width 128 height 25
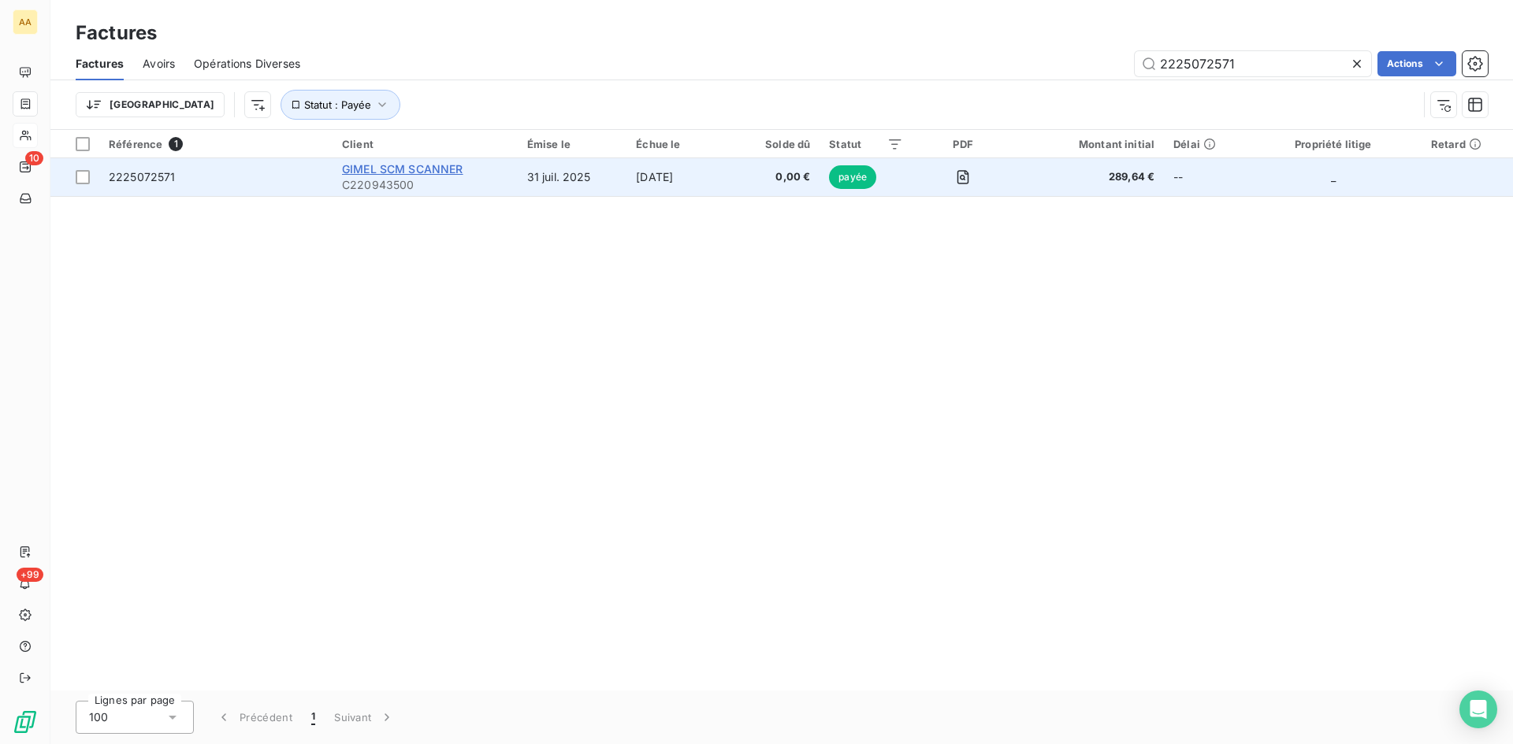
click at [433, 172] on span "GIMEL SCM SCANNER" at bounding box center [402, 168] width 121 height 13
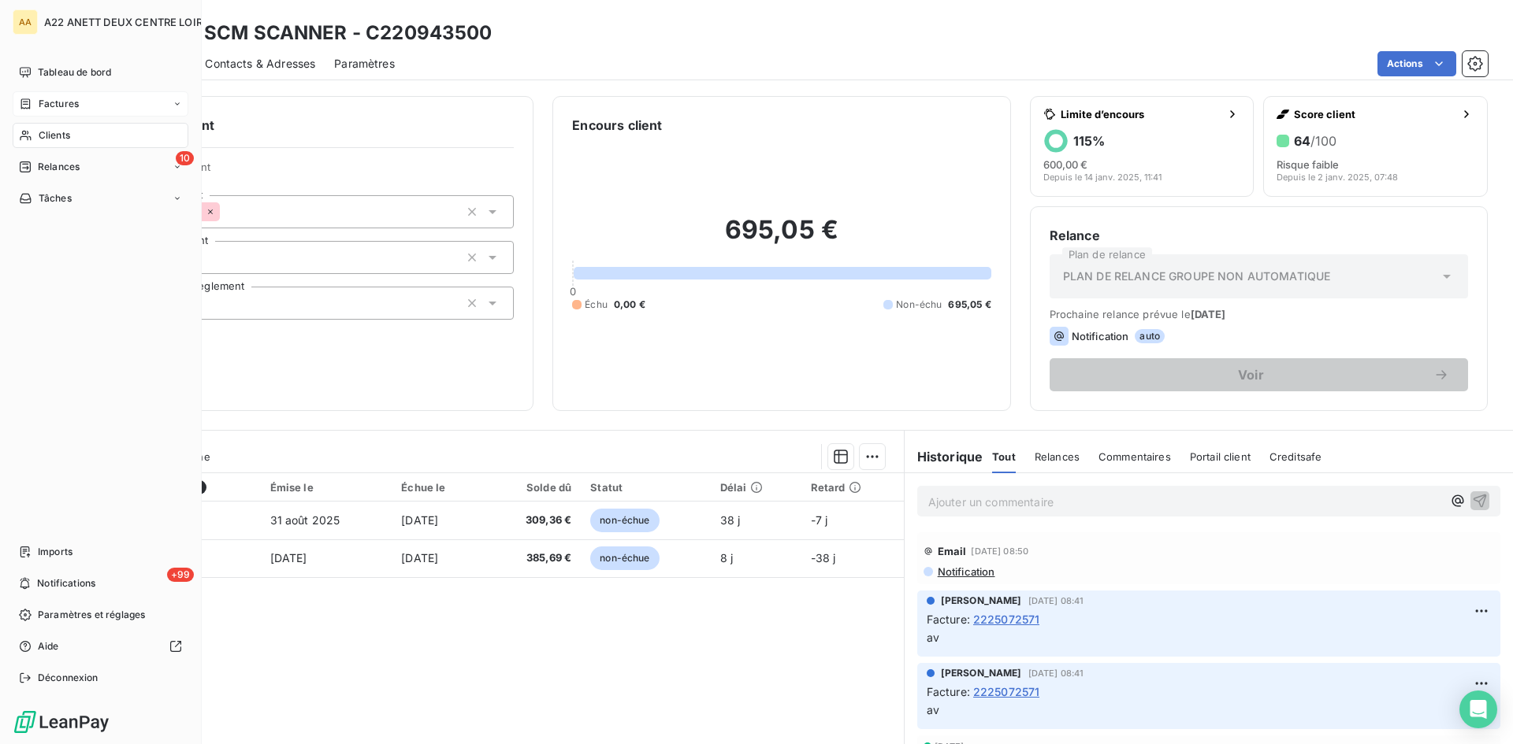
click at [56, 106] on span "Factures" at bounding box center [59, 104] width 40 height 14
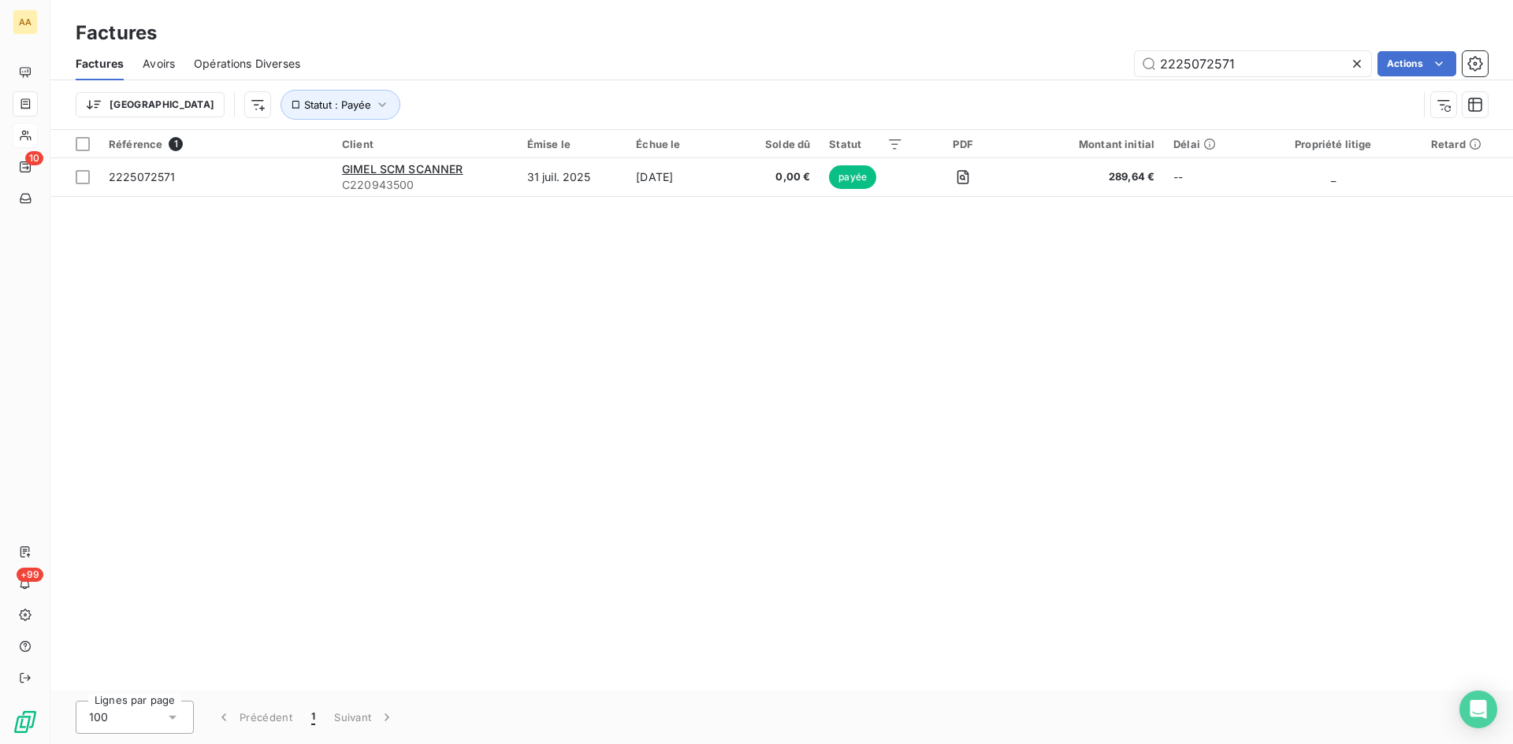
drag, startPoint x: 1159, startPoint y: 66, endPoint x: 1089, endPoint y: 69, distance: 70.2
click at [1089, 69] on div "2225072571 Actions" at bounding box center [903, 63] width 1168 height 25
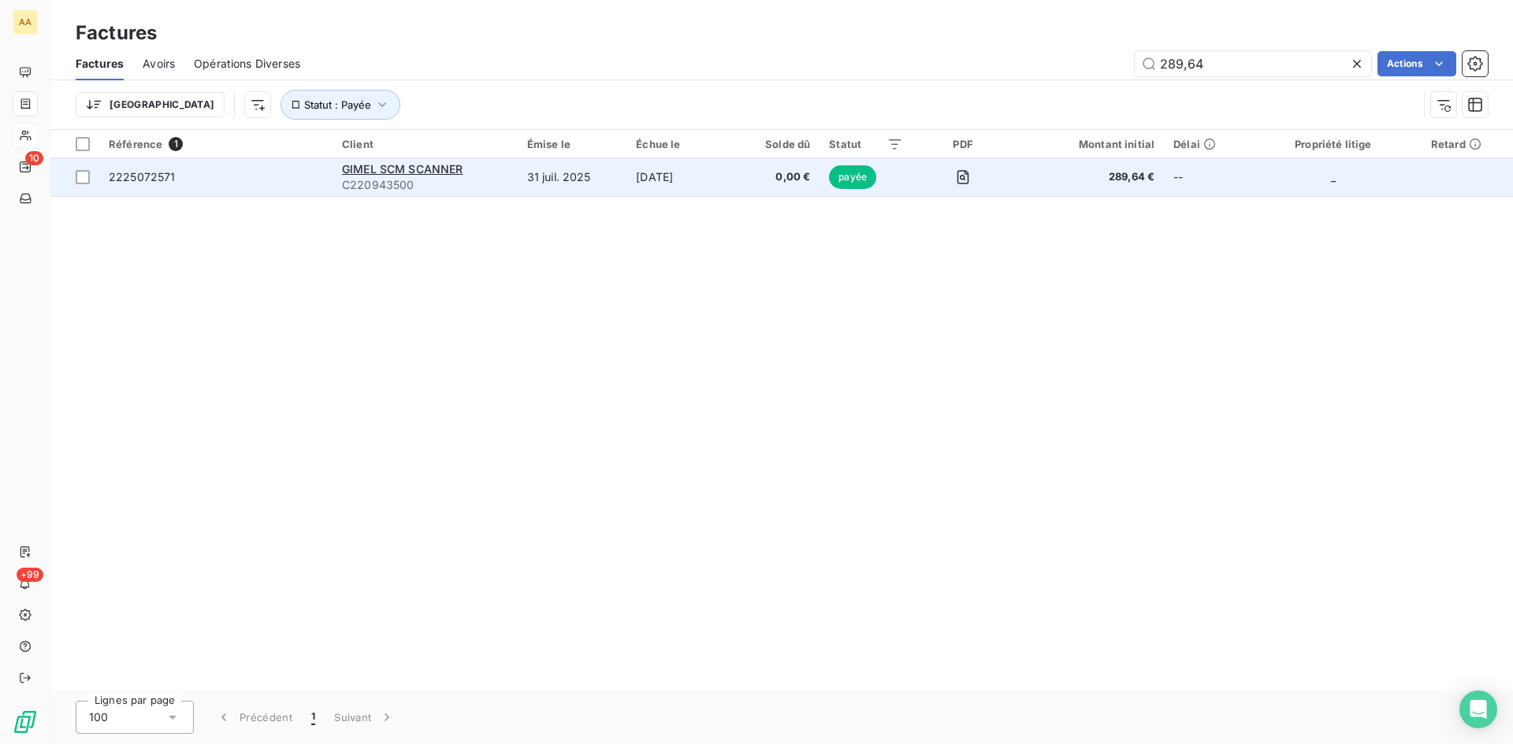
type input "289,64"
click at [401, 177] on span "C220943500" at bounding box center [425, 185] width 166 height 16
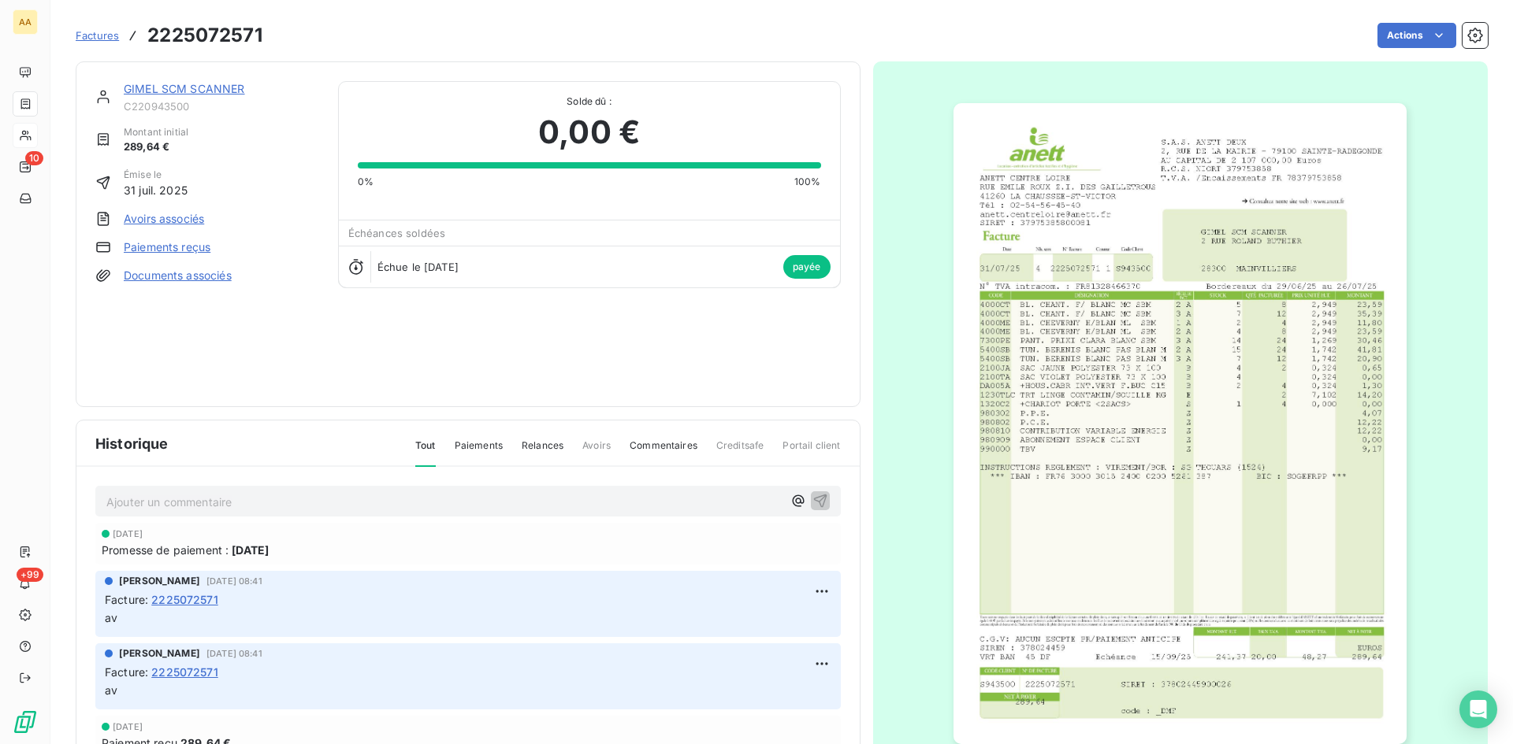
click at [185, 95] on link "GIMEL SCM SCANNER" at bounding box center [184, 88] width 121 height 13
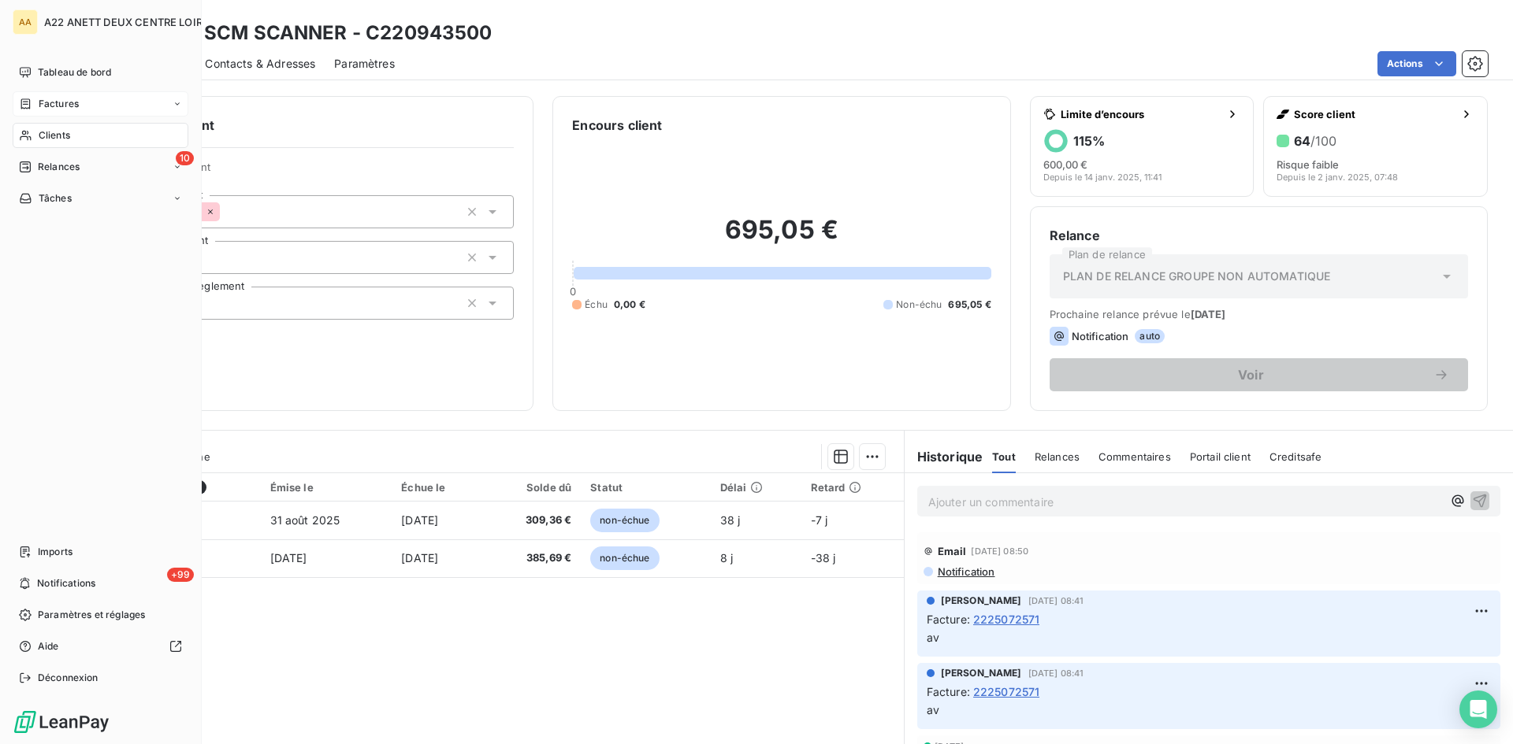
click at [59, 136] on span "Clients" at bounding box center [55, 135] width 32 height 14
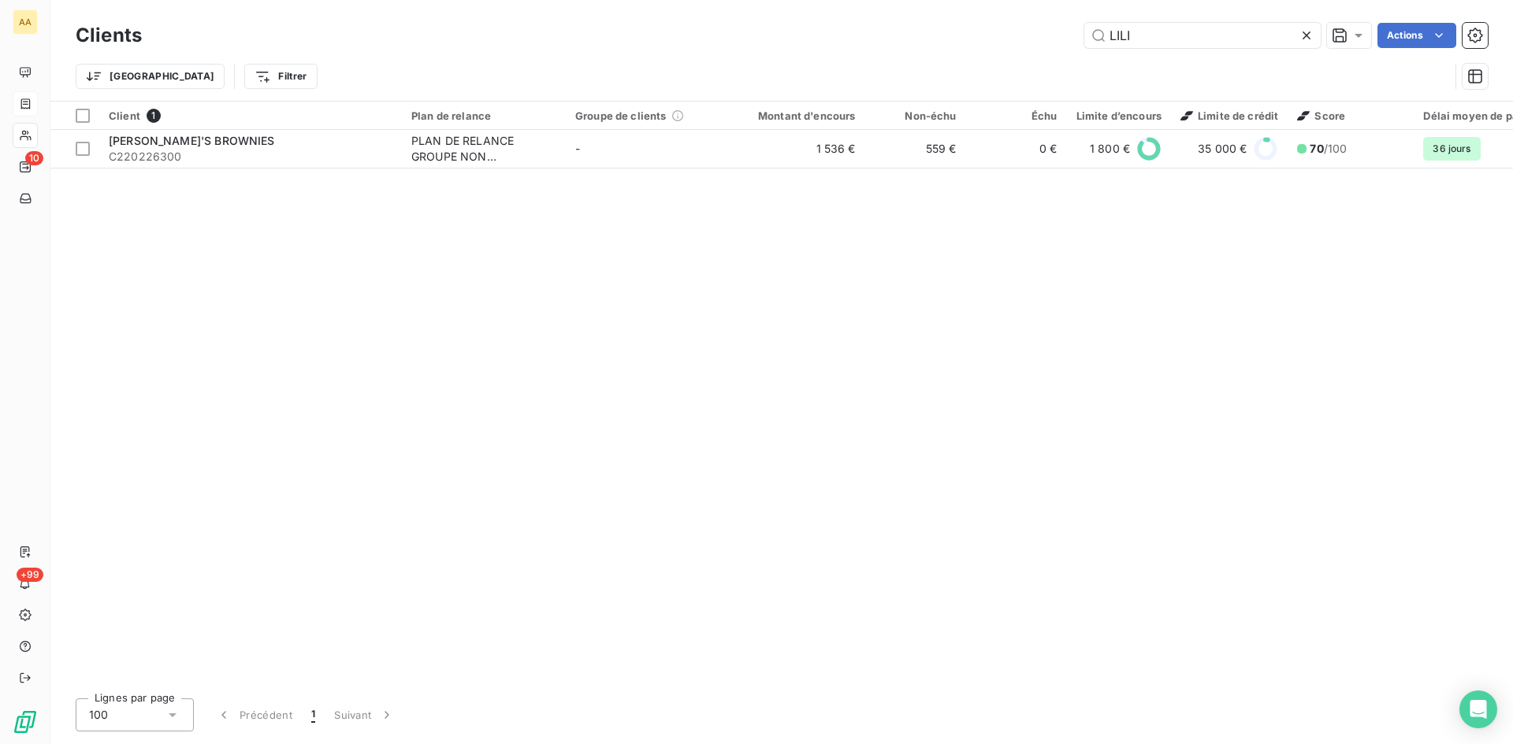
drag, startPoint x: 1160, startPoint y: 32, endPoint x: 1057, endPoint y: 35, distance: 102.5
click at [1058, 35] on div "LILI Actions" at bounding box center [824, 35] width 1327 height 25
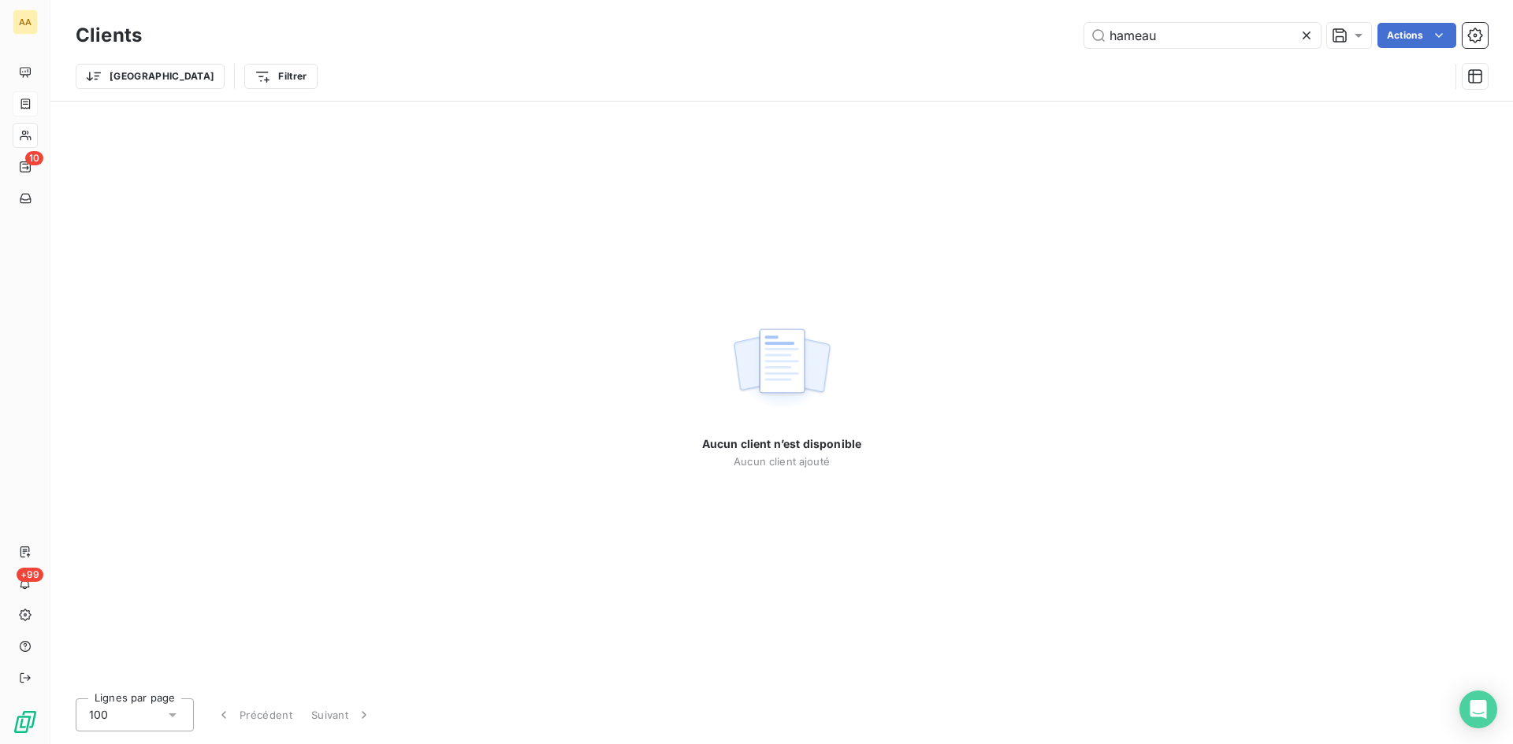
drag, startPoint x: 1163, startPoint y: 43, endPoint x: 1030, endPoint y: 35, distance: 132.6
click at [1030, 35] on div "hameau Actions" at bounding box center [824, 35] width 1327 height 25
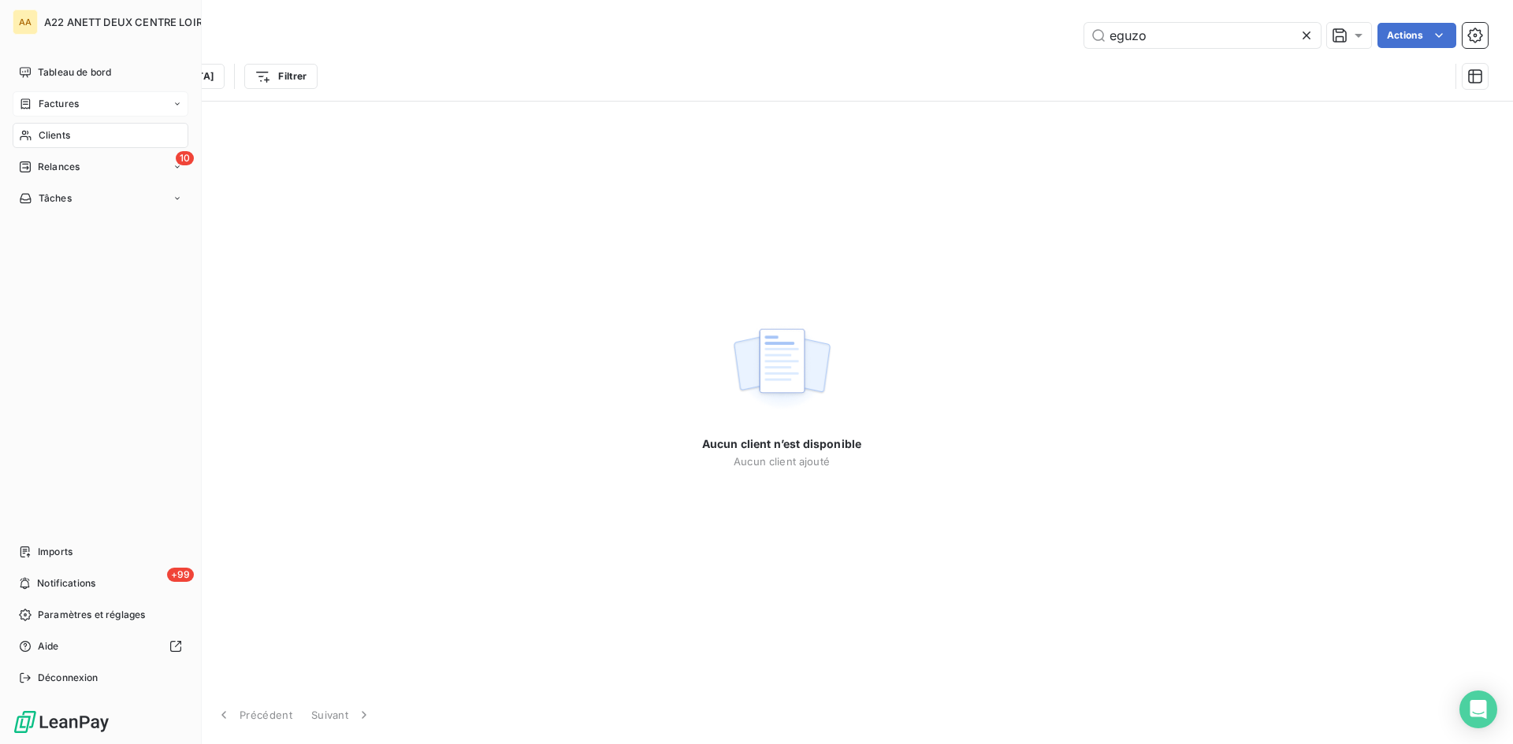
type input "eguzo"
click at [61, 102] on span "Factures" at bounding box center [59, 104] width 40 height 14
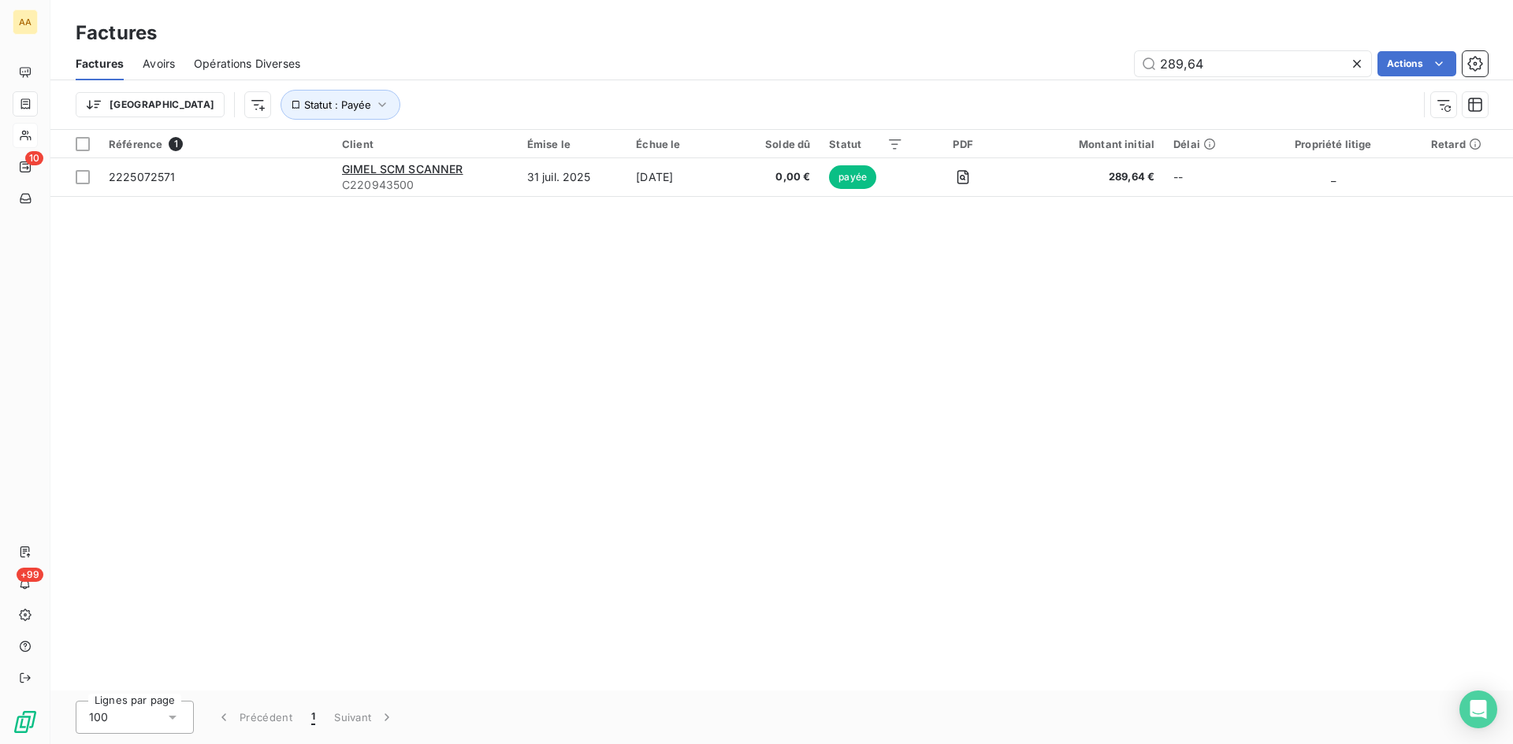
drag, startPoint x: 1228, startPoint y: 66, endPoint x: 1060, endPoint y: 66, distance: 167.8
click at [1060, 66] on div "289,64 Actions" at bounding box center [903, 63] width 1168 height 25
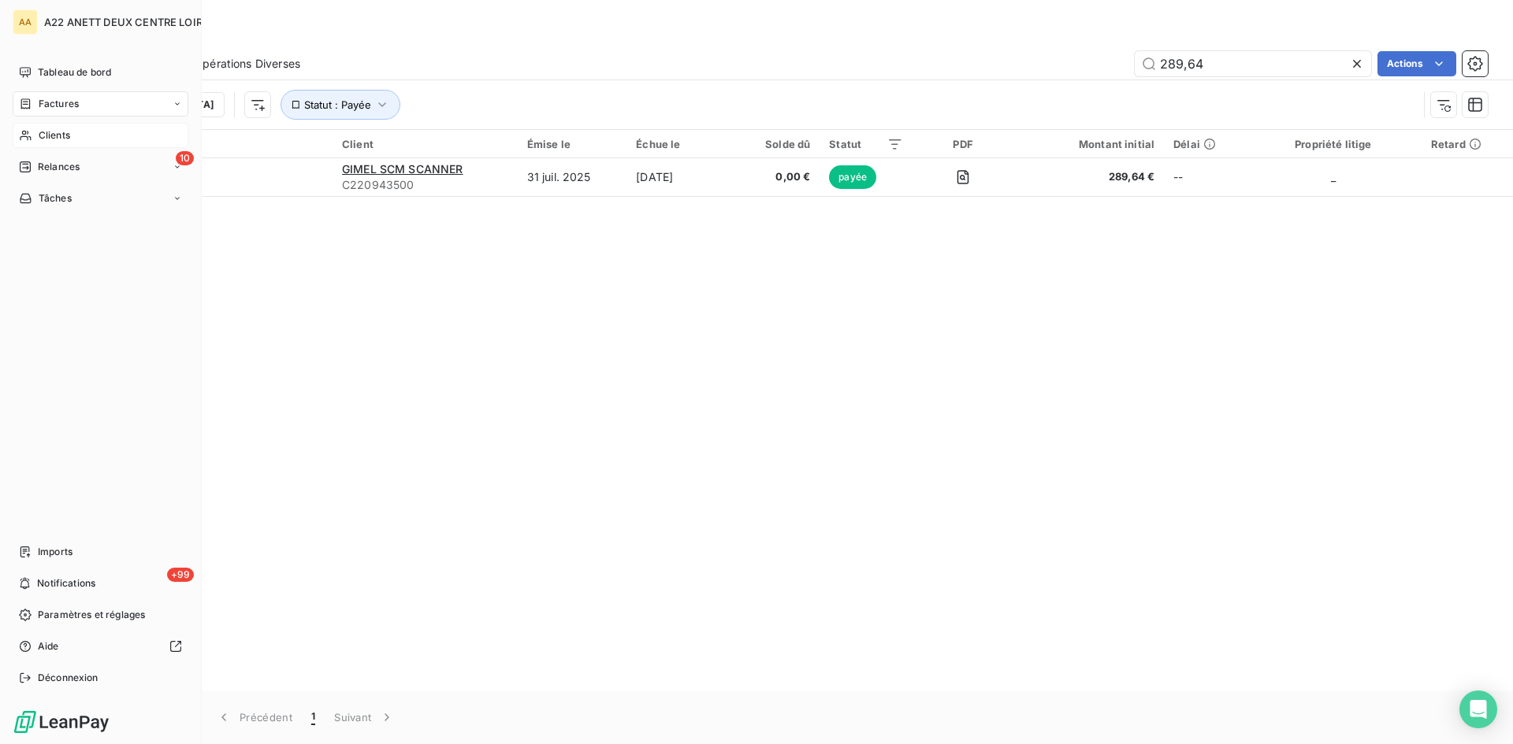
click at [48, 139] on span "Clients" at bounding box center [55, 135] width 32 height 14
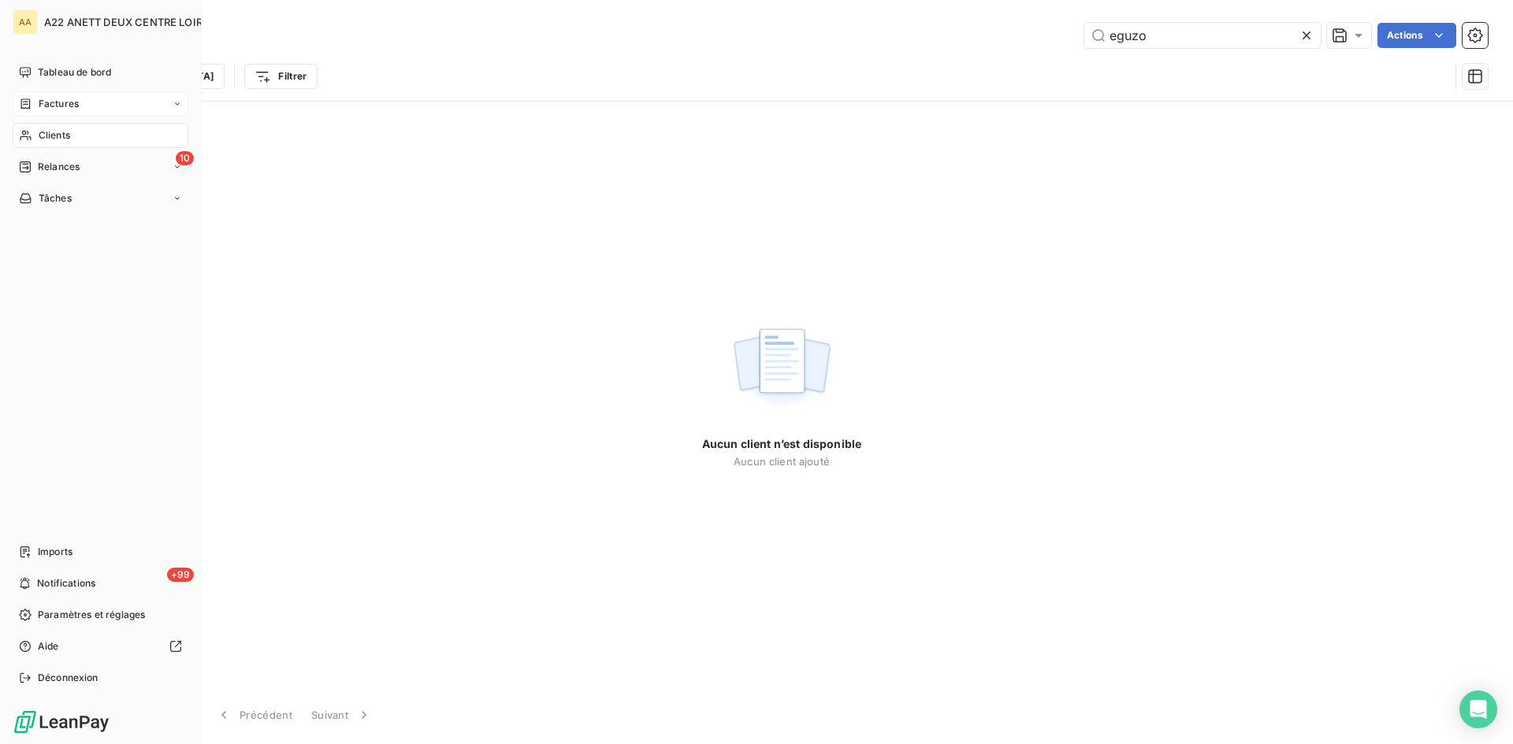
click at [40, 107] on span "Factures" at bounding box center [59, 104] width 40 height 14
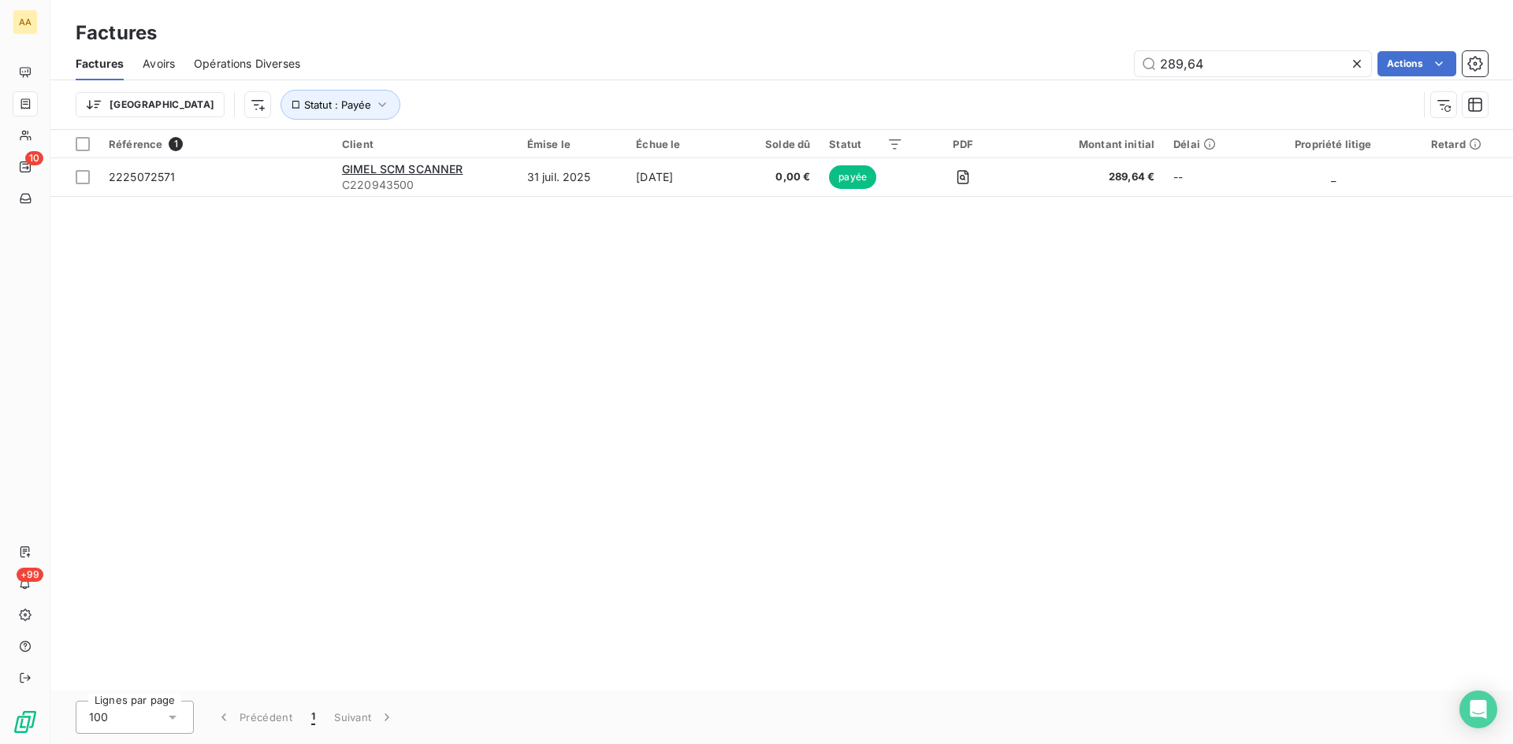
drag, startPoint x: 1159, startPoint y: 62, endPoint x: 1121, endPoint y: 62, distance: 37.8
click at [1121, 62] on div "289,64 Actions" at bounding box center [903, 63] width 1168 height 25
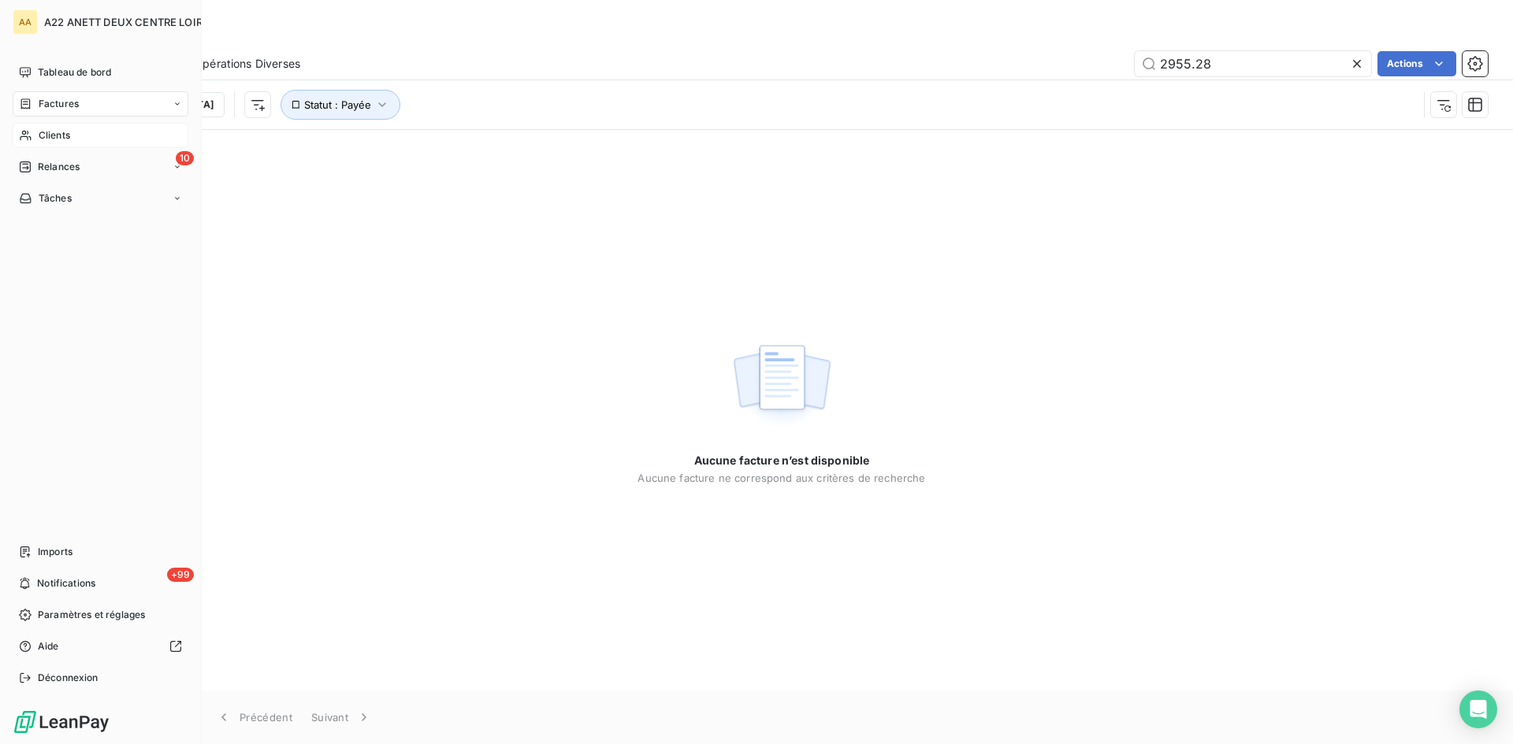
type input "2955.28"
click at [61, 133] on span "Clients" at bounding box center [55, 135] width 32 height 14
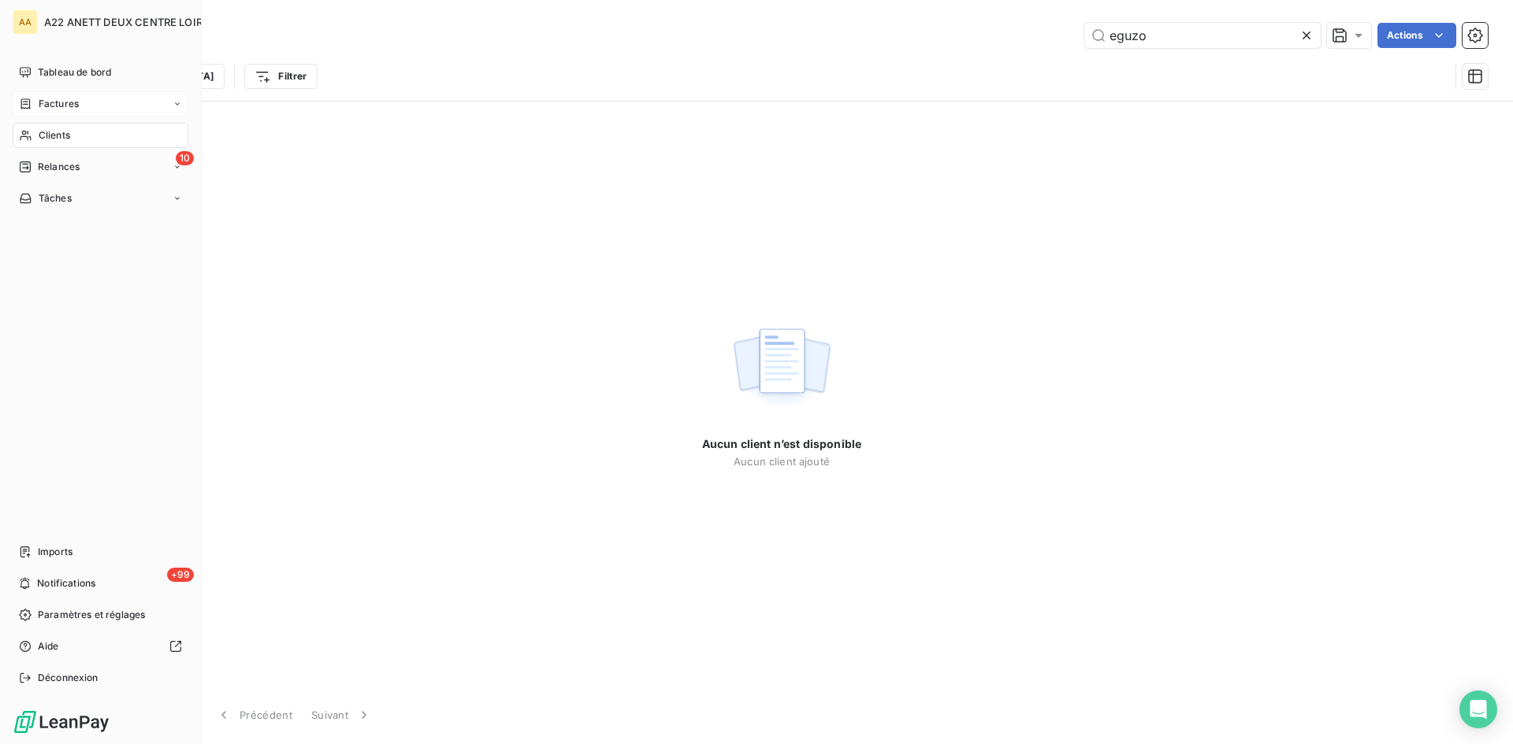
click at [51, 134] on span "Clients" at bounding box center [55, 135] width 32 height 14
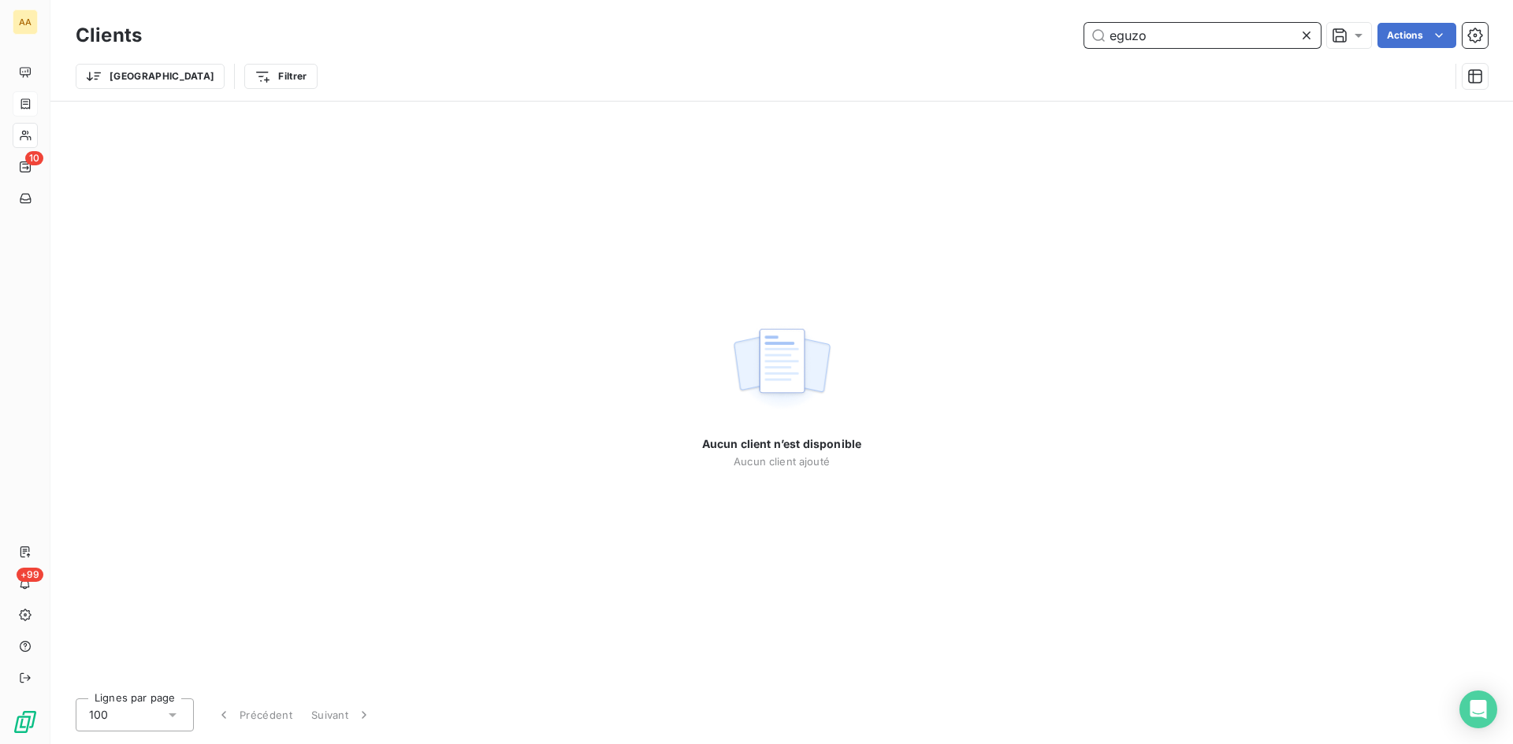
drag, startPoint x: 1165, startPoint y: 42, endPoint x: 913, endPoint y: 45, distance: 252.1
click at [918, 41] on div "eguzo Actions" at bounding box center [824, 35] width 1327 height 25
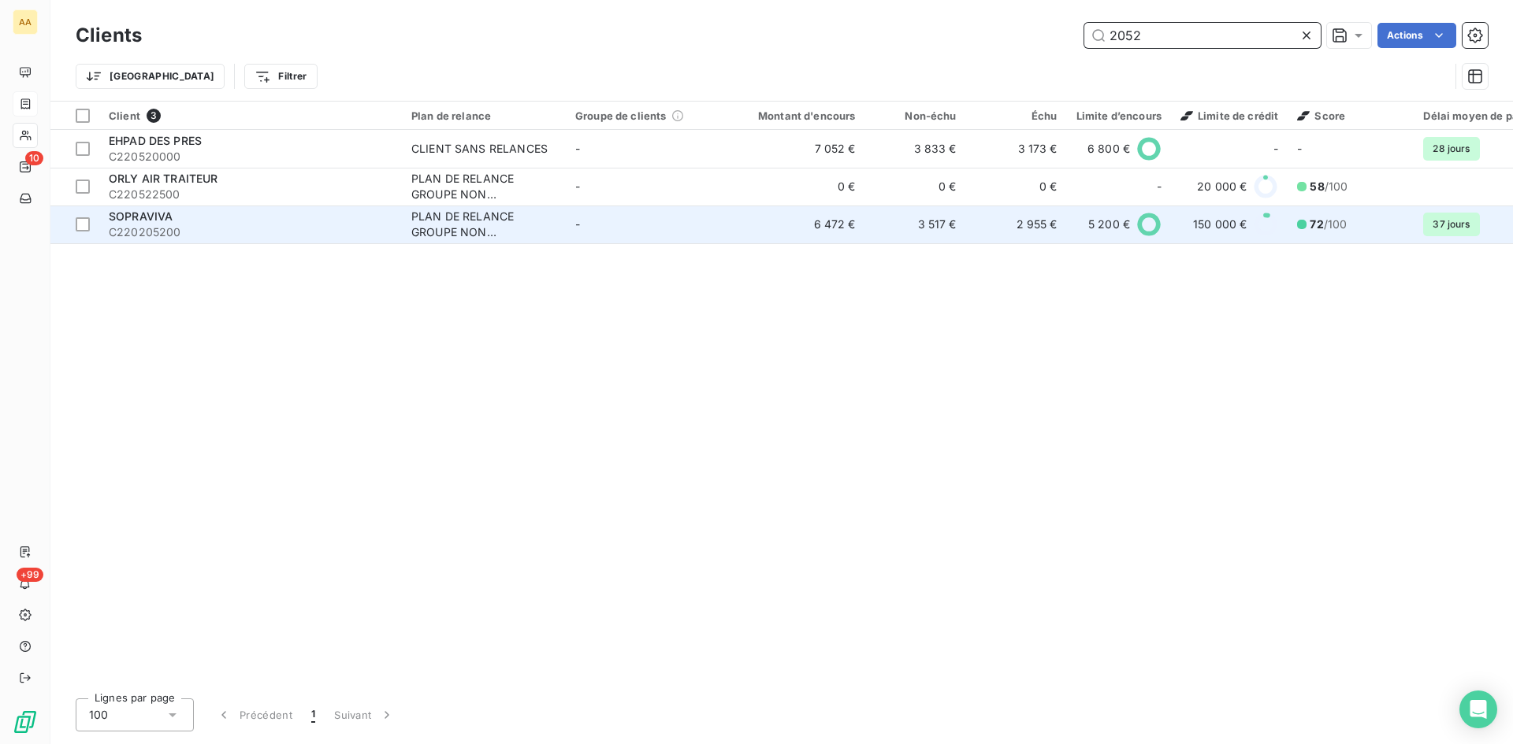
type input "2052"
click at [462, 232] on div "PLAN DE RELANCE GROUPE NON AUTOMATIQUE" at bounding box center [483, 225] width 145 height 32
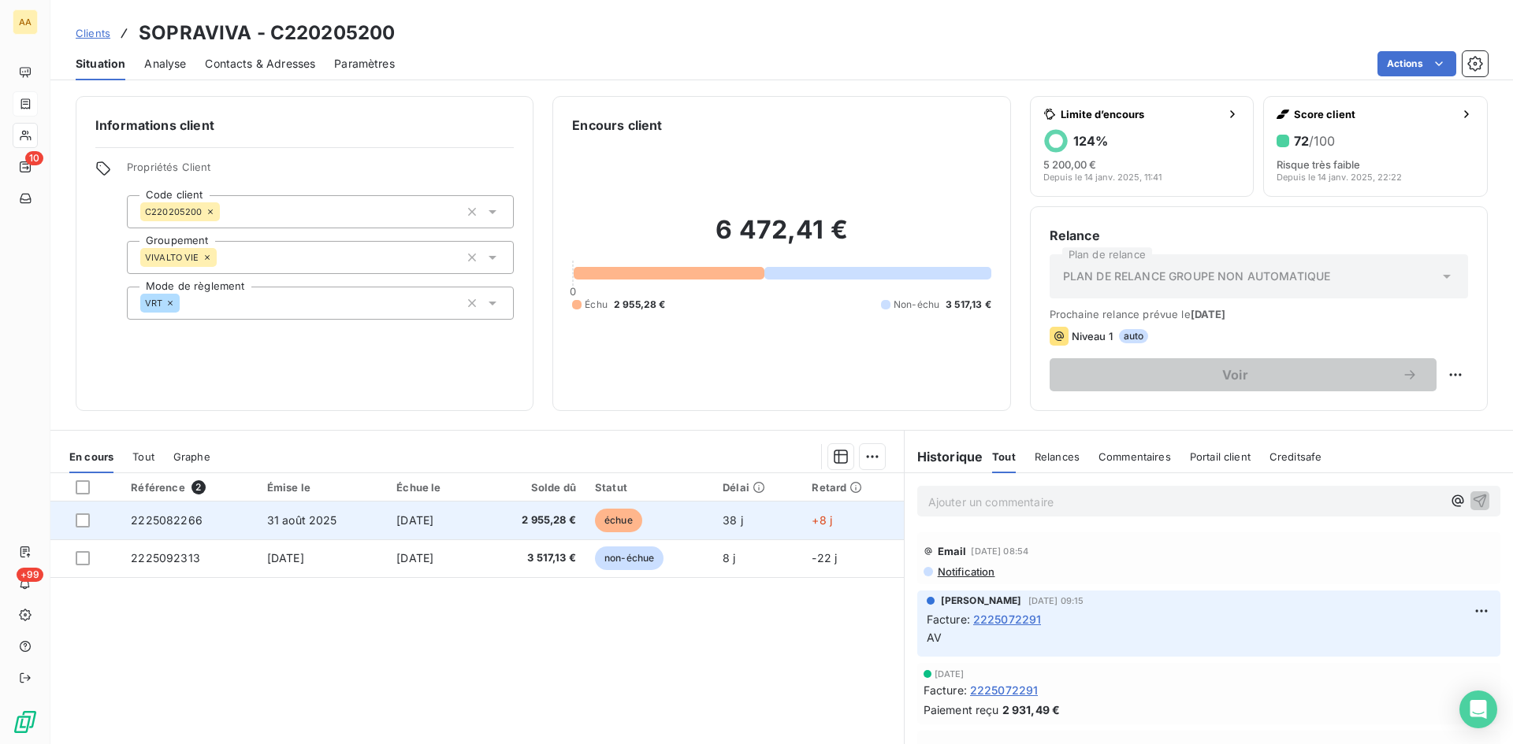
click at [173, 515] on span "2225082266" at bounding box center [167, 520] width 72 height 13
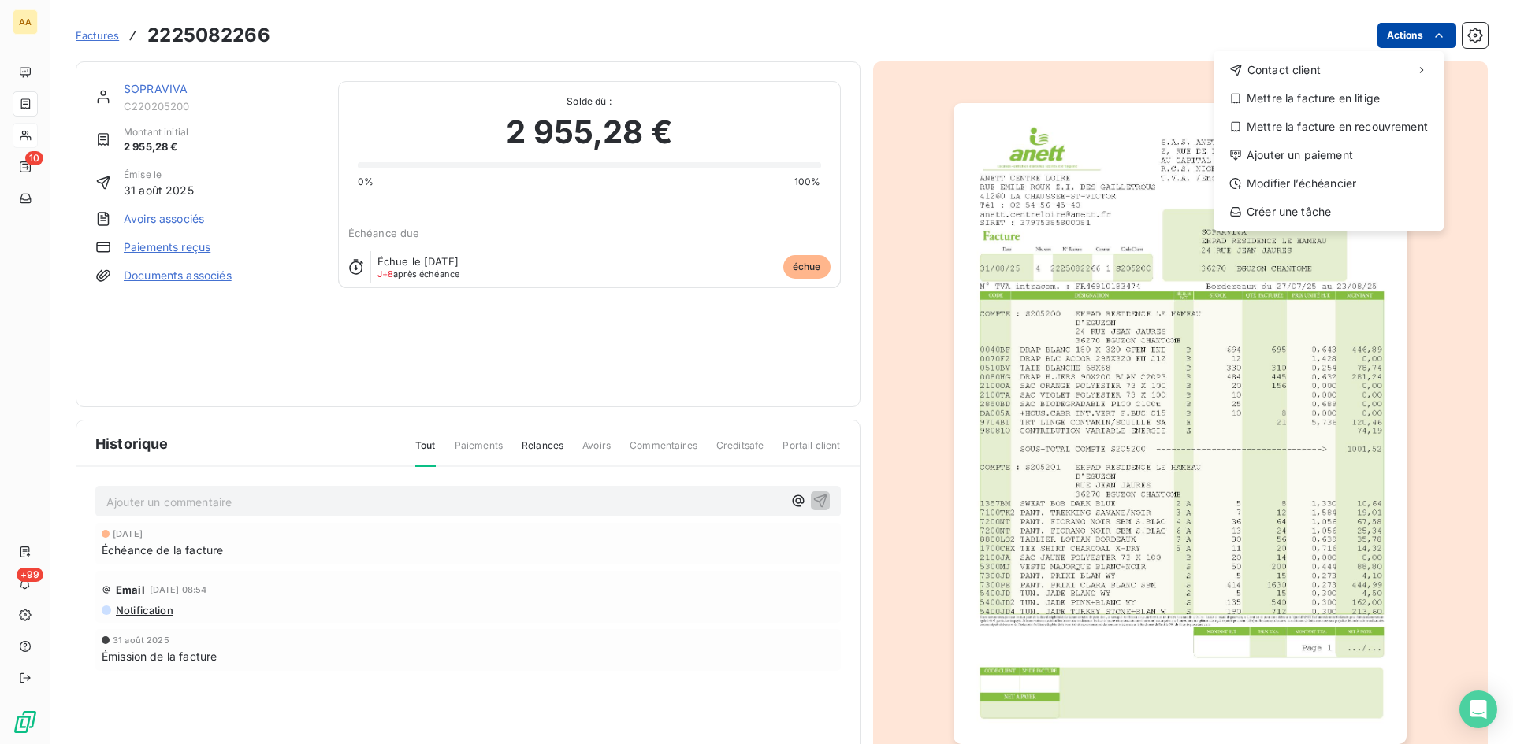
click at [1380, 39] on html "AA 10 +99 Factures [PHONE_NUMBER] Actions Contact client Mettre la facture en l…" at bounding box center [756, 372] width 1513 height 744
click at [1296, 161] on div "Ajouter un paiement" at bounding box center [1328, 155] width 217 height 25
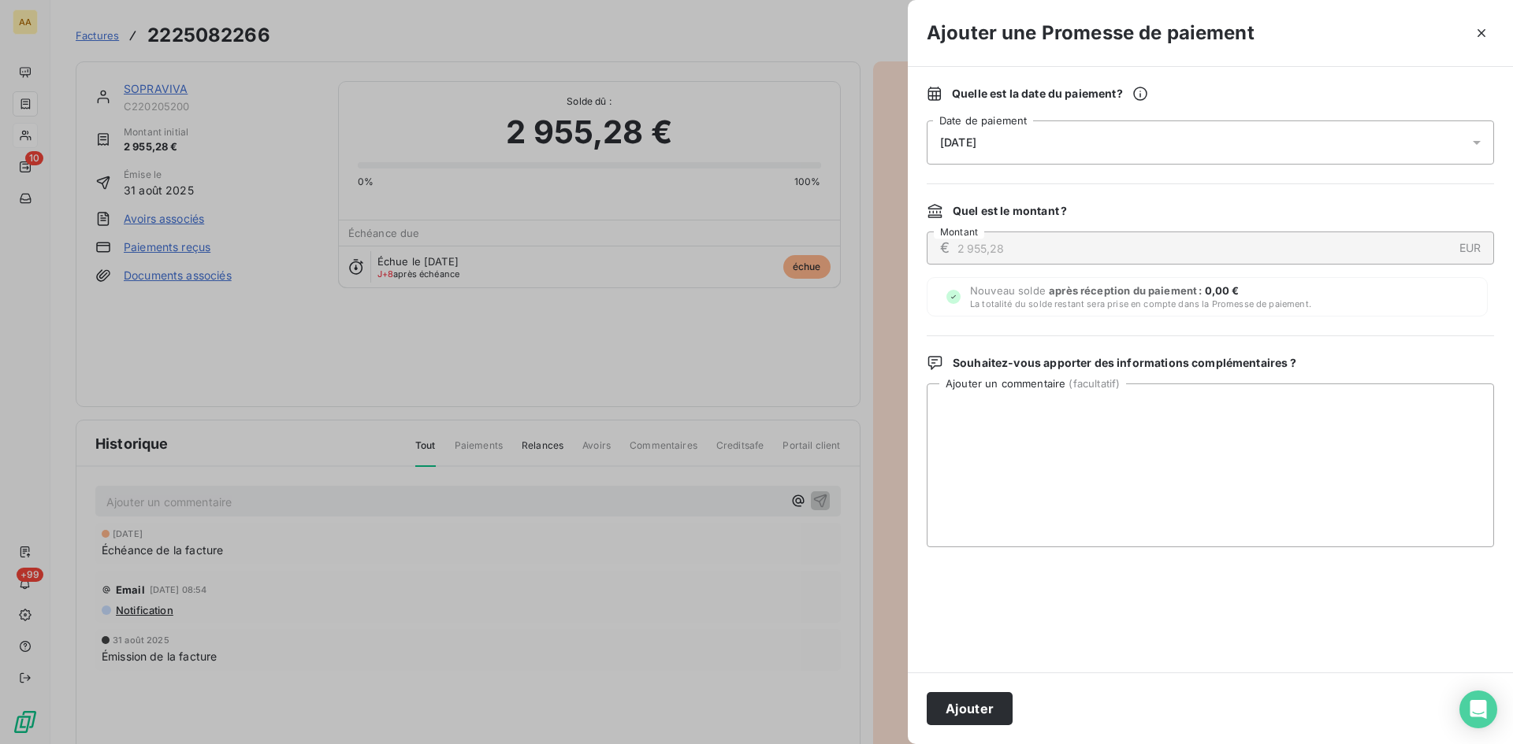
click at [1003, 142] on div "[DATE]" at bounding box center [1209, 143] width 567 height 44
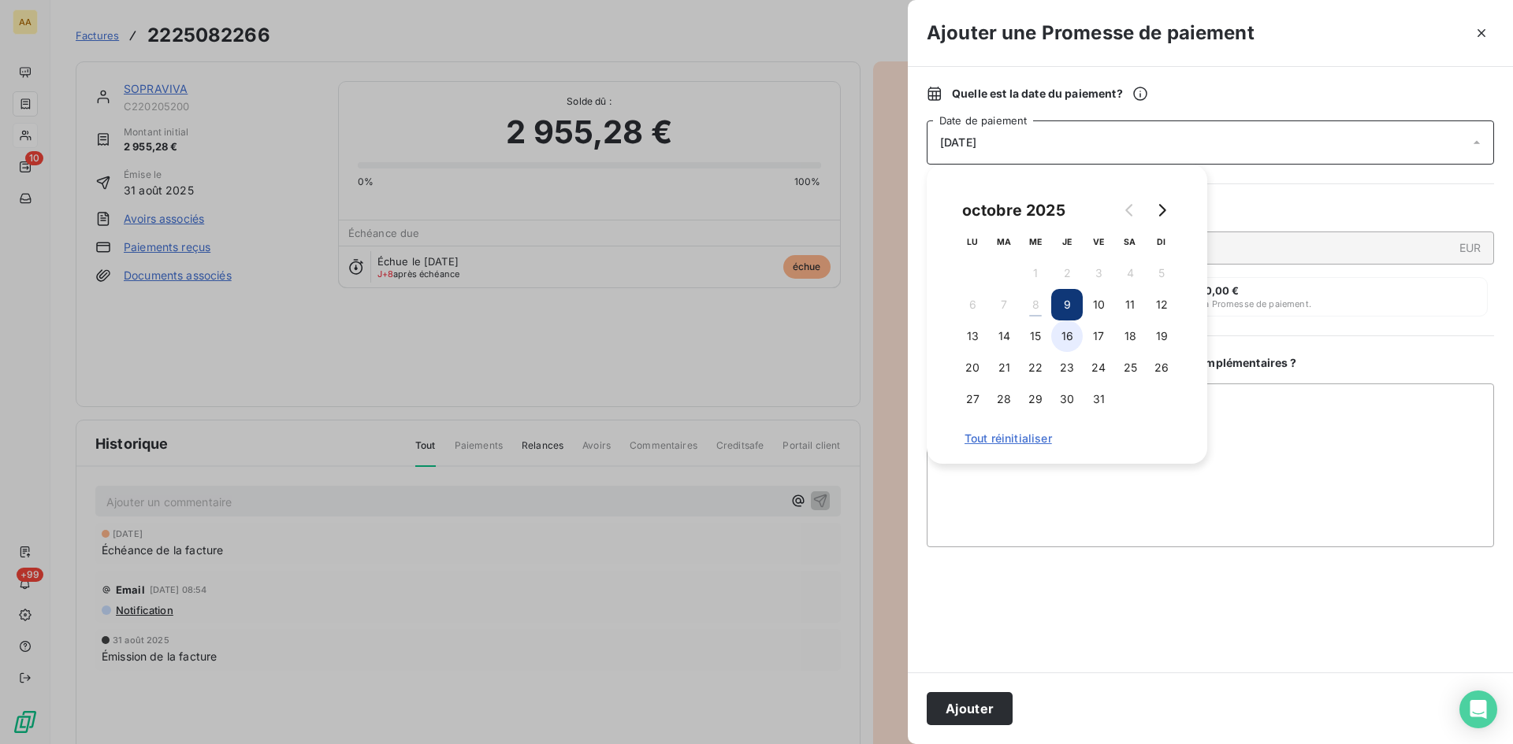
click at [1075, 330] on button "16" at bounding box center [1067, 337] width 32 height 32
drag, startPoint x: 994, startPoint y: 703, endPoint x: 836, endPoint y: 571, distance: 205.9
click at [993, 701] on button "Ajouter" at bounding box center [969, 708] width 86 height 33
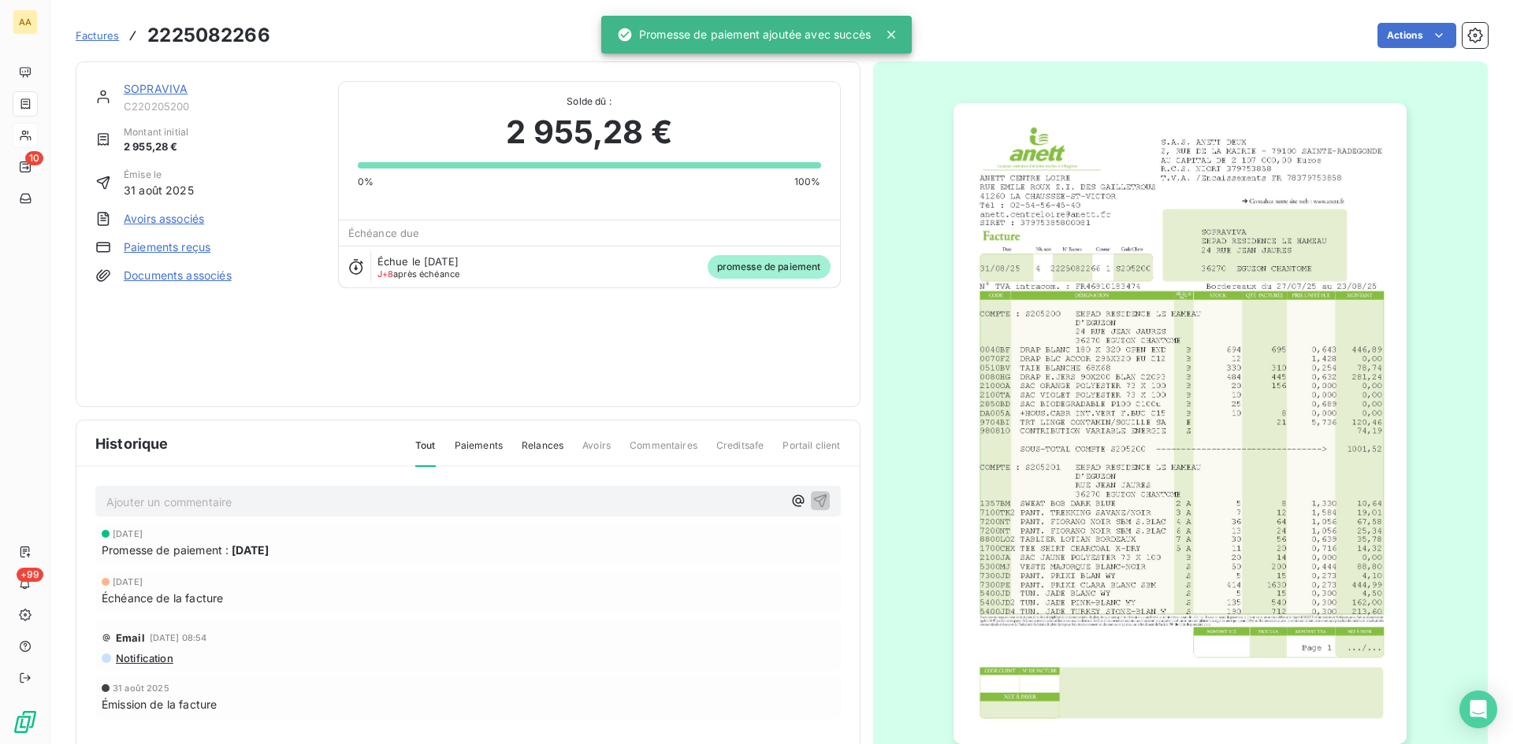
click at [666, 509] on p "Ajouter un commentaire ﻿" at bounding box center [444, 502] width 676 height 20
click at [812, 495] on icon "button" at bounding box center [820, 500] width 16 height 16
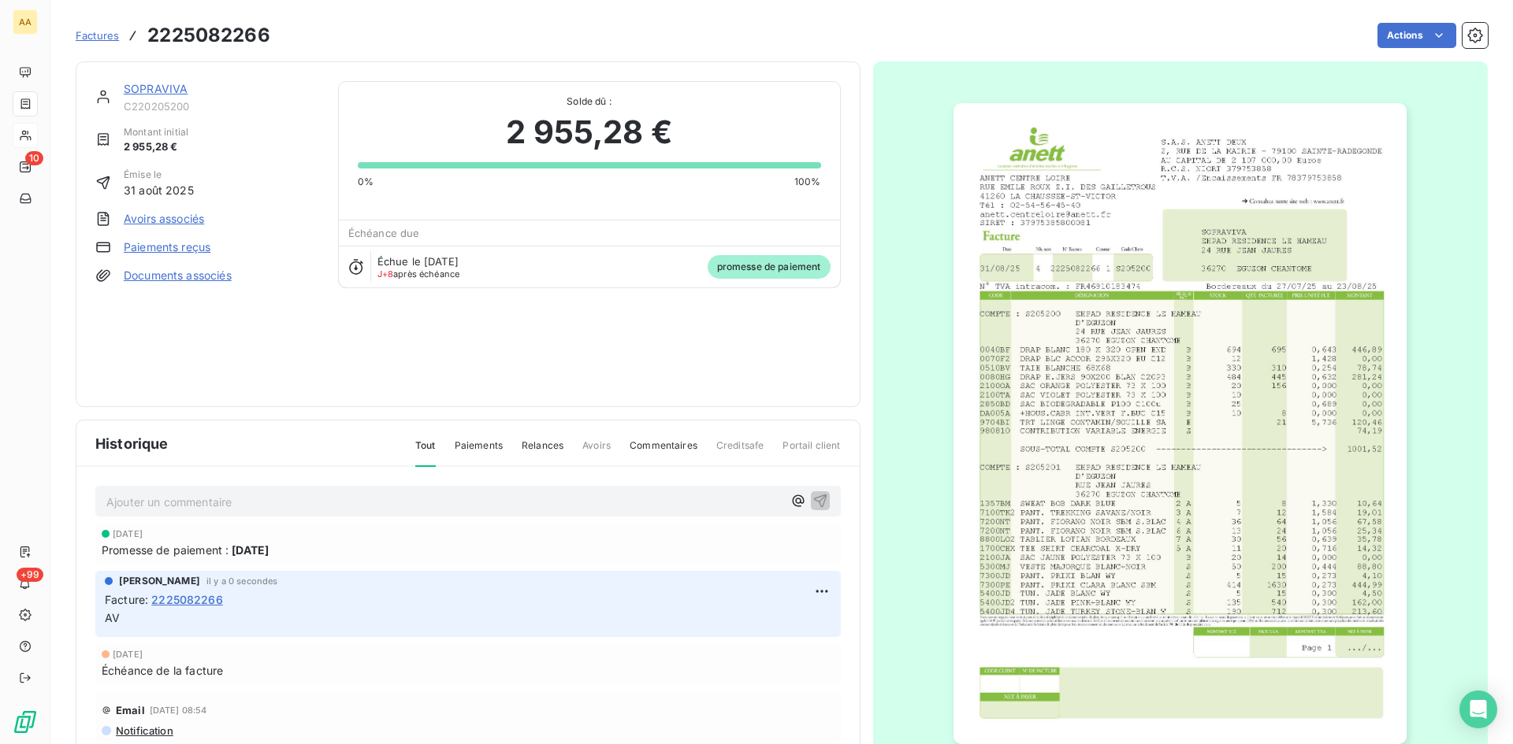
click at [170, 85] on link "SOPRAVIVA" at bounding box center [156, 88] width 64 height 13
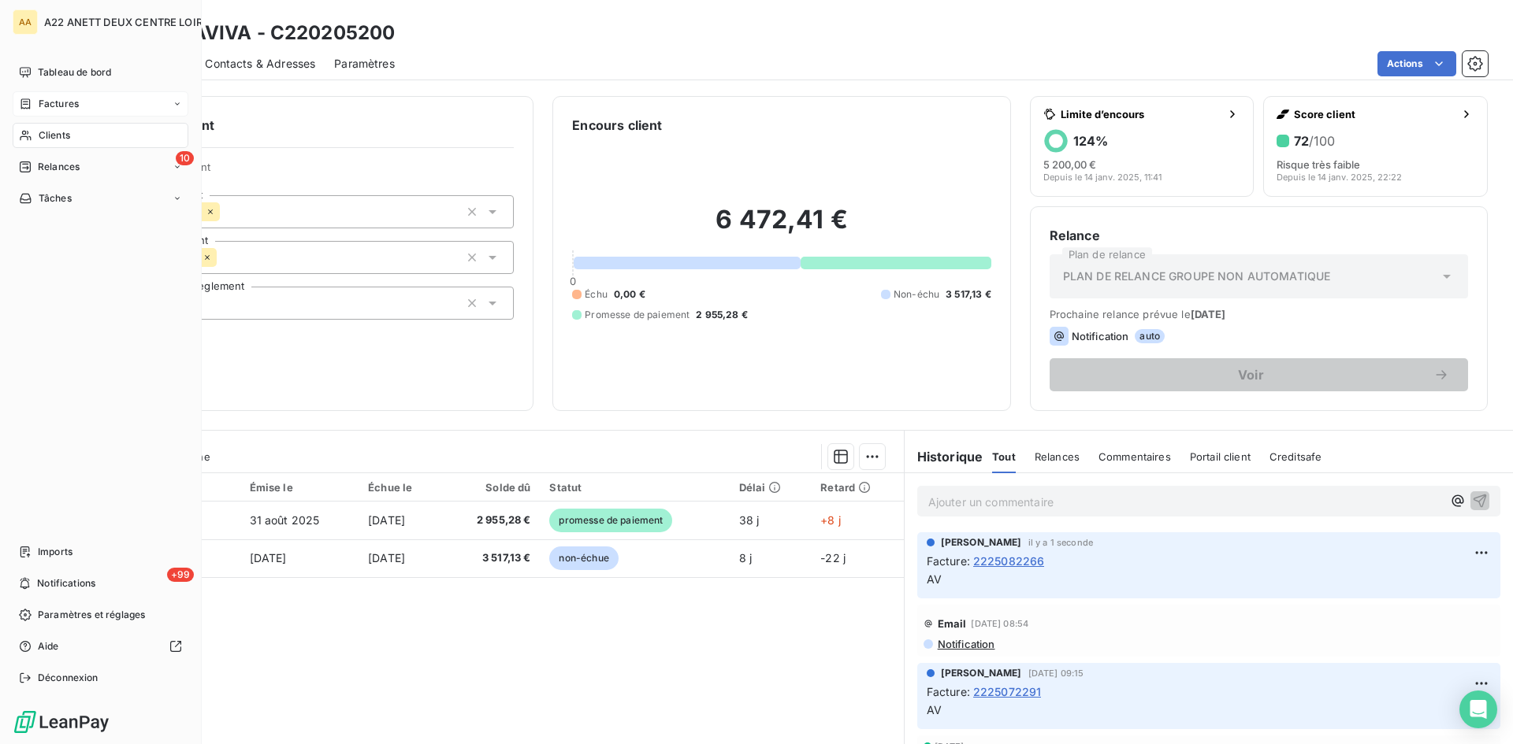
click at [58, 103] on span "Factures" at bounding box center [59, 104] width 40 height 14
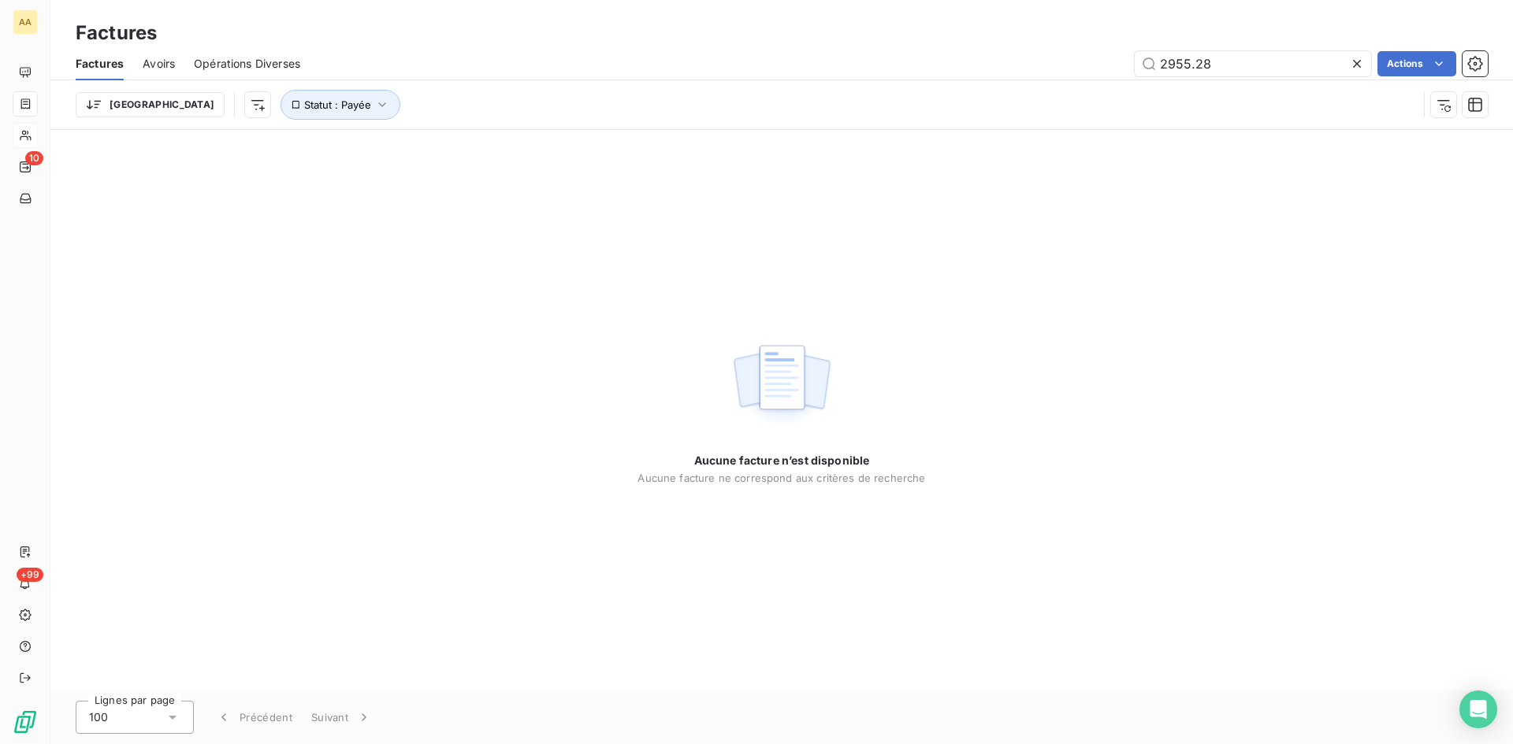
click at [1082, 66] on div "2955.28 Actions" at bounding box center [903, 63] width 1168 height 25
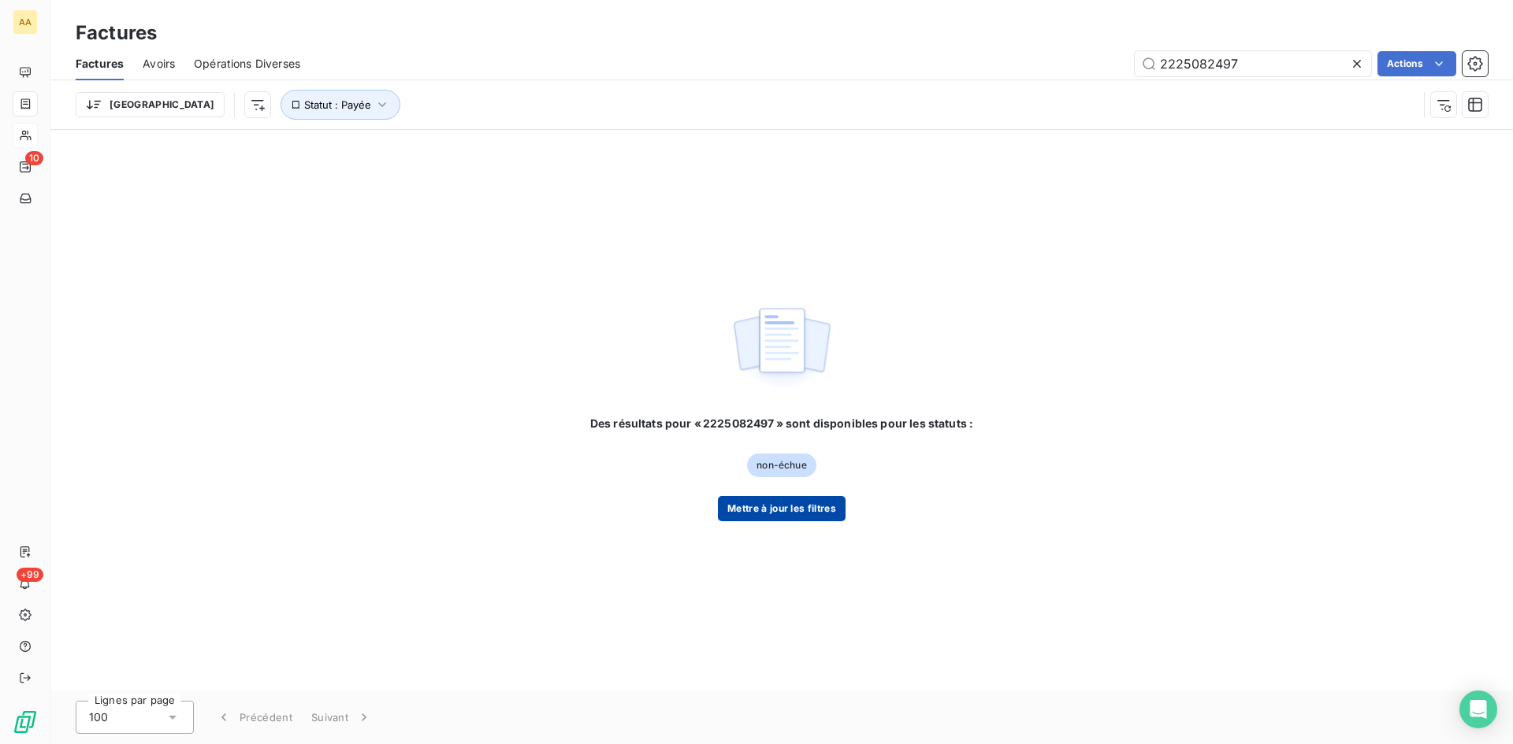
type input "2225082497"
click at [802, 507] on button "Mettre à jour les filtres" at bounding box center [782, 508] width 128 height 25
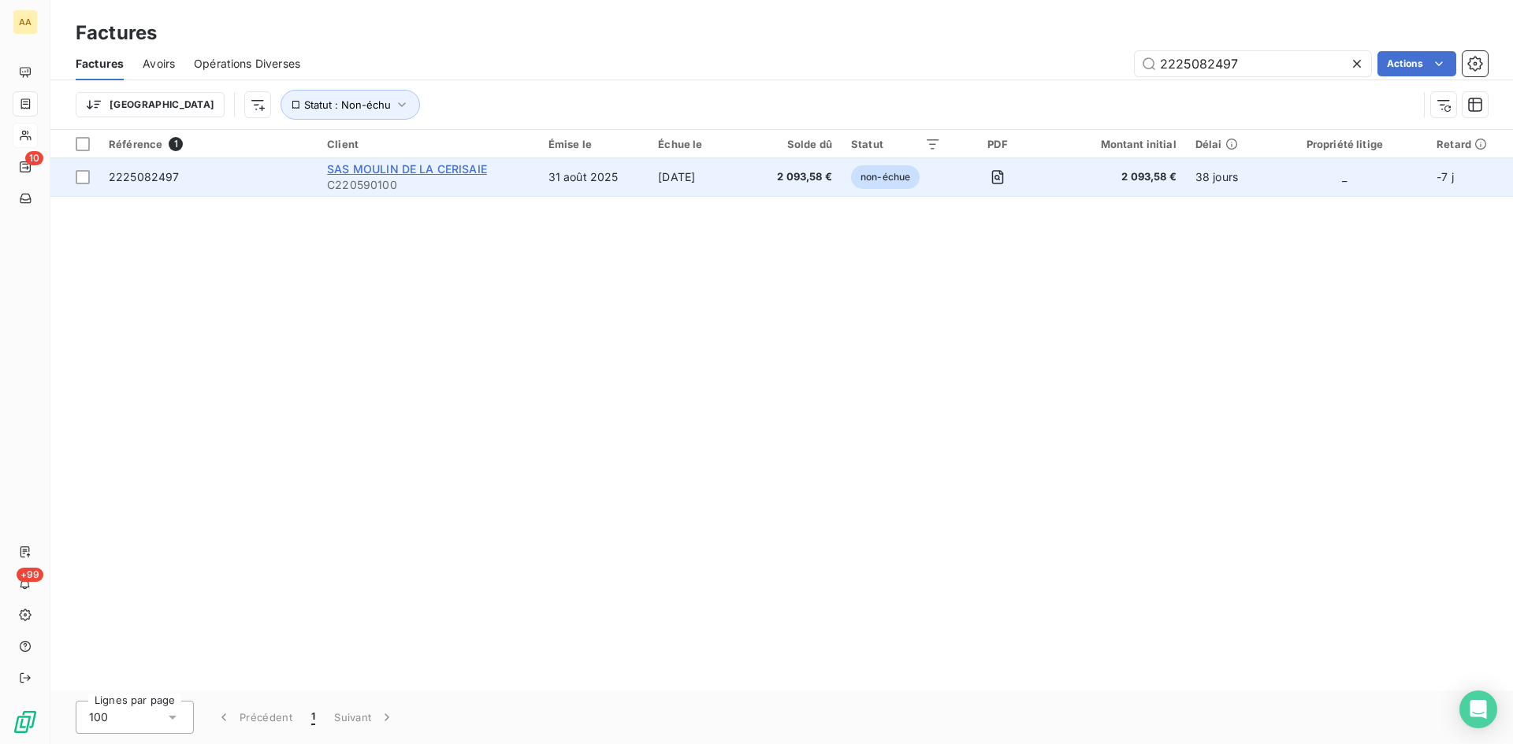
click at [367, 171] on span "SAS MOULIN DE LA CERISAIE" at bounding box center [407, 168] width 160 height 13
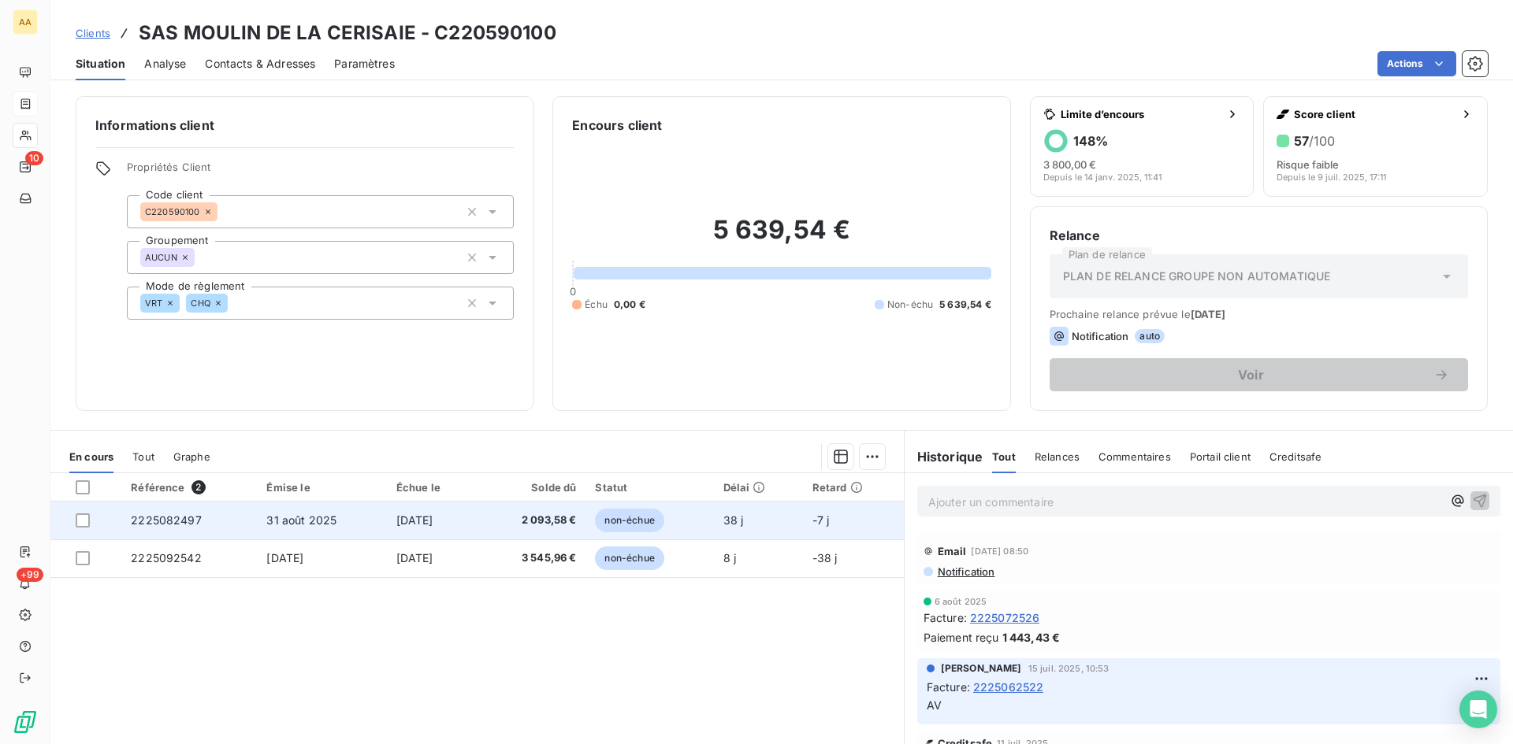
click at [190, 522] on span "2225082497" at bounding box center [166, 520] width 71 height 13
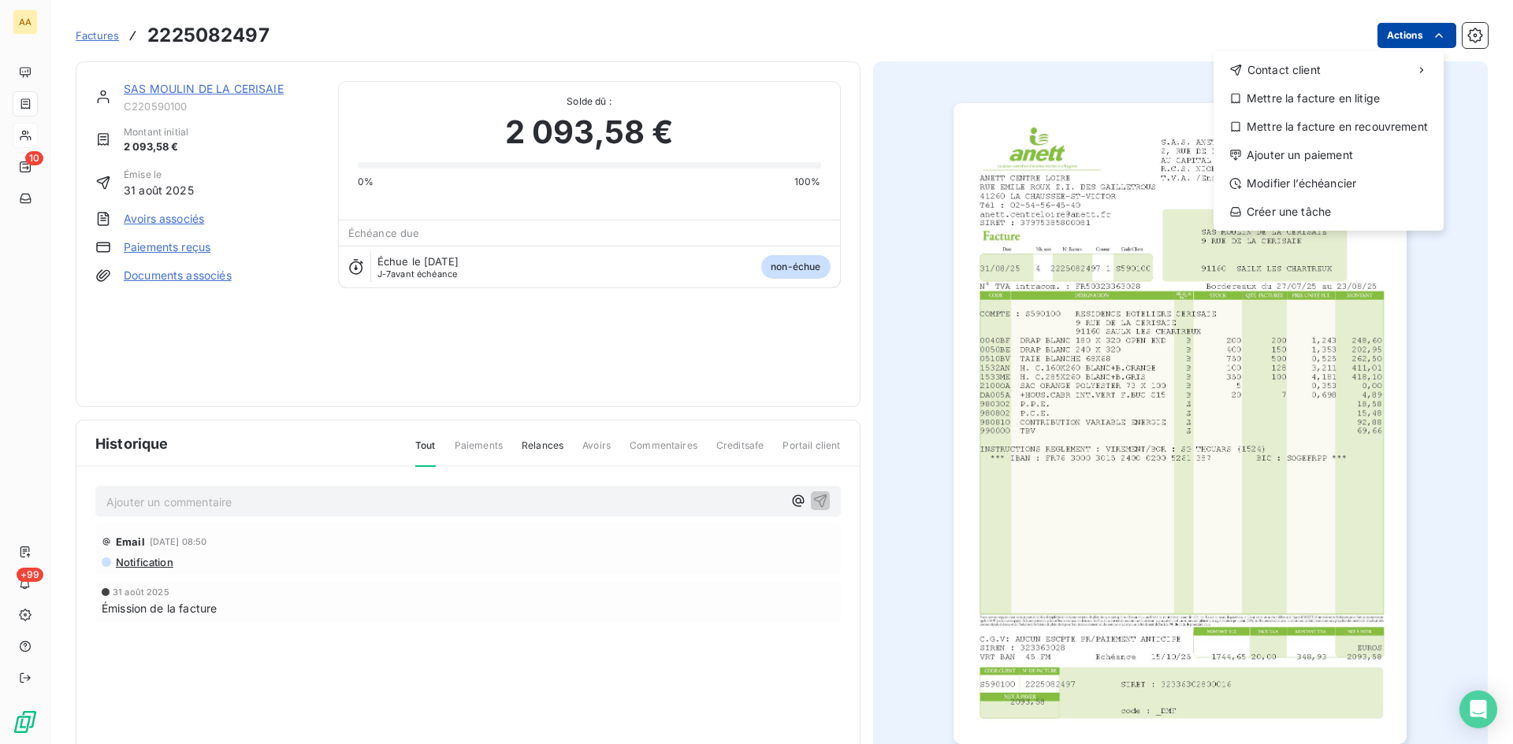
click at [1409, 30] on html "AA 10 +99 Factures [PHONE_NUMBER] Actions Contact client Mettre la facture en l…" at bounding box center [756, 372] width 1513 height 744
click at [1350, 147] on div "Ajouter un paiement" at bounding box center [1328, 155] width 217 height 25
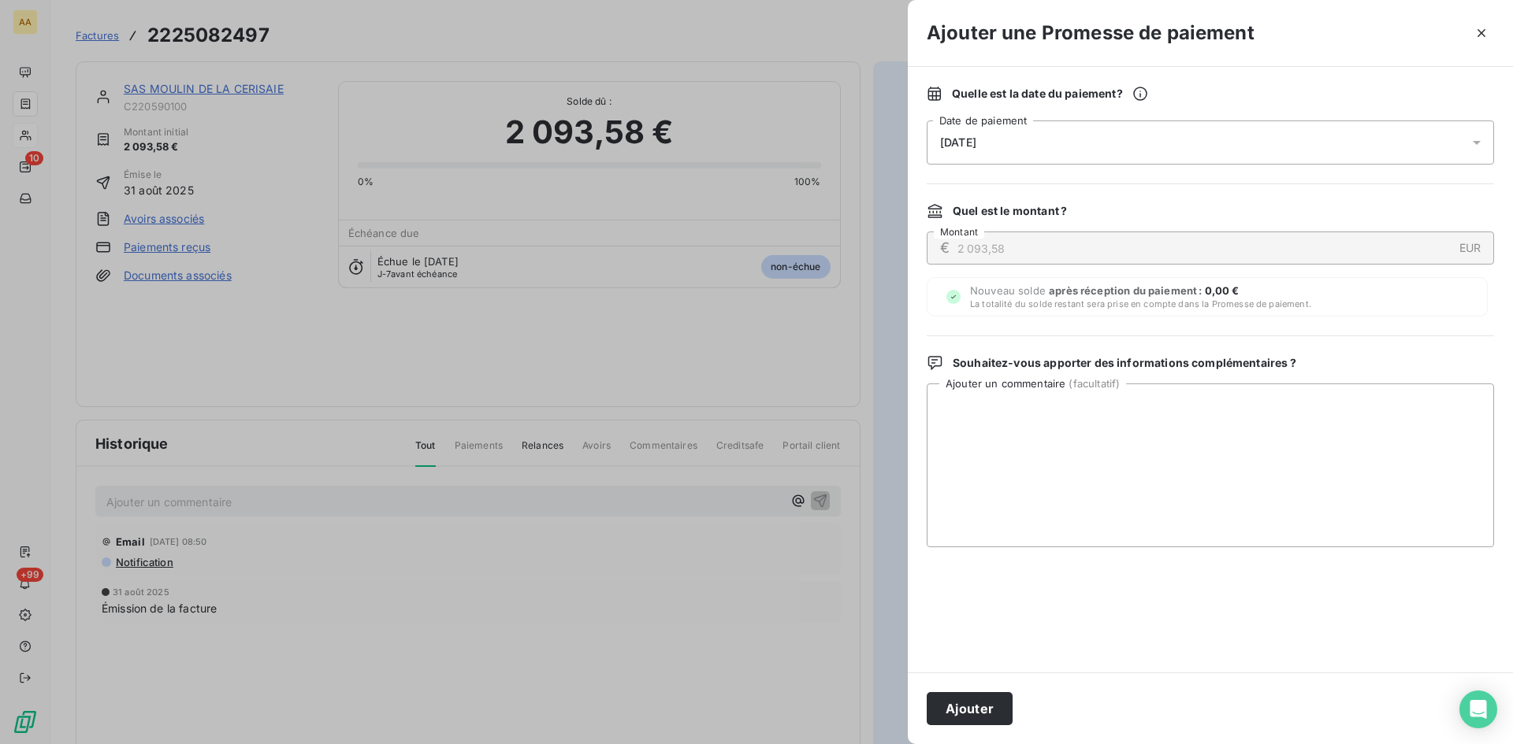
drag, startPoint x: 1092, startPoint y: 142, endPoint x: 1090, endPoint y: 156, distance: 14.3
click at [1091, 142] on div "[DATE]" at bounding box center [1209, 143] width 567 height 44
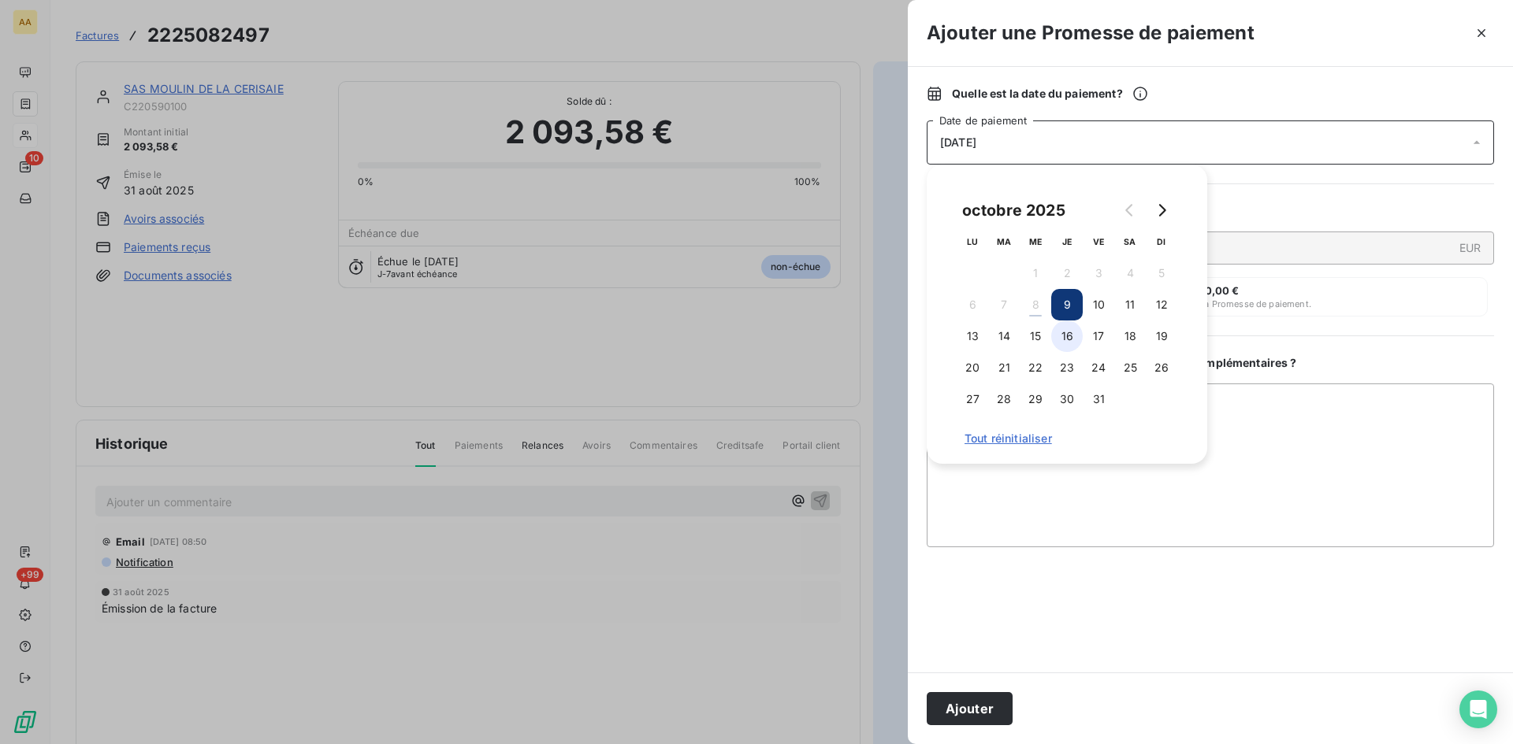
click at [1072, 346] on button "16" at bounding box center [1067, 337] width 32 height 32
click at [1000, 695] on button "Ajouter" at bounding box center [969, 708] width 86 height 33
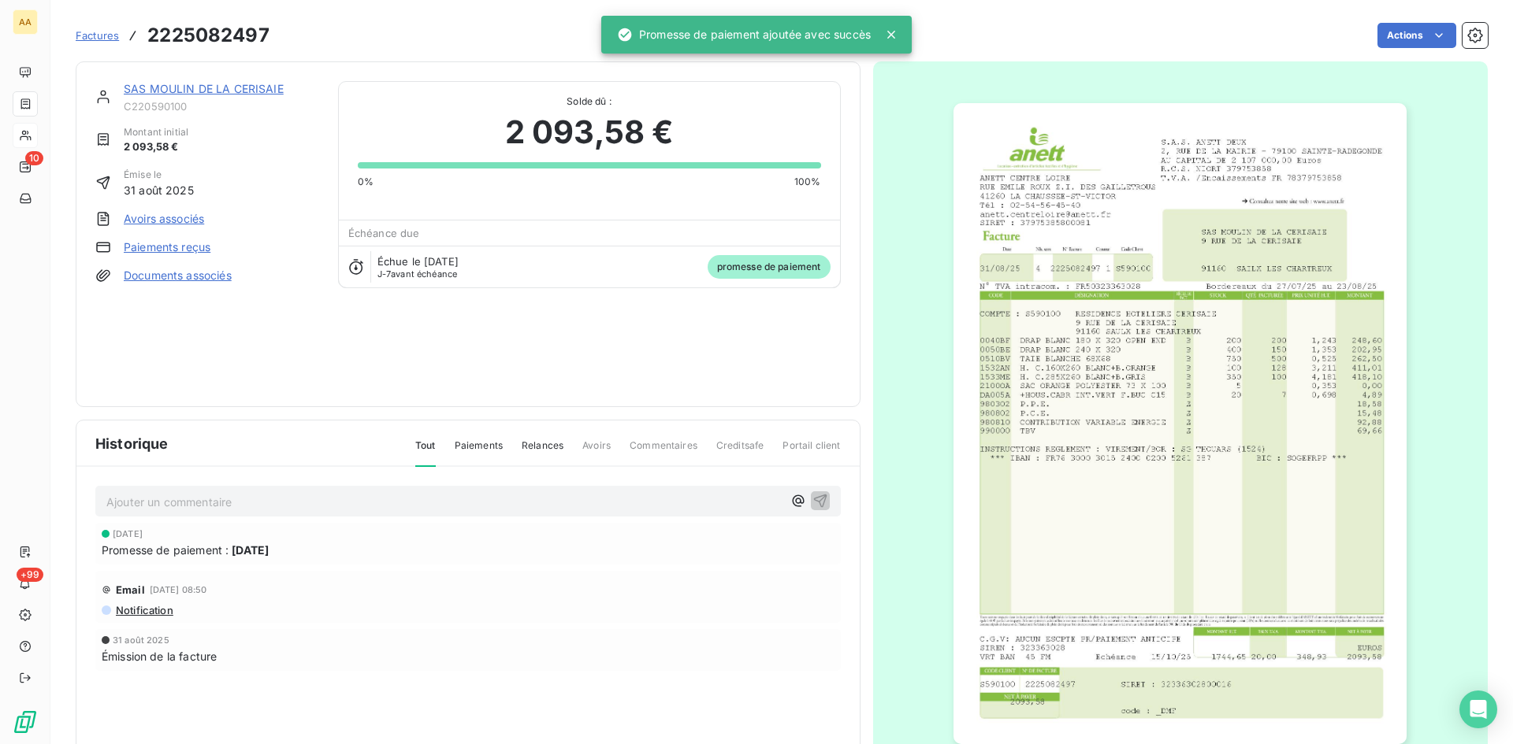
drag, startPoint x: 331, startPoint y: 503, endPoint x: 318, endPoint y: 510, distance: 14.5
click at [322, 507] on p "Ajouter un commentaire ﻿" at bounding box center [444, 502] width 676 height 20
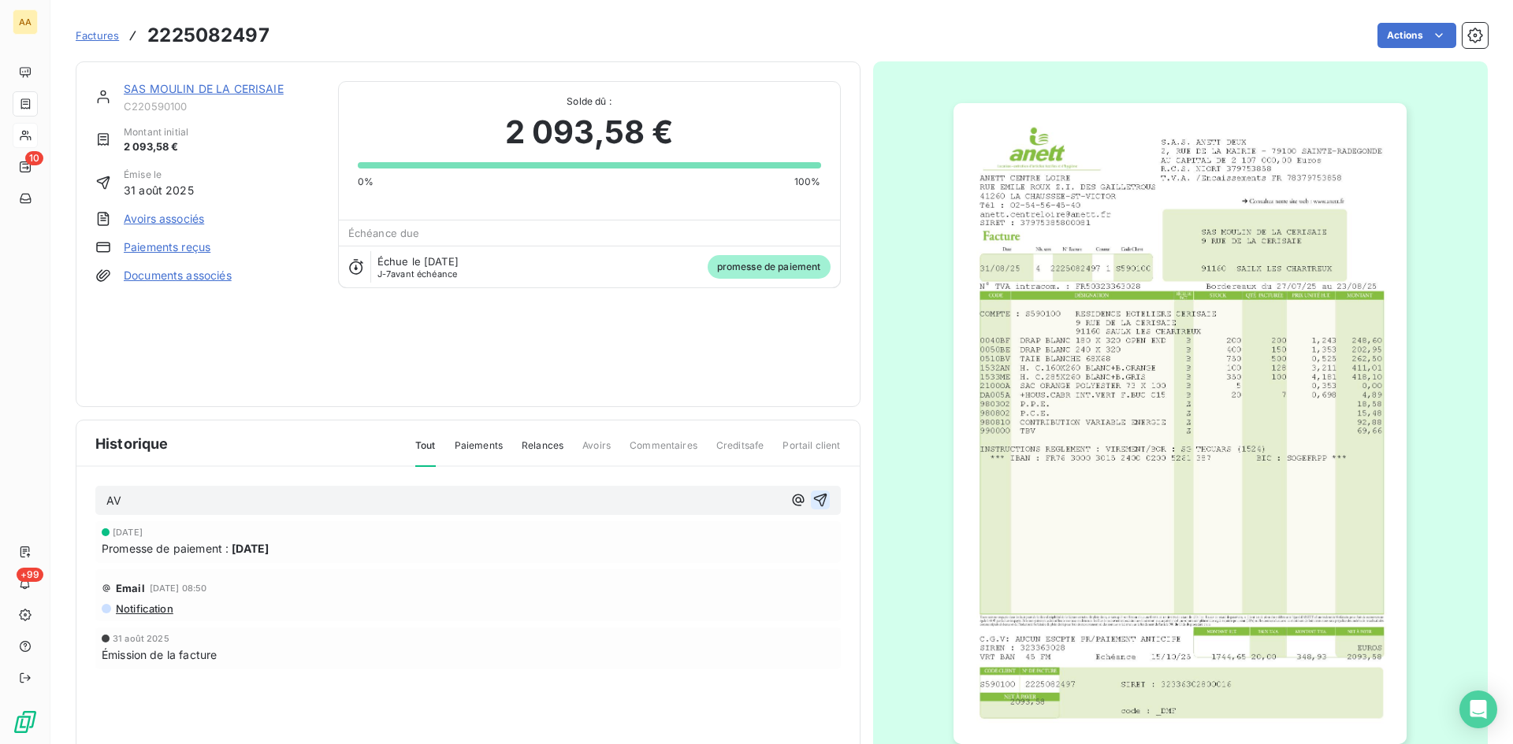
click at [815, 502] on icon "button" at bounding box center [820, 500] width 16 height 16
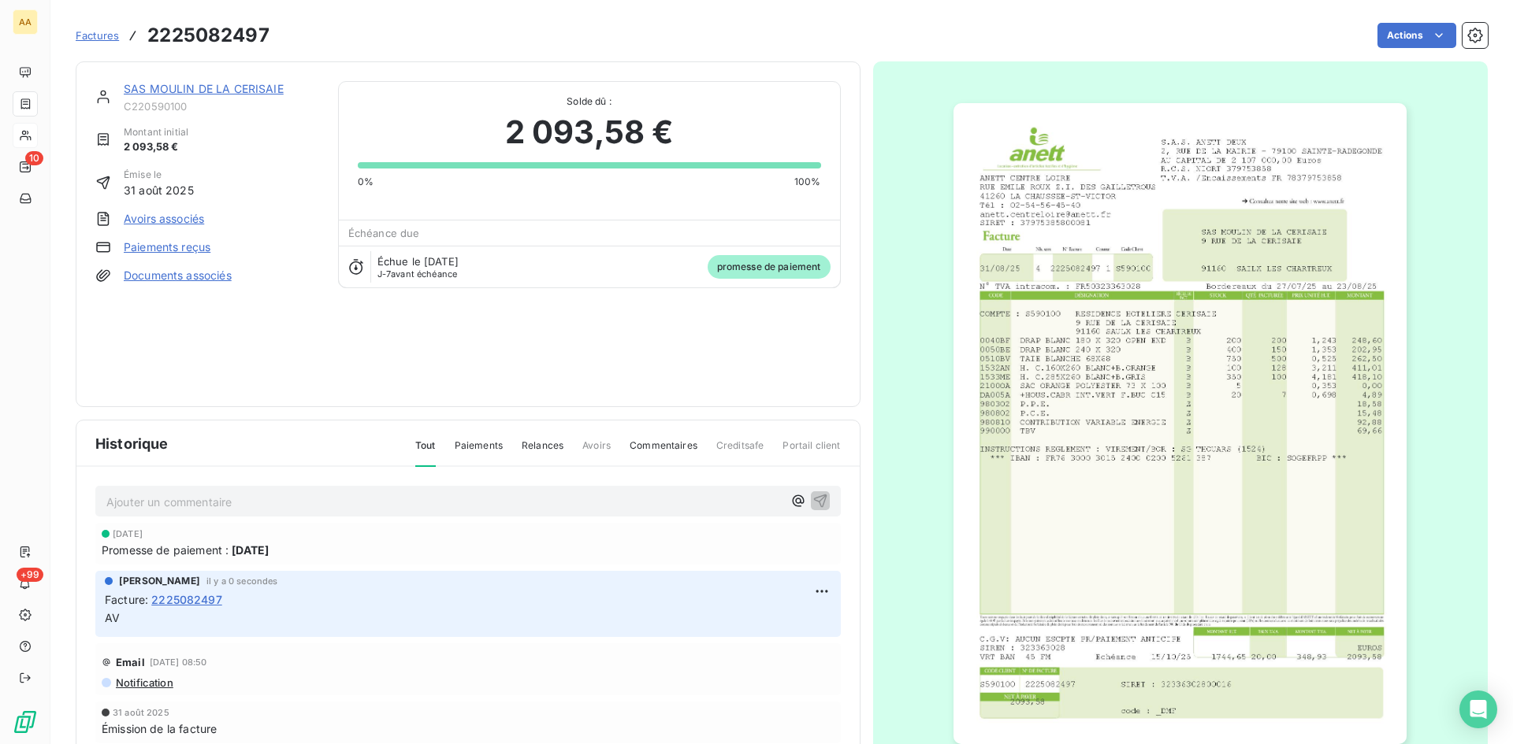
click at [163, 83] on link "SAS MOULIN DE LA CERISAIE" at bounding box center [204, 88] width 160 height 13
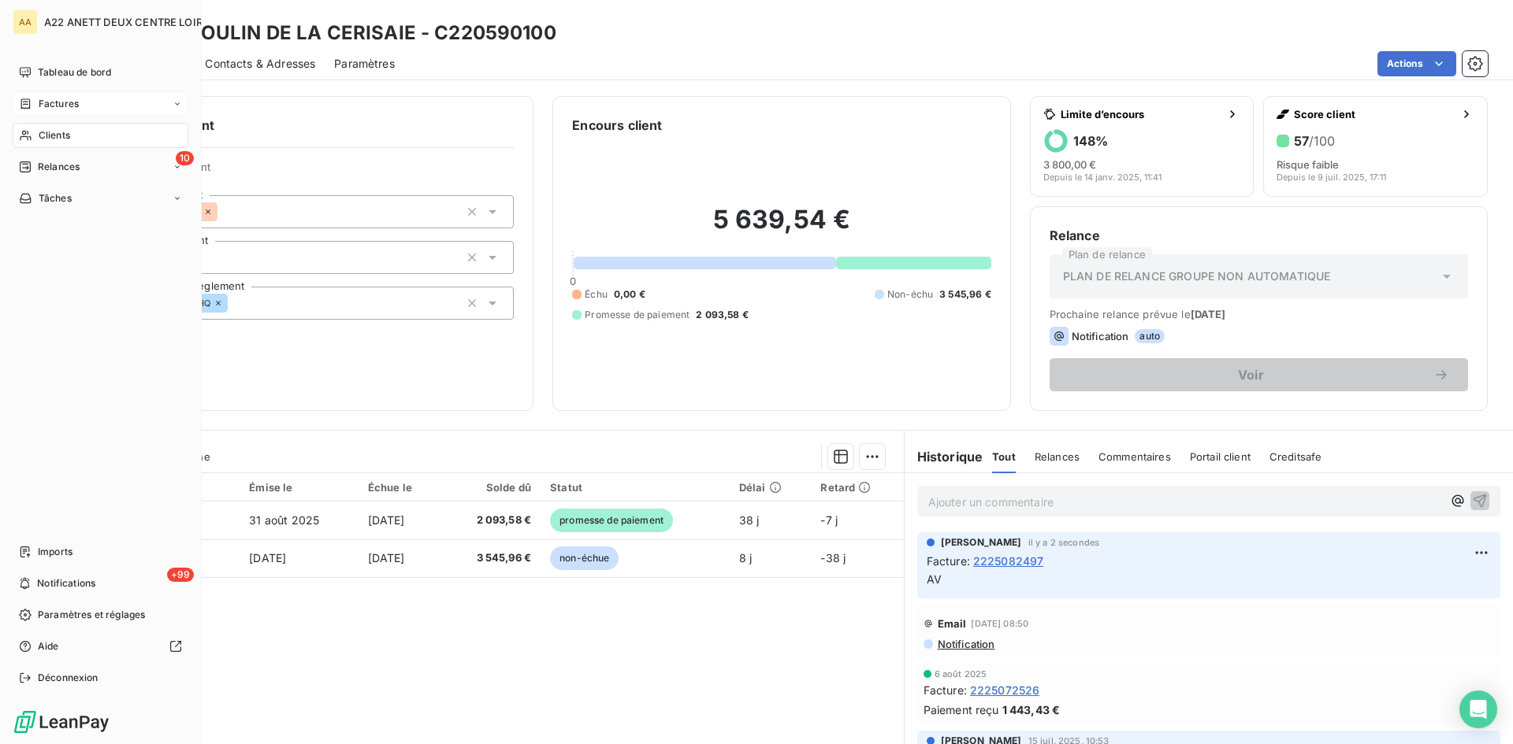
click at [41, 134] on span "Clients" at bounding box center [55, 135] width 32 height 14
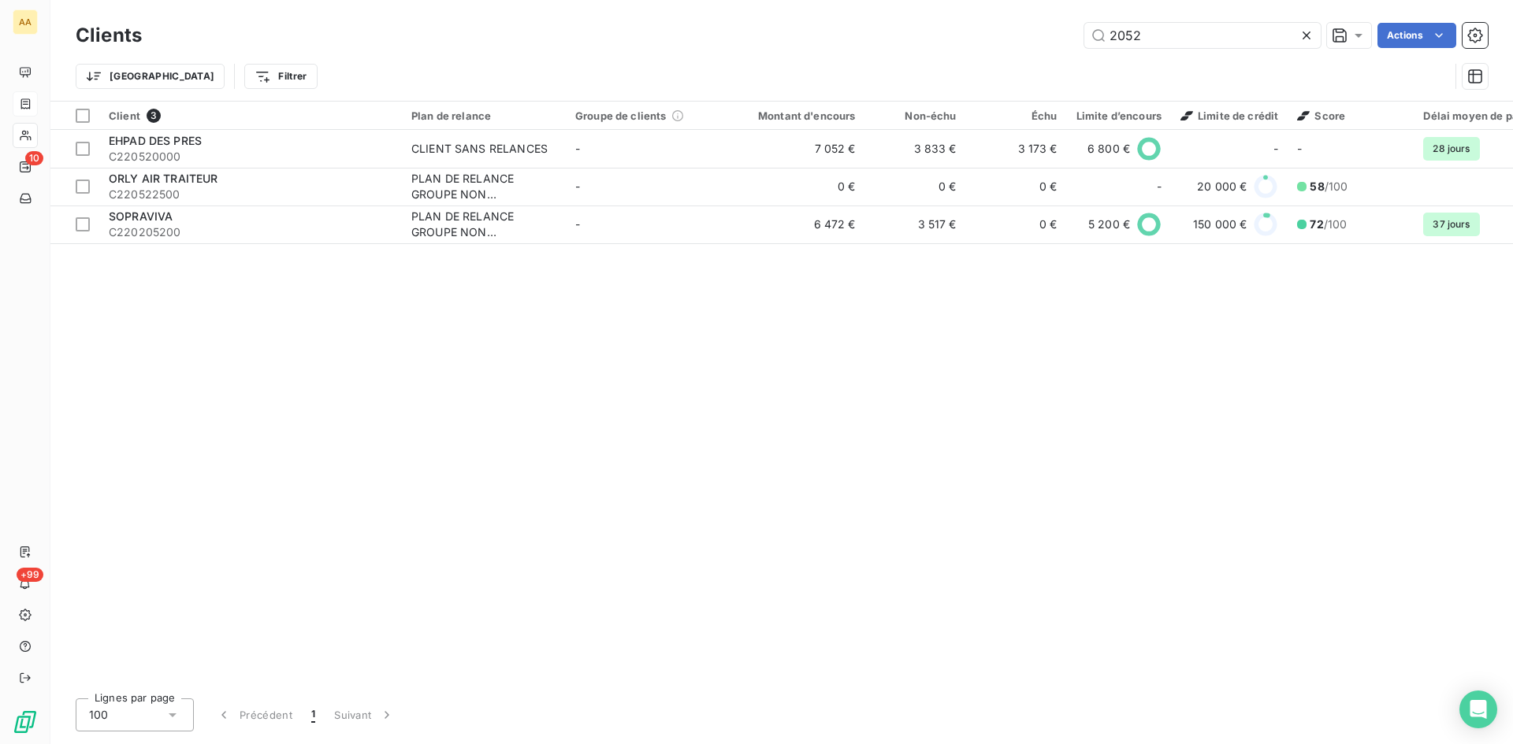
drag, startPoint x: 1142, startPoint y: 35, endPoint x: 1060, endPoint y: 39, distance: 82.0
click at [1060, 39] on div "2052 Actions" at bounding box center [824, 35] width 1327 height 25
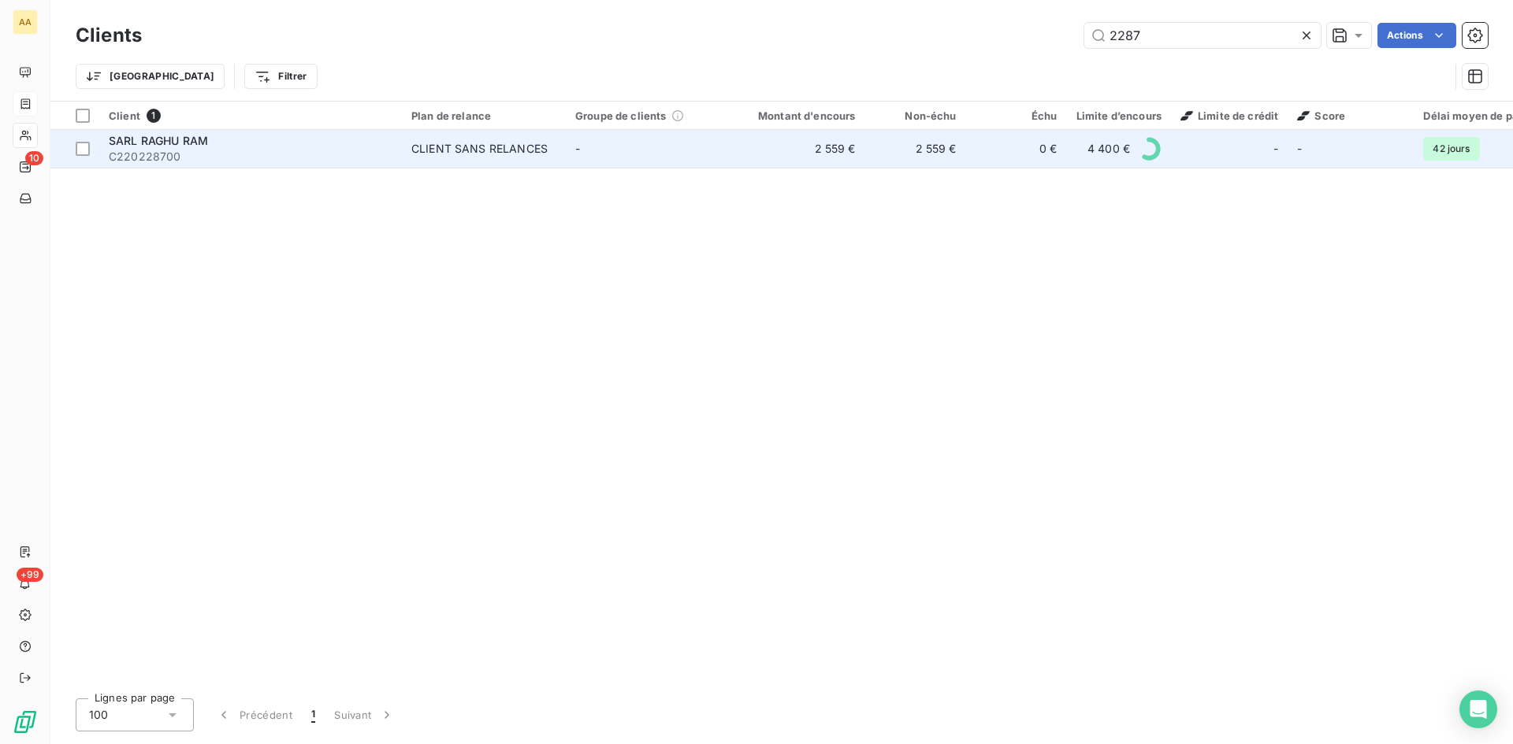
type input "2287"
click at [502, 149] on div "CLIENT SANS RELANCES" at bounding box center [479, 149] width 136 height 16
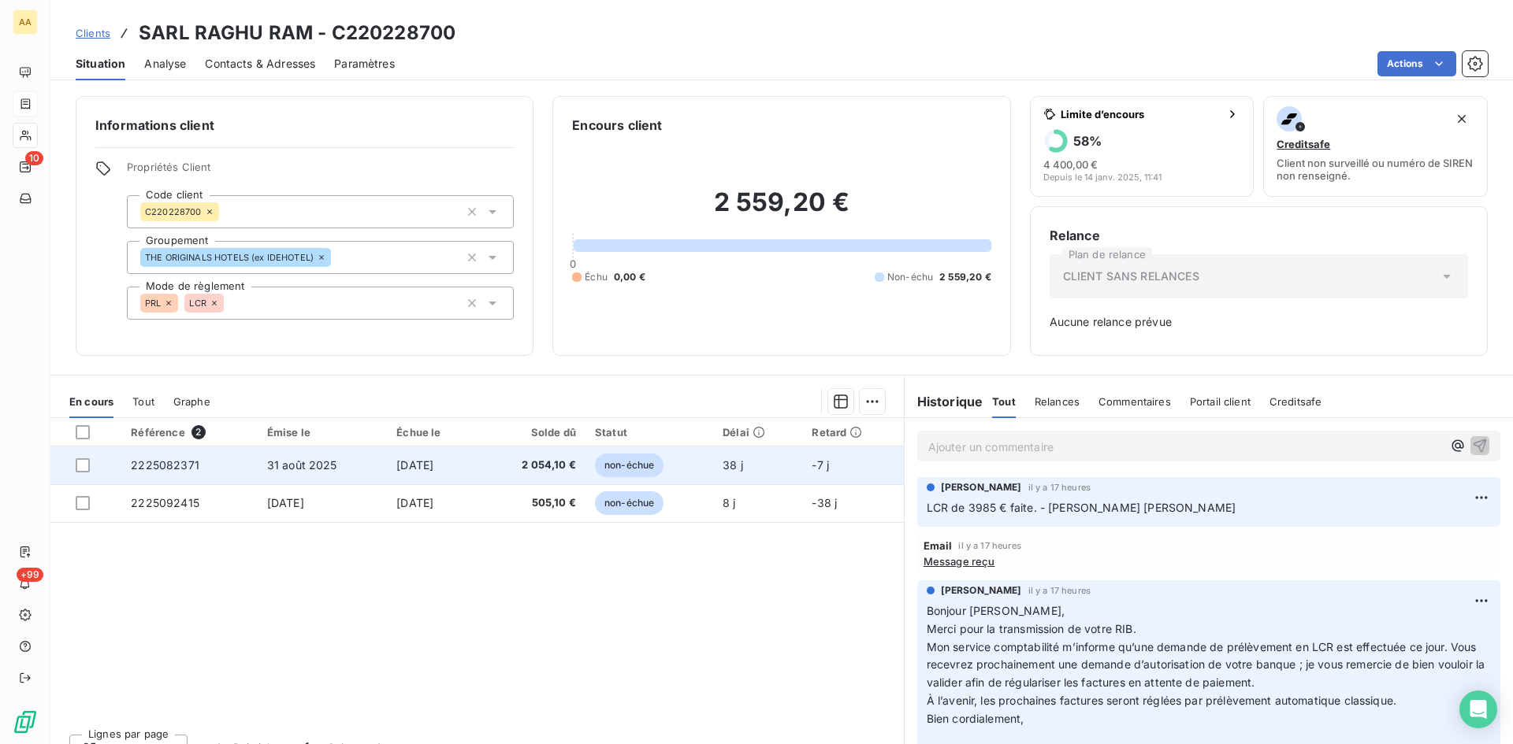
click at [171, 470] on span "2225082371" at bounding box center [165, 465] width 69 height 13
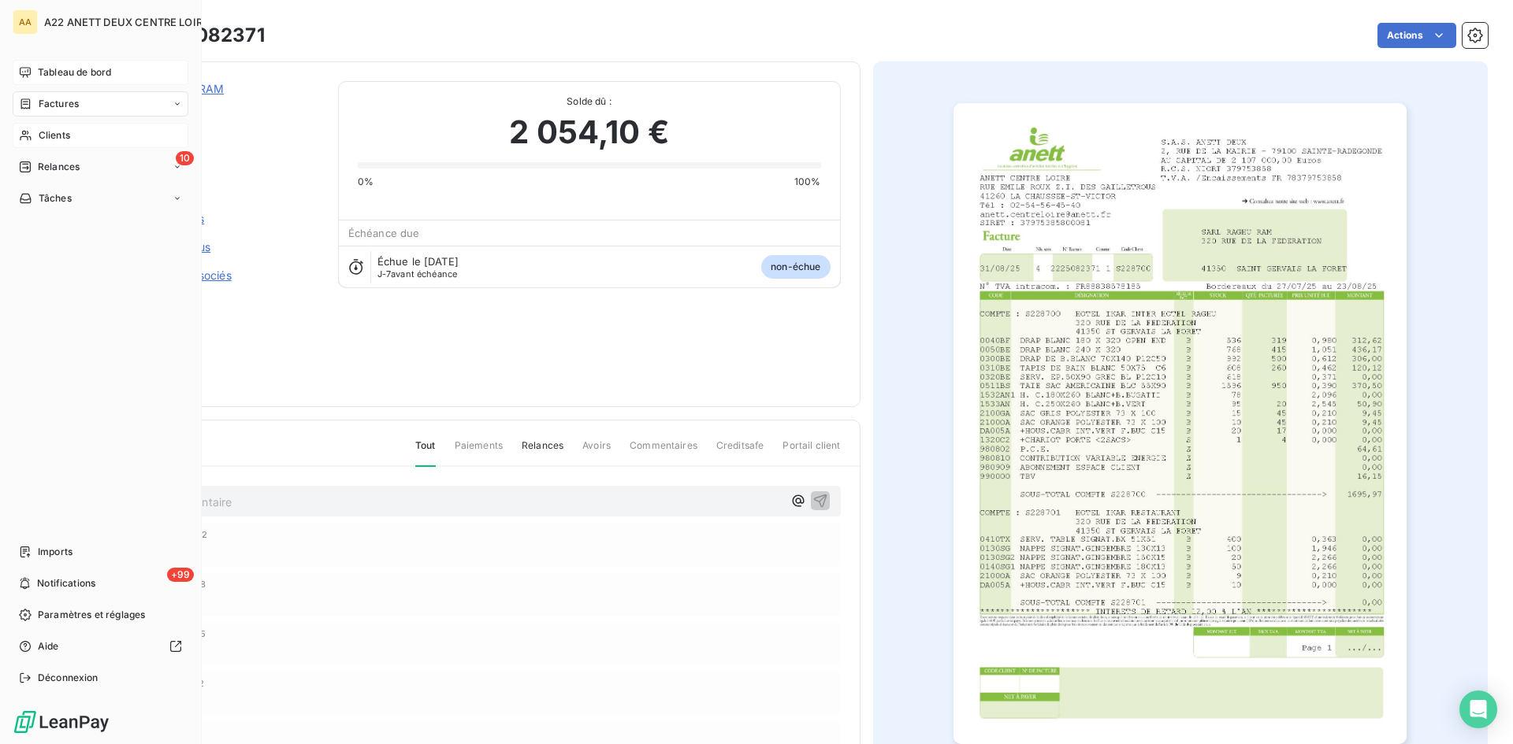
click at [56, 64] on div "Tableau de bord" at bounding box center [101, 72] width 176 height 25
